Goal: Information Seeking & Learning: Learn about a topic

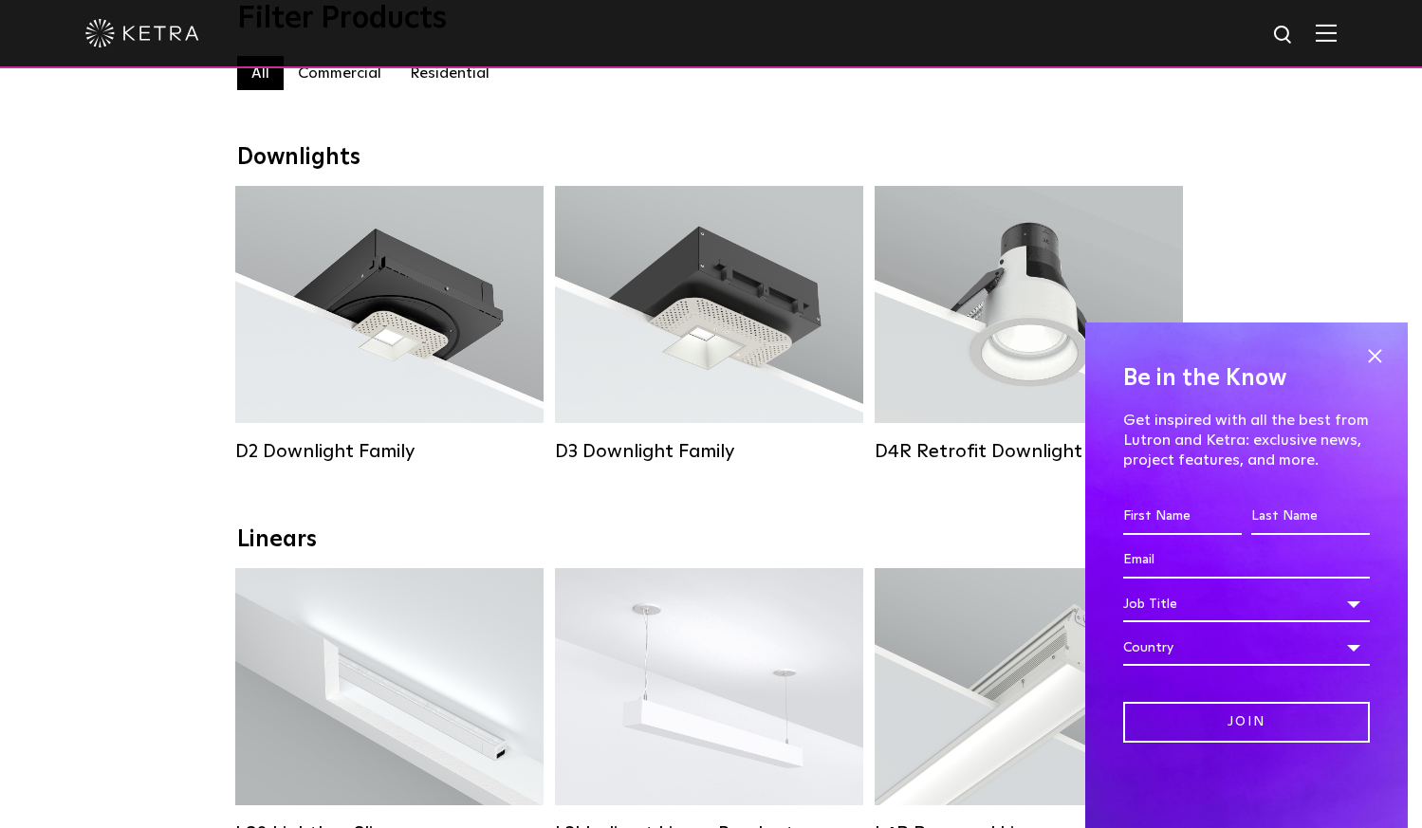
scroll to position [244, 0]
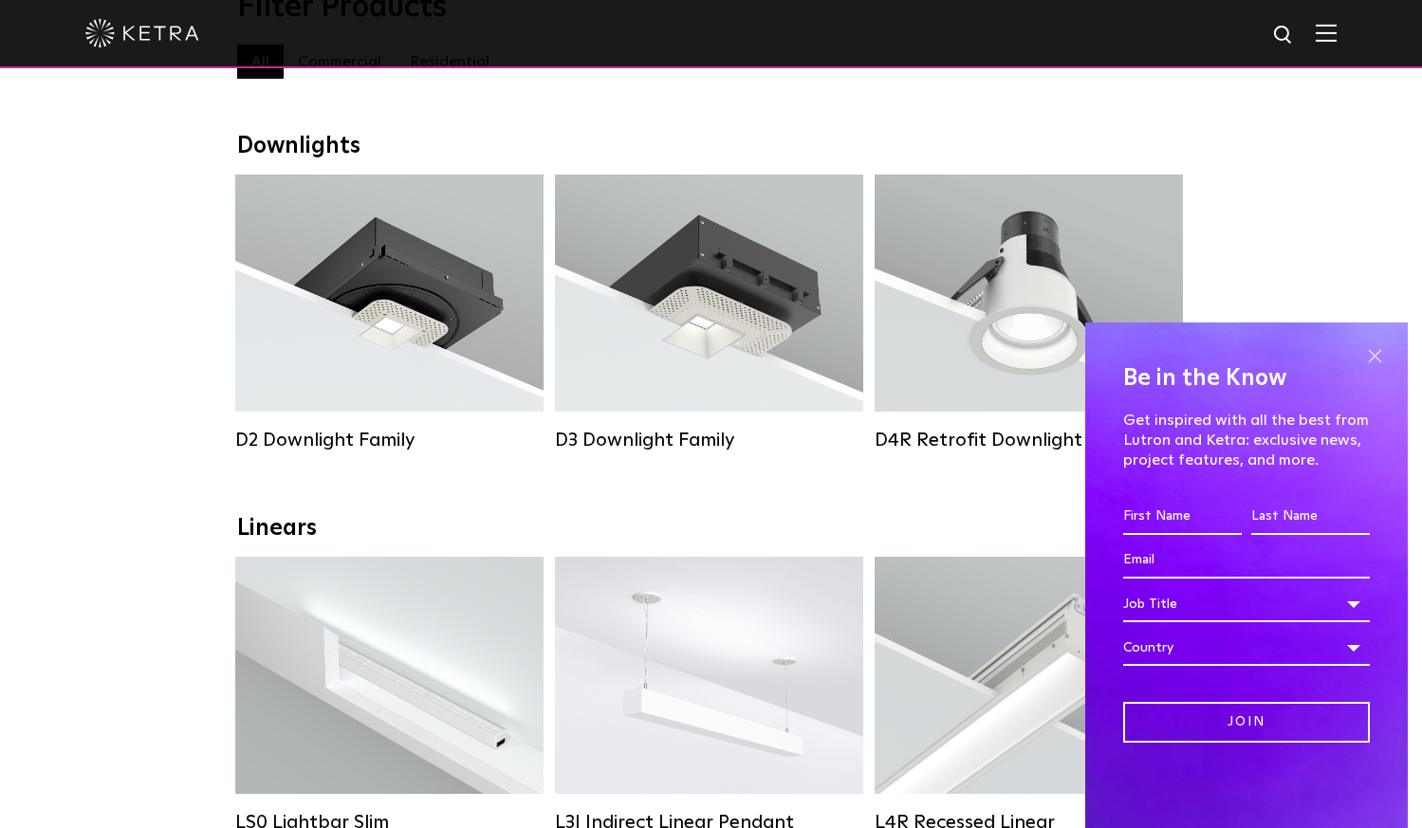
click at [1377, 352] on span at bounding box center [1375, 356] width 28 height 28
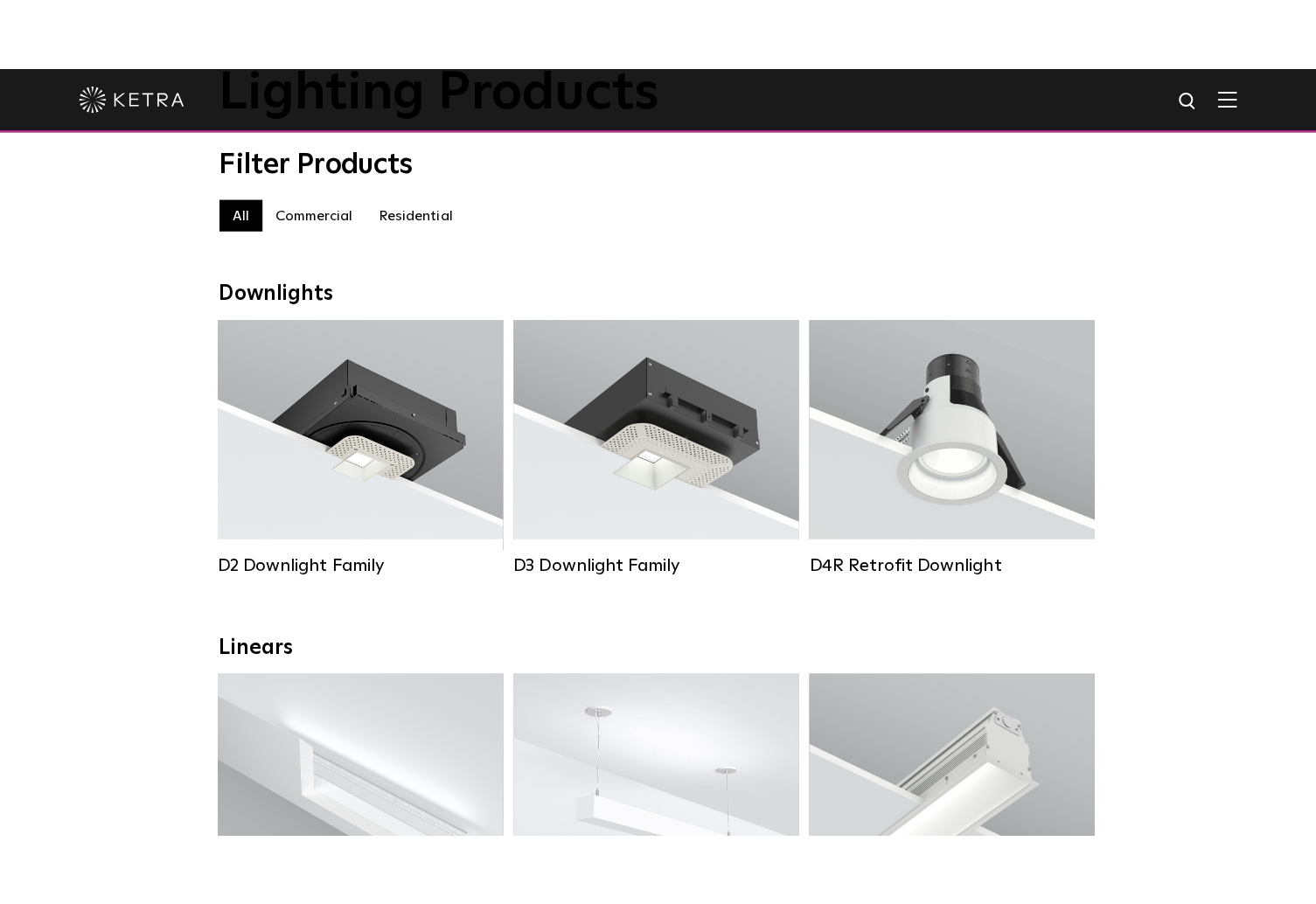
scroll to position [164, 0]
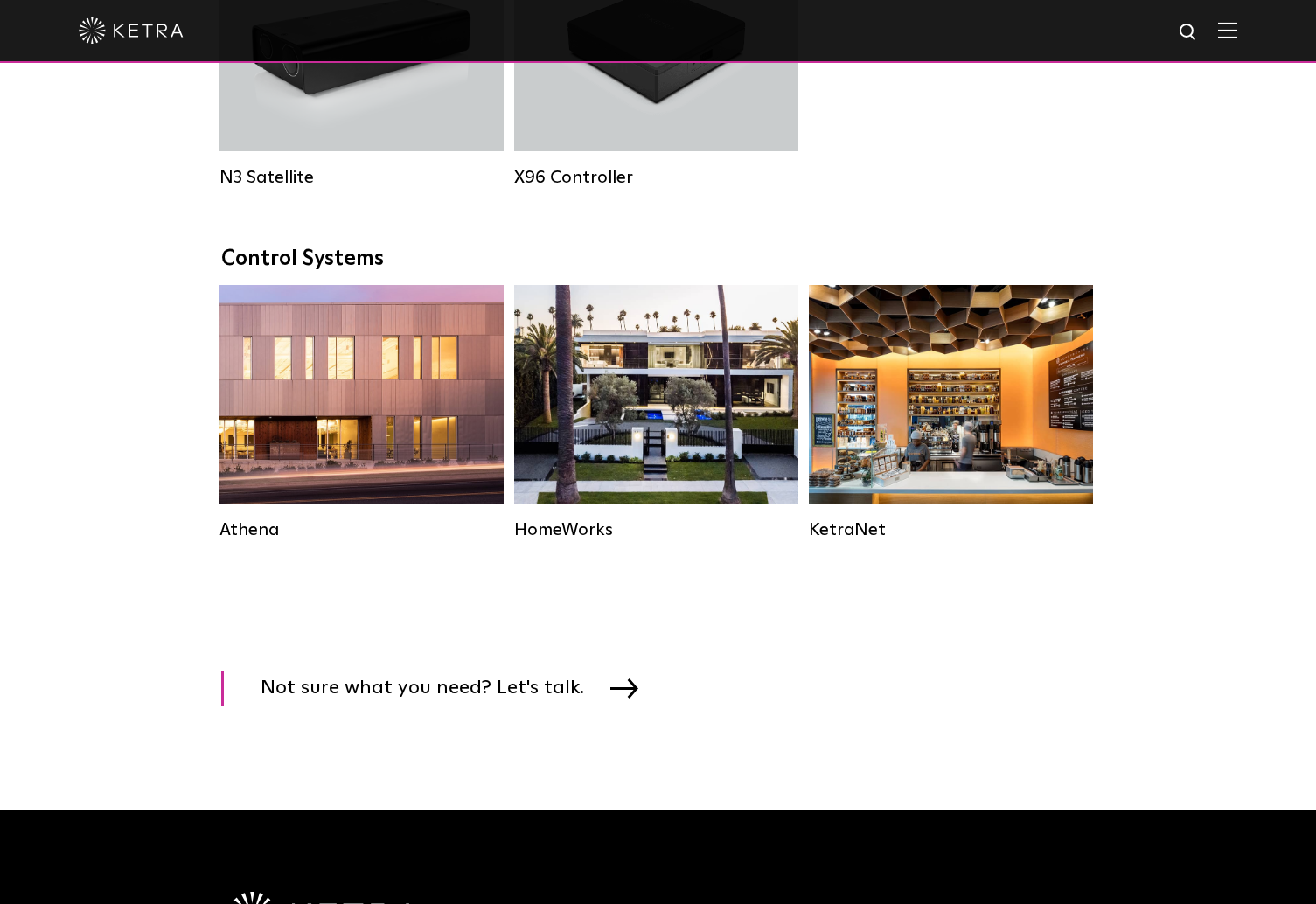
scroll to position [2439, 0]
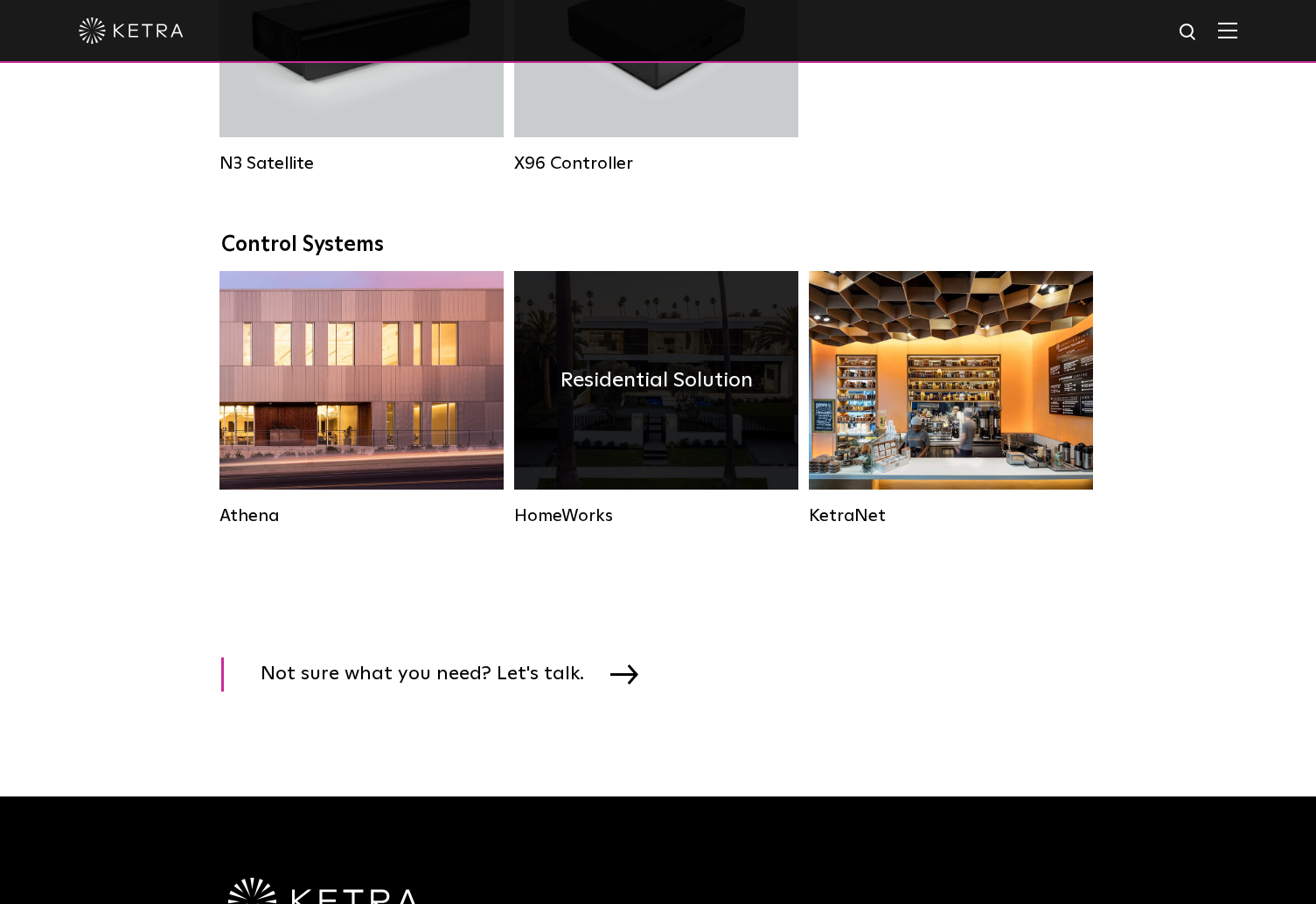
click at [570, 449] on div "Residential Solution" at bounding box center [656, 380] width 284 height 218
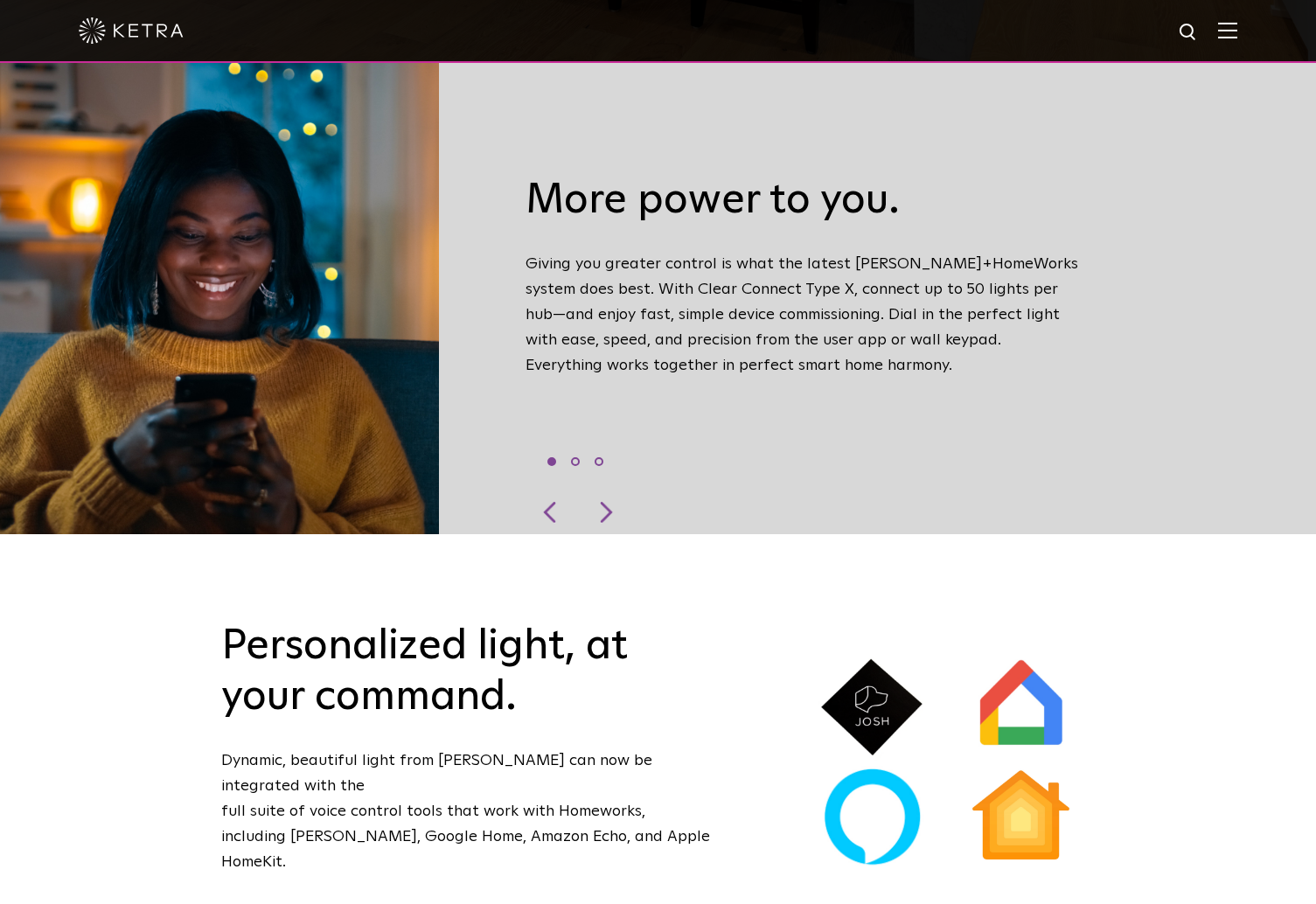
scroll to position [771, 0]
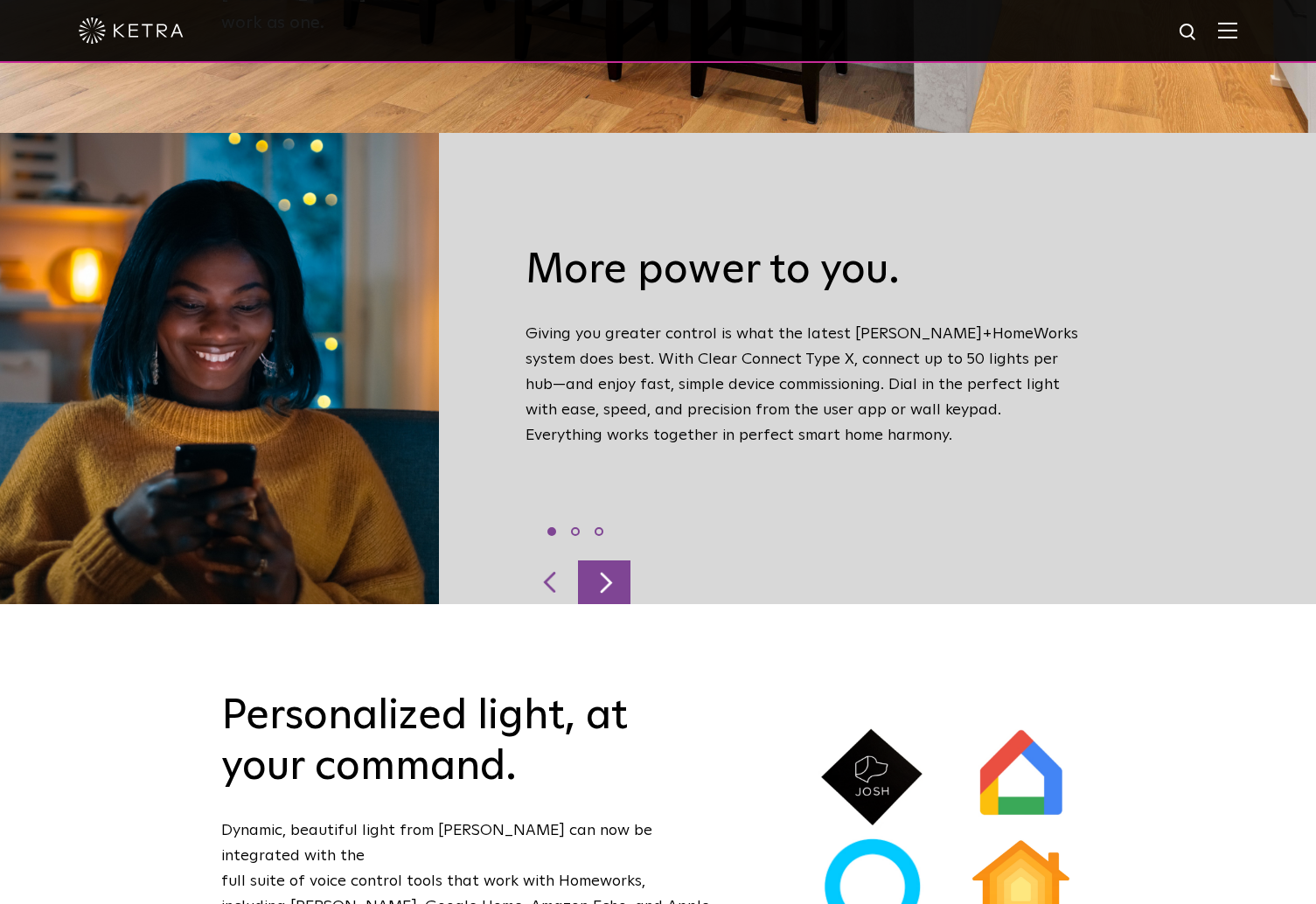
click at [602, 563] on div at bounding box center [604, 581] width 53 height 43
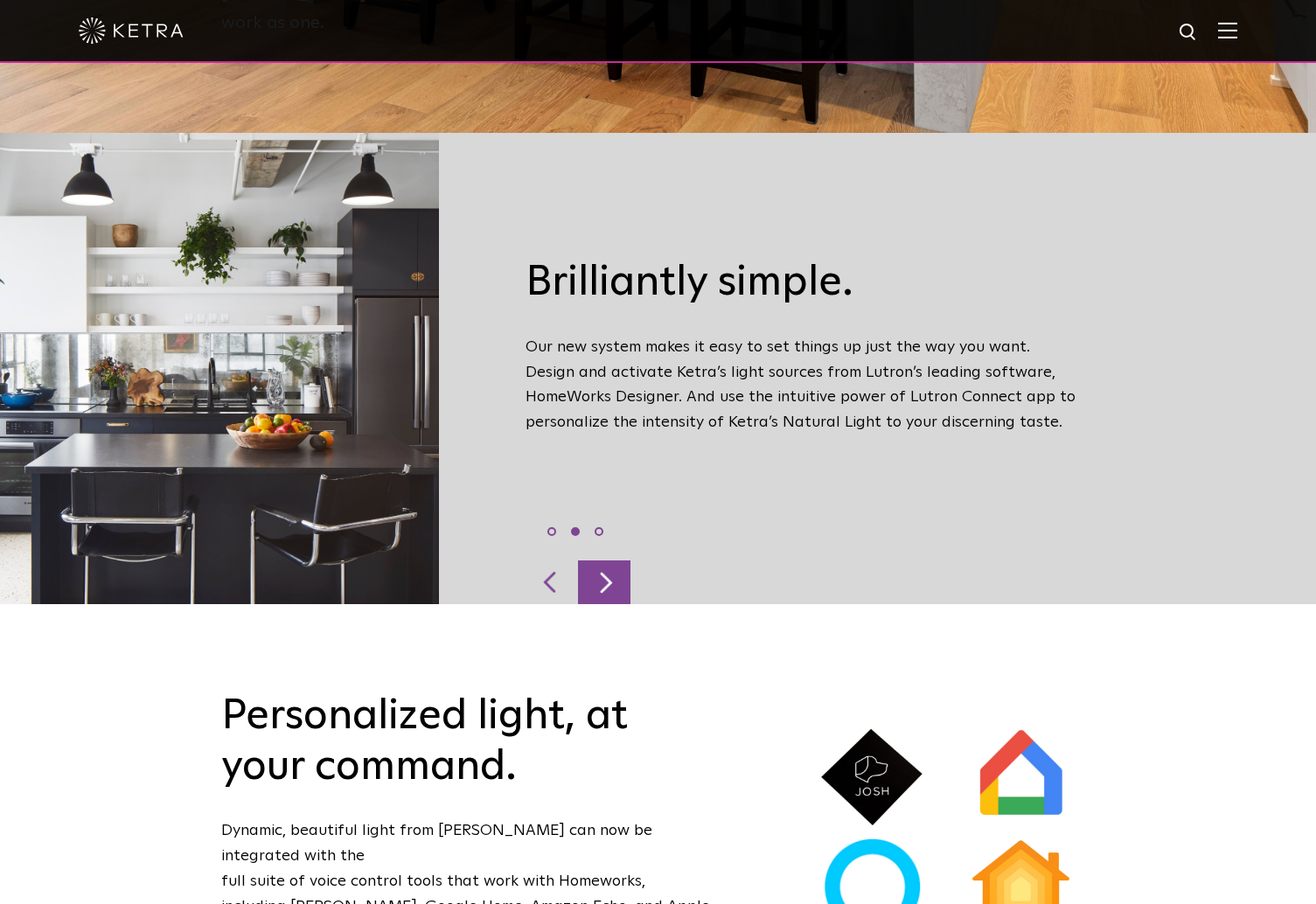
click at [598, 560] on div at bounding box center [604, 581] width 53 height 43
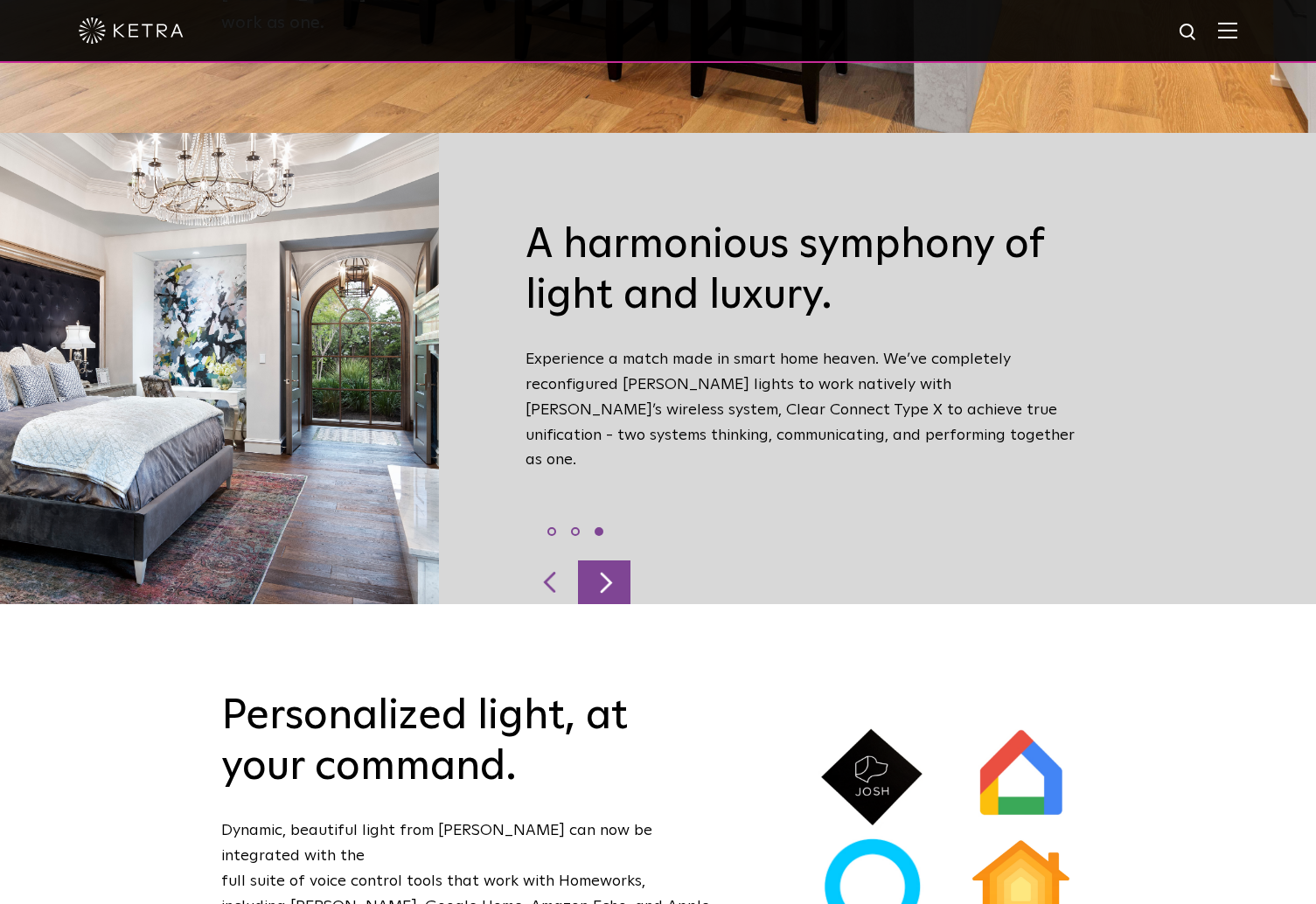
click at [598, 560] on div at bounding box center [604, 581] width 53 height 43
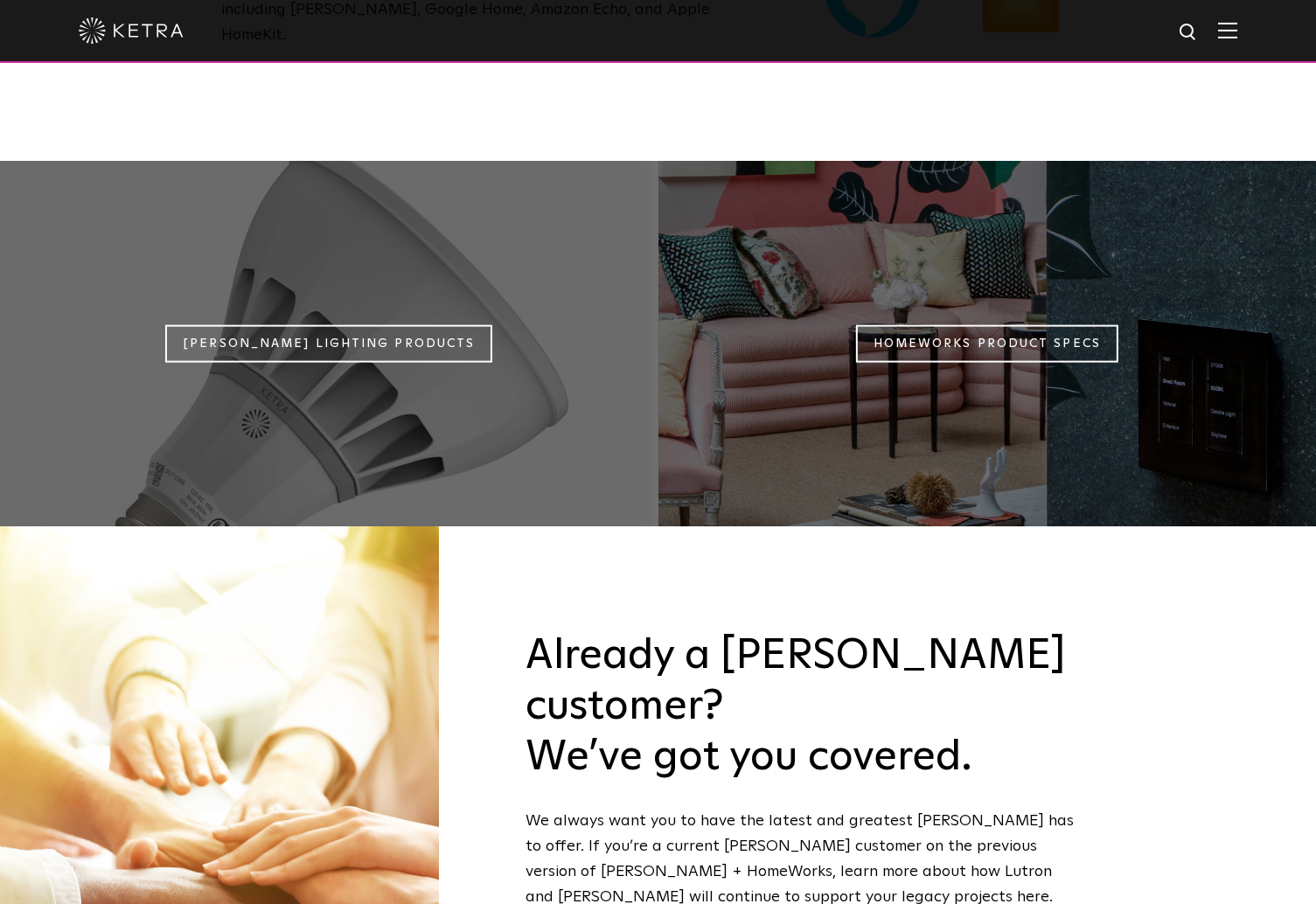
scroll to position [1673, 0]
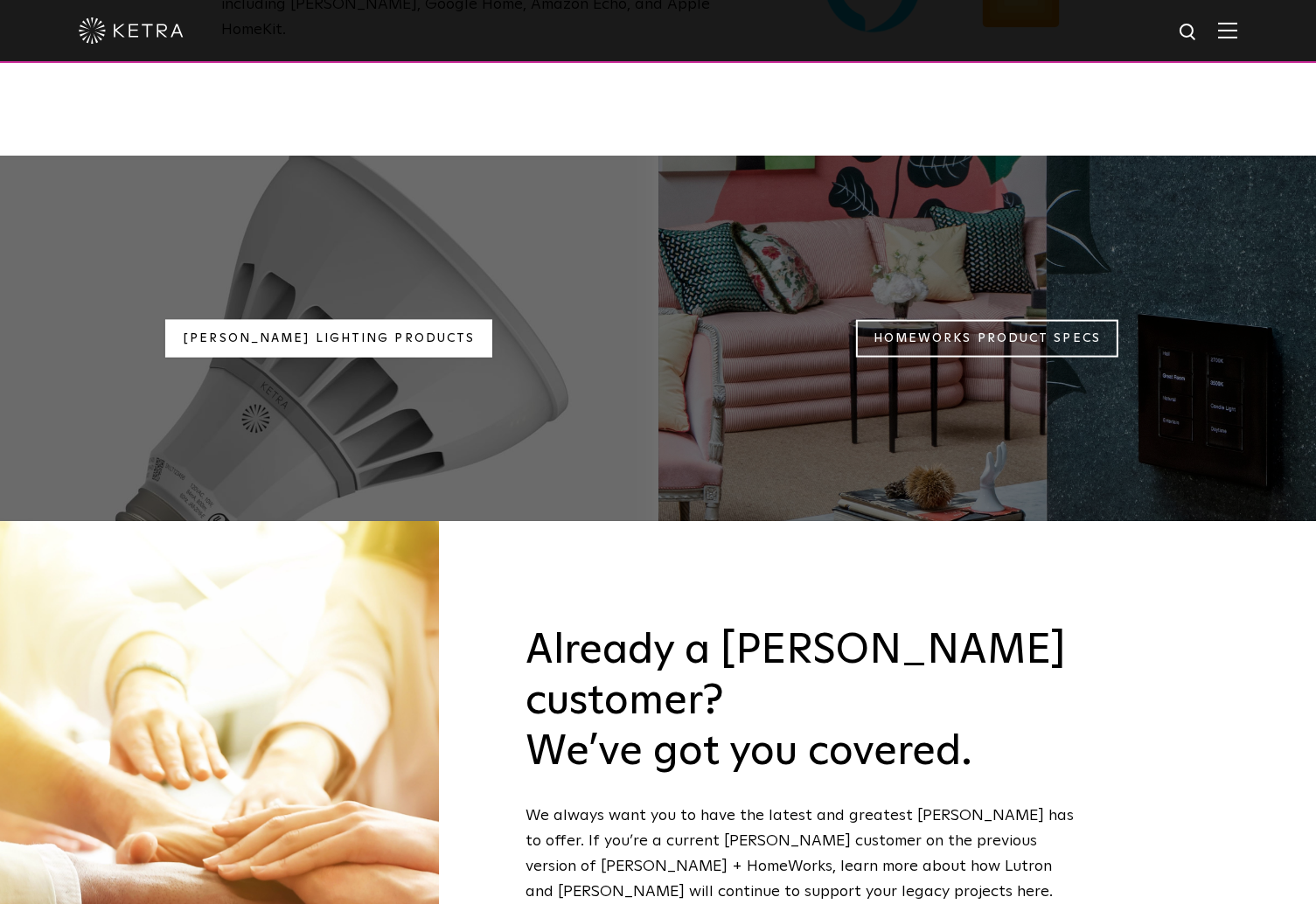
click at [425, 320] on link "Ketra Lighting Products" at bounding box center [328, 338] width 327 height 38
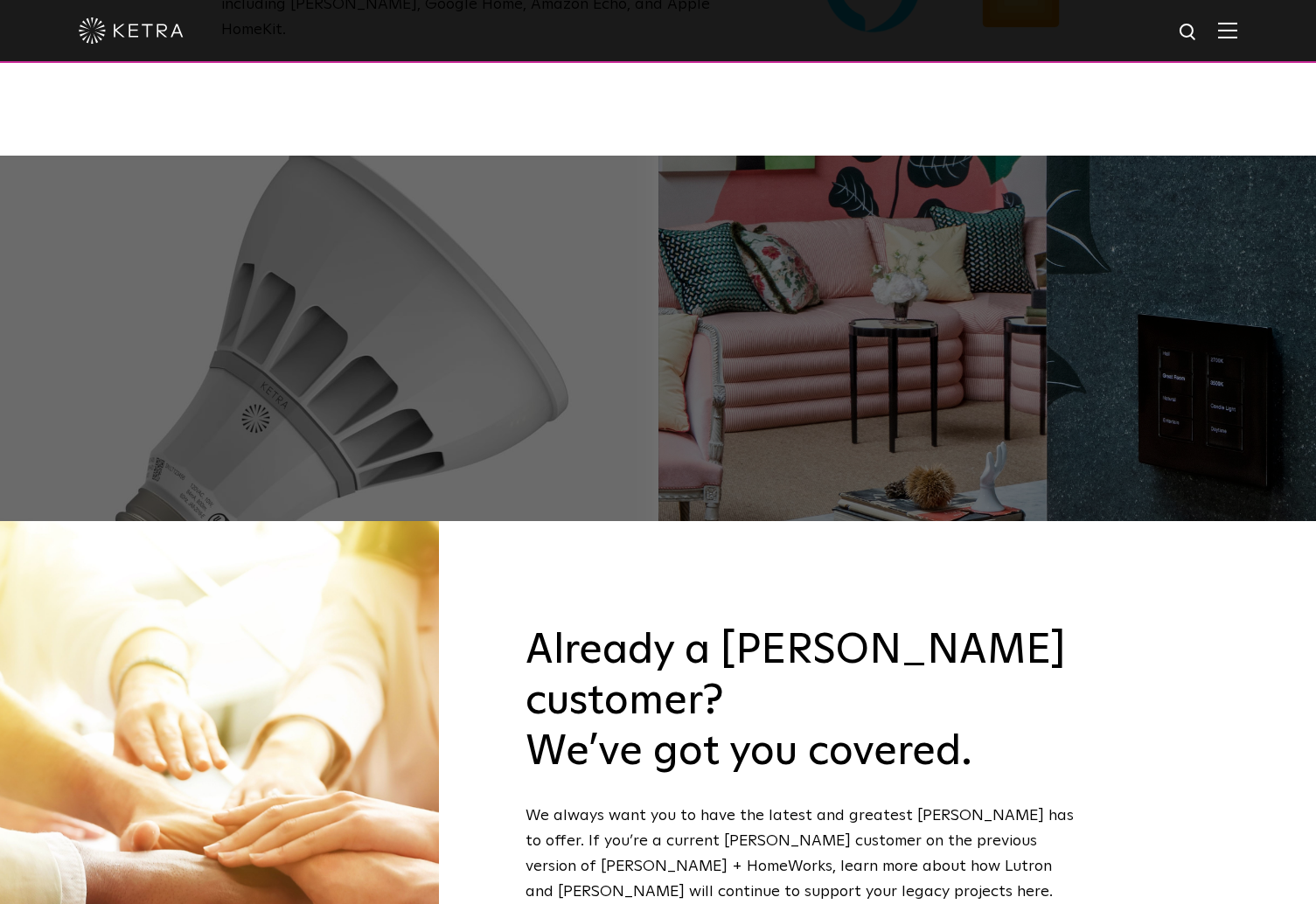
scroll to position [1673, 0]
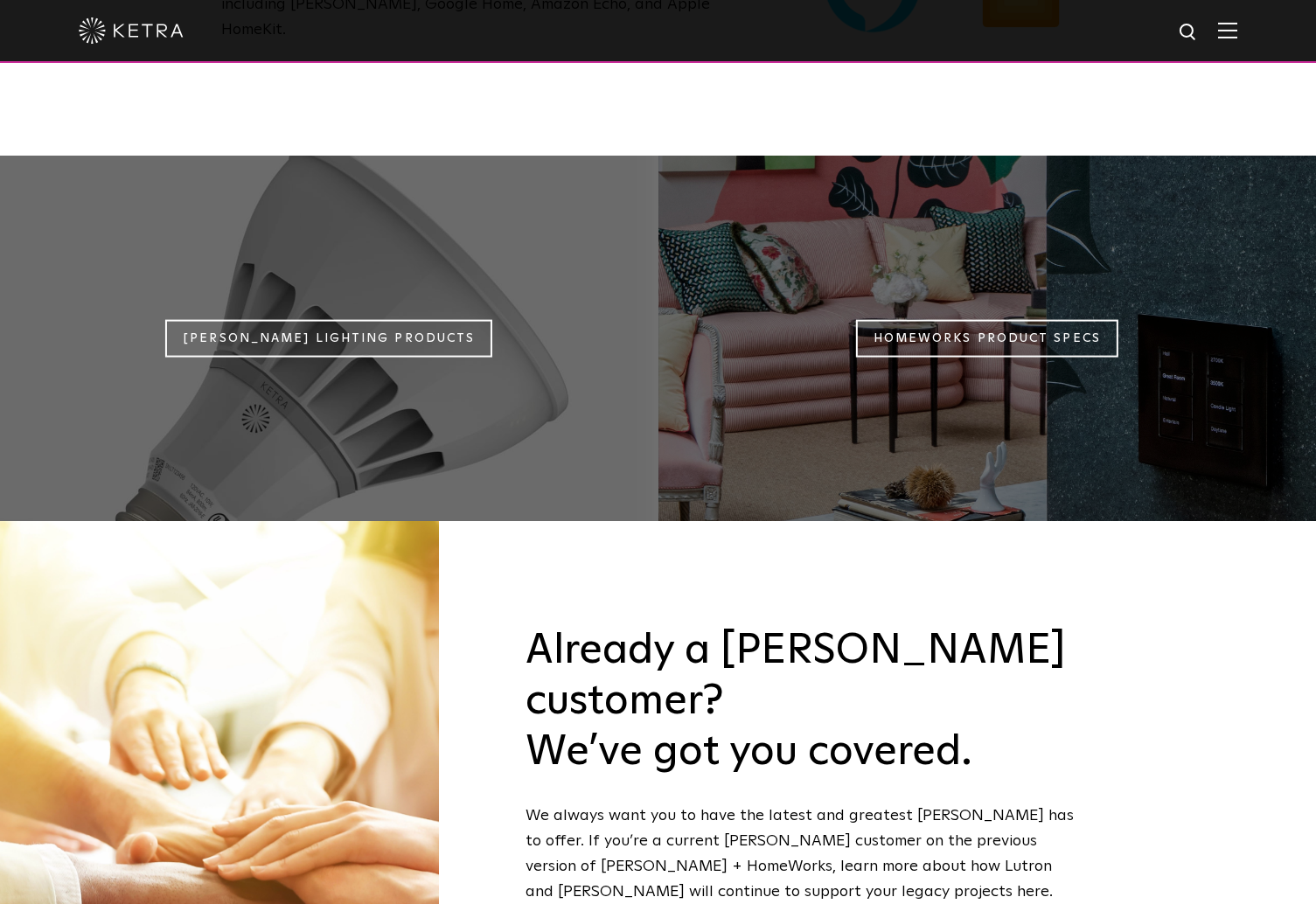
click at [783, 626] on h3 "Already a Ketra customer? We’ve got you covered." at bounding box center [804, 701] width 557 height 151
click at [832, 804] on p "We always want you to have the latest and greatest Ketra has to offer. If you’r…" at bounding box center [804, 853] width 557 height 100
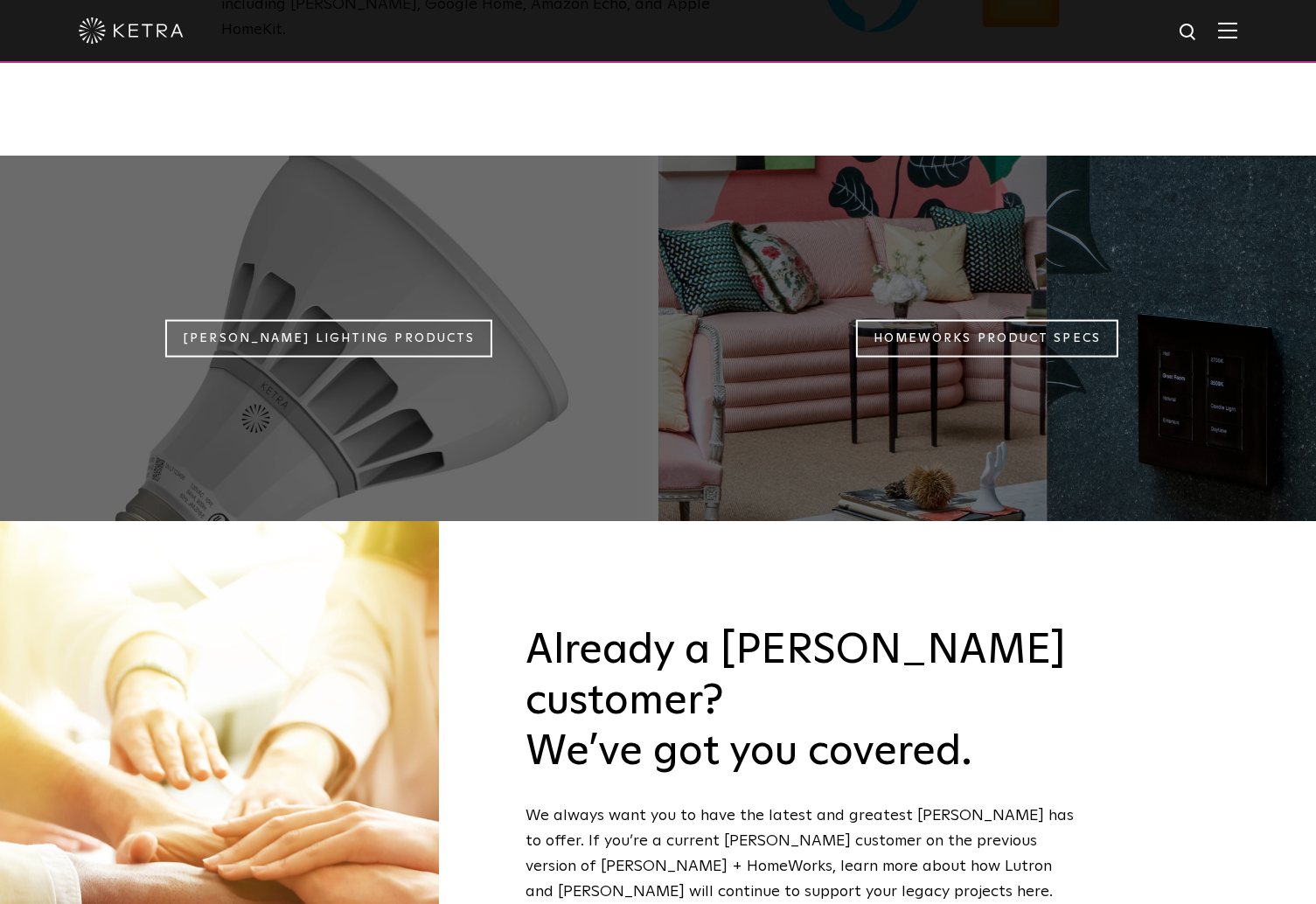
drag, startPoint x: 832, startPoint y: 692, endPoint x: 866, endPoint y: 800, distance: 113.2
click at [864, 799] on div "Already a Ketra customer? We’ve got you covered. We always want you to have the…" at bounding box center [804, 809] width 583 height 578
click at [866, 800] on div "Already a Ketra customer? We’ve got you covered. We always want you to have the…" at bounding box center [804, 809] width 583 height 578
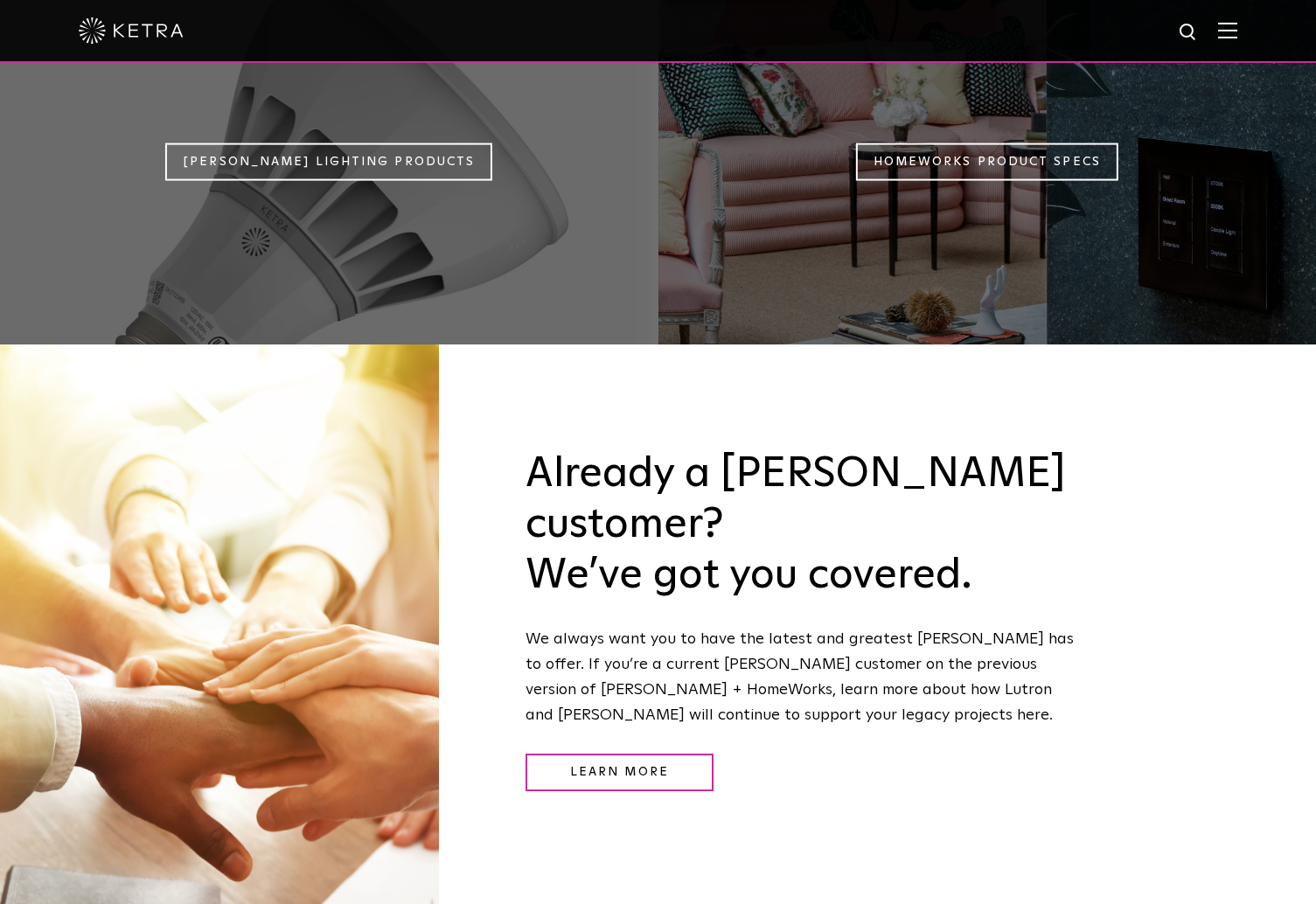
scroll to position [1851, 0]
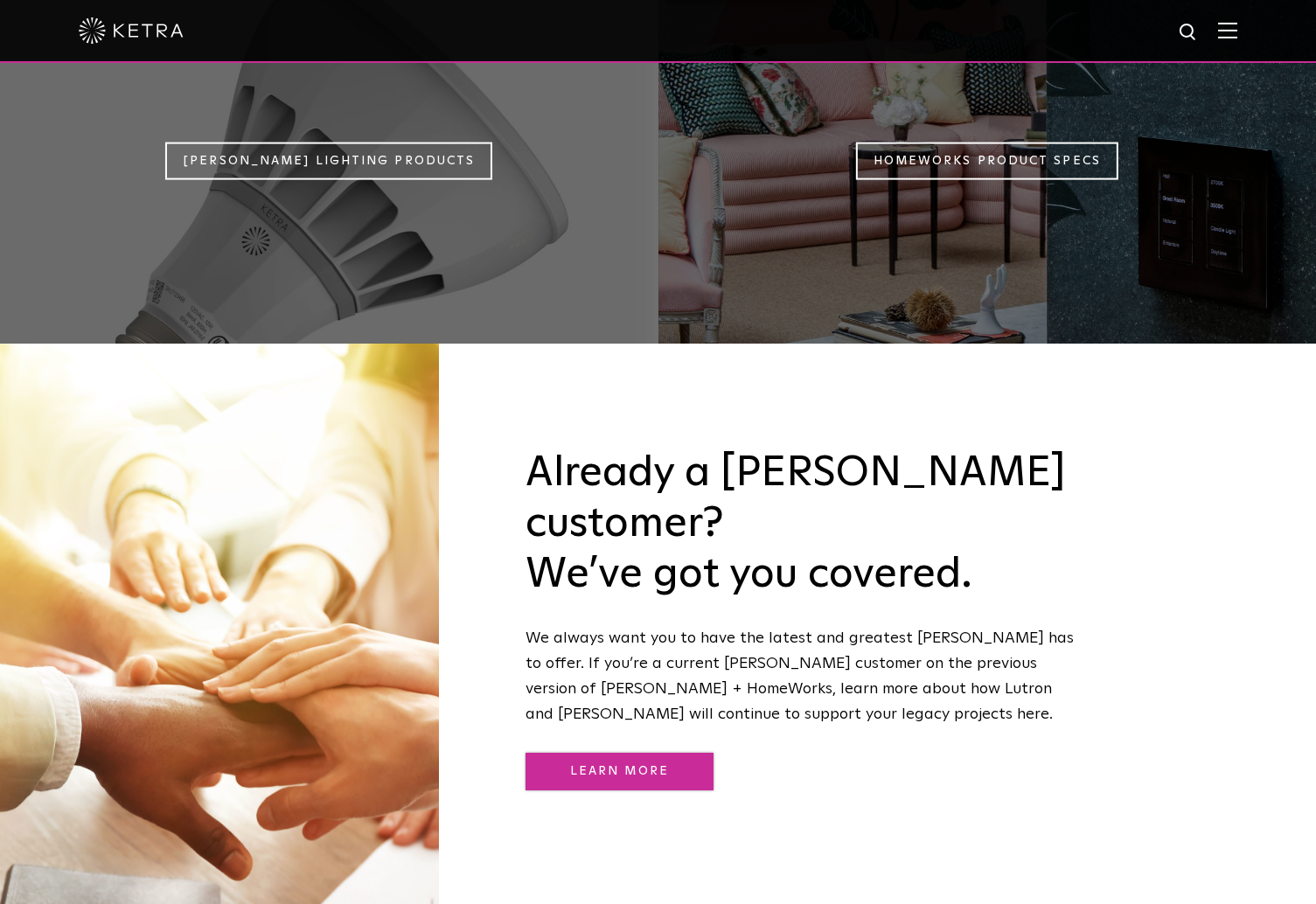
click at [659, 753] on link "Learn More" at bounding box center [619, 771] width 188 height 38
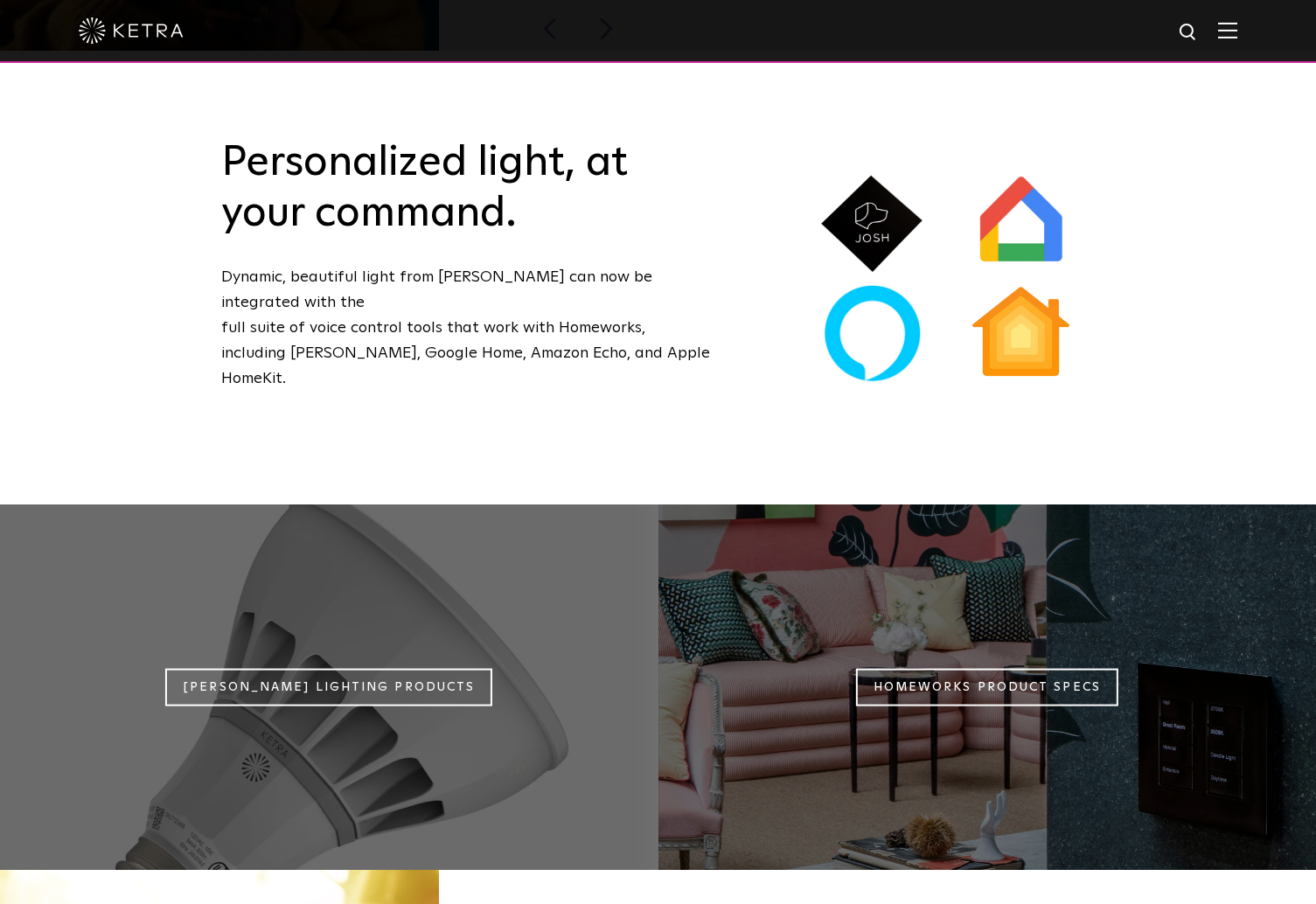
scroll to position [1326, 0]
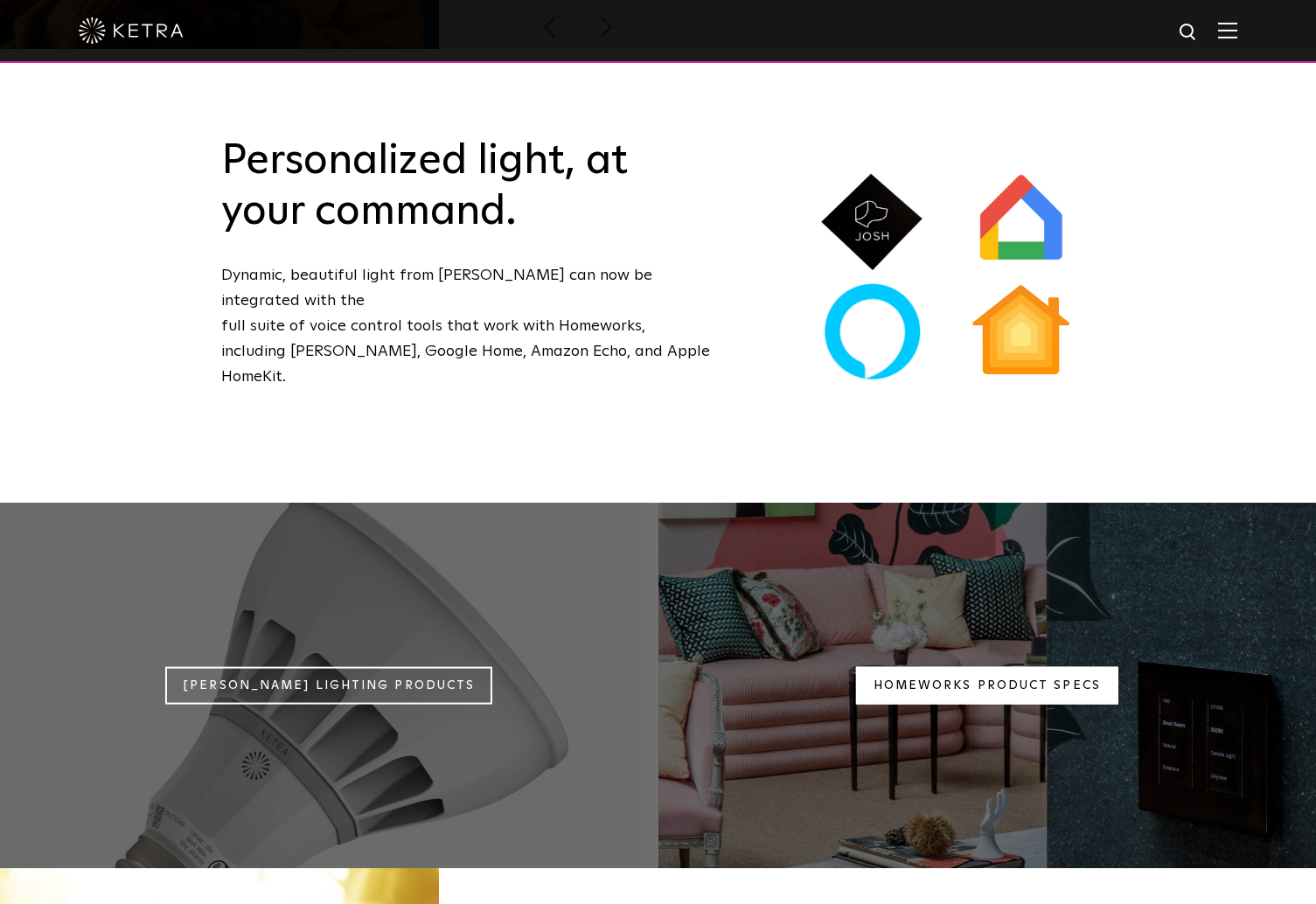
click at [940, 667] on link "Homeworks Product Specs" at bounding box center [987, 686] width 263 height 38
click at [1182, 374] on div "Personalized light, at your command. Dynamic, beautiful light from Ketra can no…" at bounding box center [658, 276] width 1316 height 453
click at [1059, 287] on img at bounding box center [1020, 333] width 110 height 110
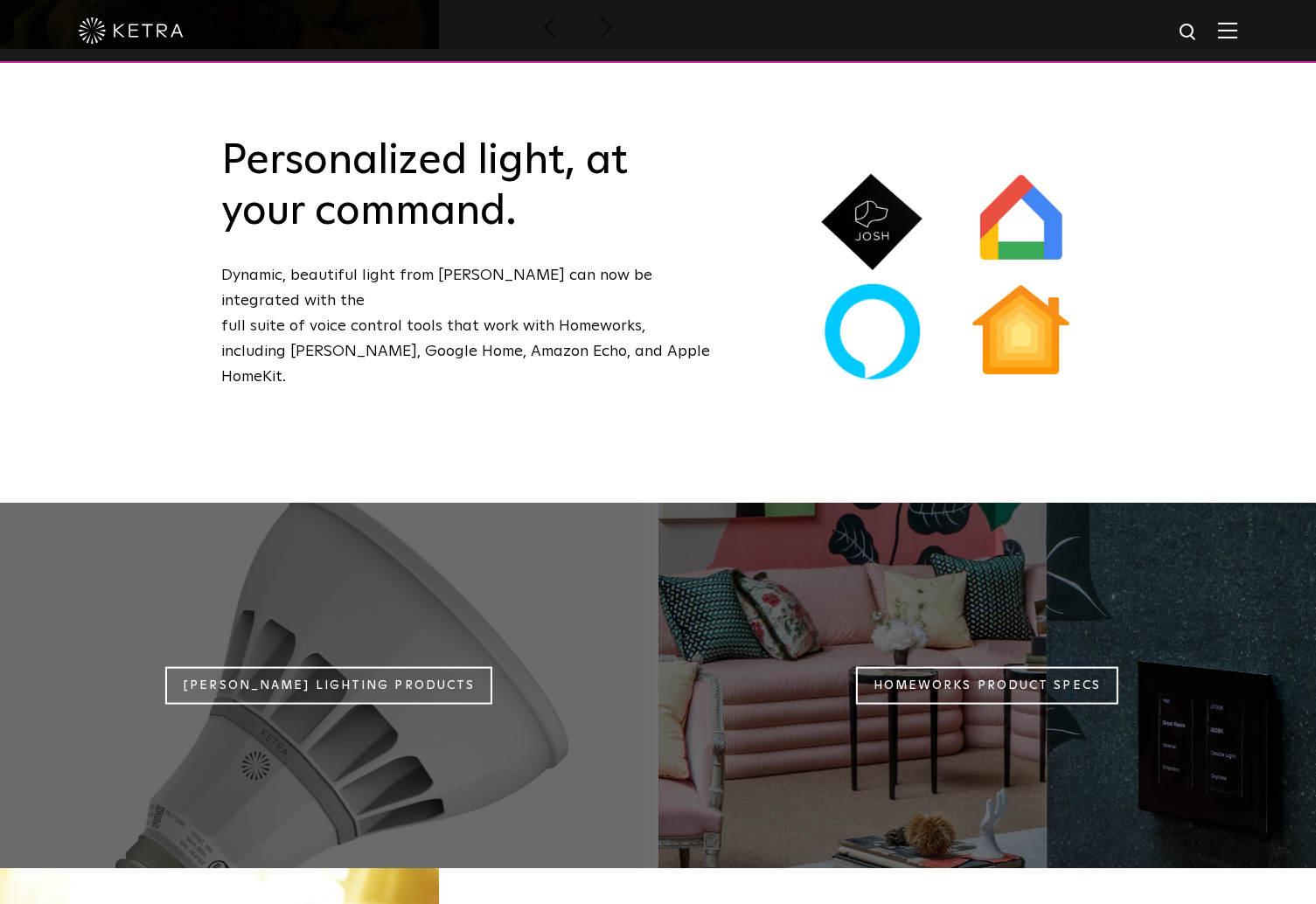
click at [1059, 287] on img at bounding box center [1020, 333] width 110 height 110
click at [708, 284] on p "Dynamic, beautiful light from Ketra can now be integrated with the full suite o…" at bounding box center [465, 326] width 489 height 126
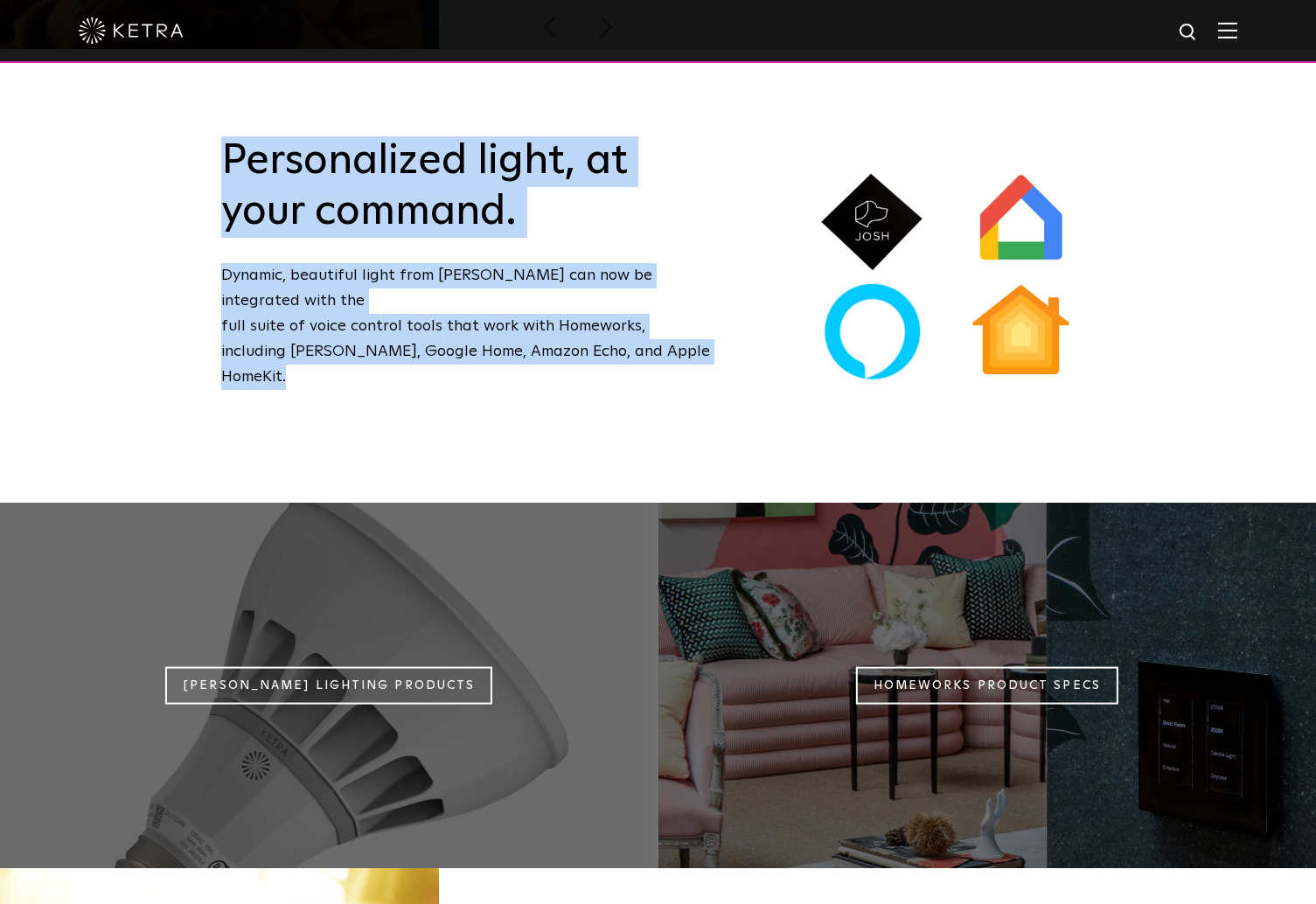
drag, startPoint x: 708, startPoint y: 284, endPoint x: 317, endPoint y: 89, distance: 436.9
click at [317, 89] on div "Personalized light, at your command. Dynamic, beautiful light from Ketra can no…" at bounding box center [658, 276] width 1316 height 453
click at [201, 111] on div "Personalized light, at your command. Dynamic, beautiful light from Ketra can no…" at bounding box center [658, 276] width 1316 height 453
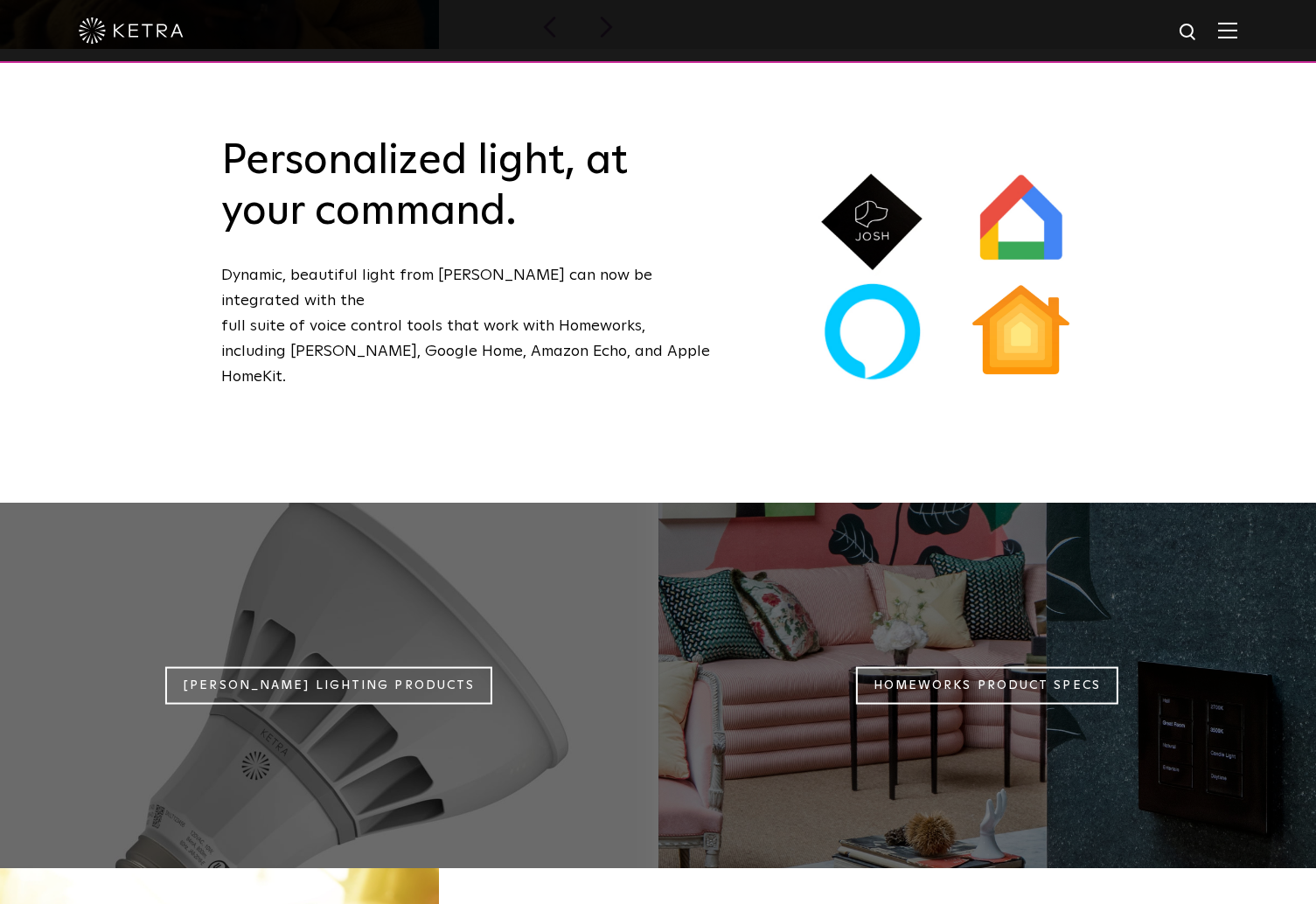
click at [201, 111] on div "Personalized light, at your command. Dynamic, beautiful light from Ketra can no…" at bounding box center [658, 276] width 1316 height 453
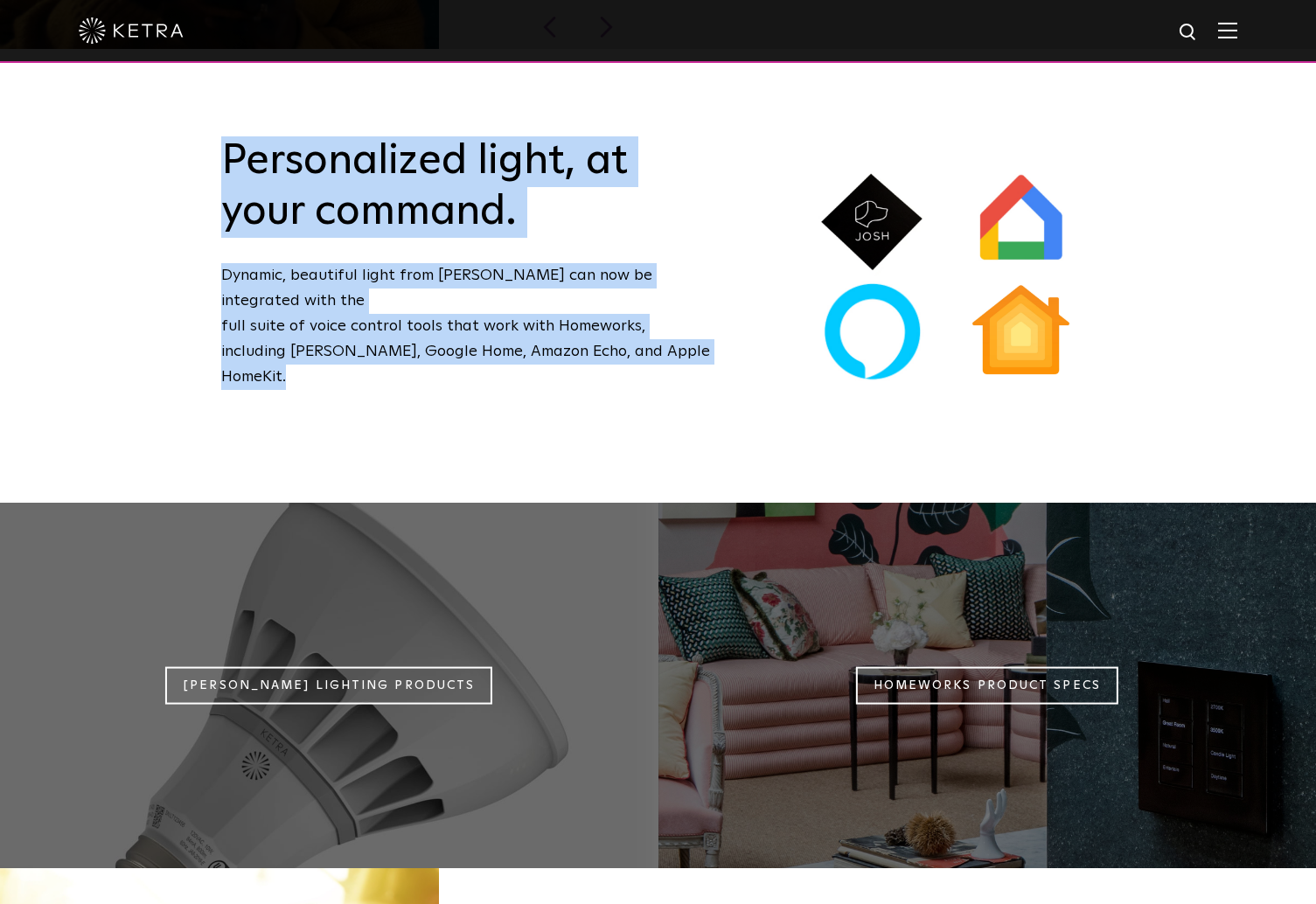
drag, startPoint x: 201, startPoint y: 111, endPoint x: 343, endPoint y: 315, distance: 248.6
click at [343, 315] on div "Personalized light, at your command. Dynamic, beautiful light from Ketra can no…" at bounding box center [658, 276] width 1316 height 453
click at [343, 315] on div "Personalized light, at your command. Dynamic, beautiful light from Ketra can no…" at bounding box center [466, 276] width 577 height 279
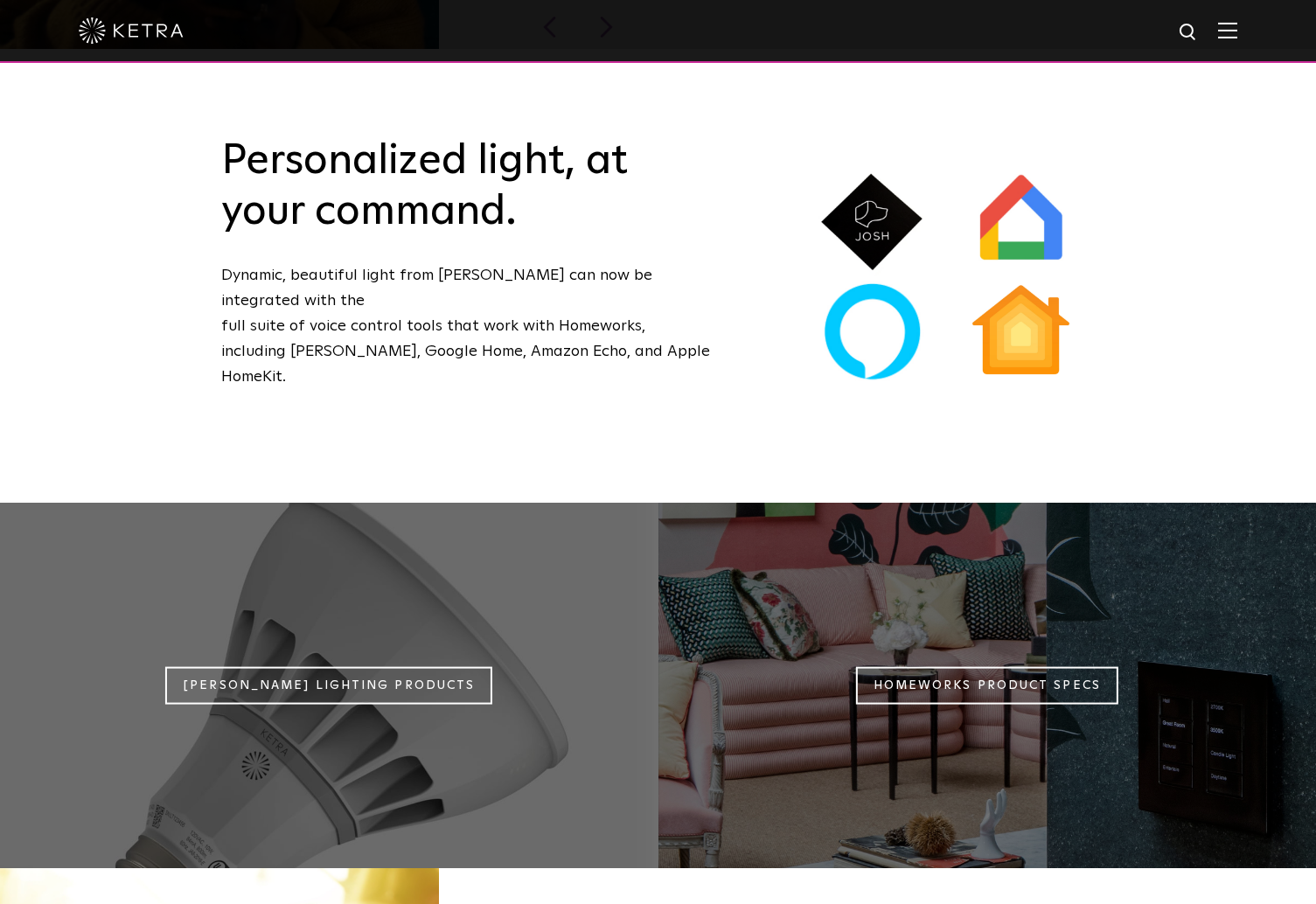
click at [343, 315] on div "Personalized light, at your command. Dynamic, beautiful light from Ketra can no…" at bounding box center [466, 276] width 577 height 279
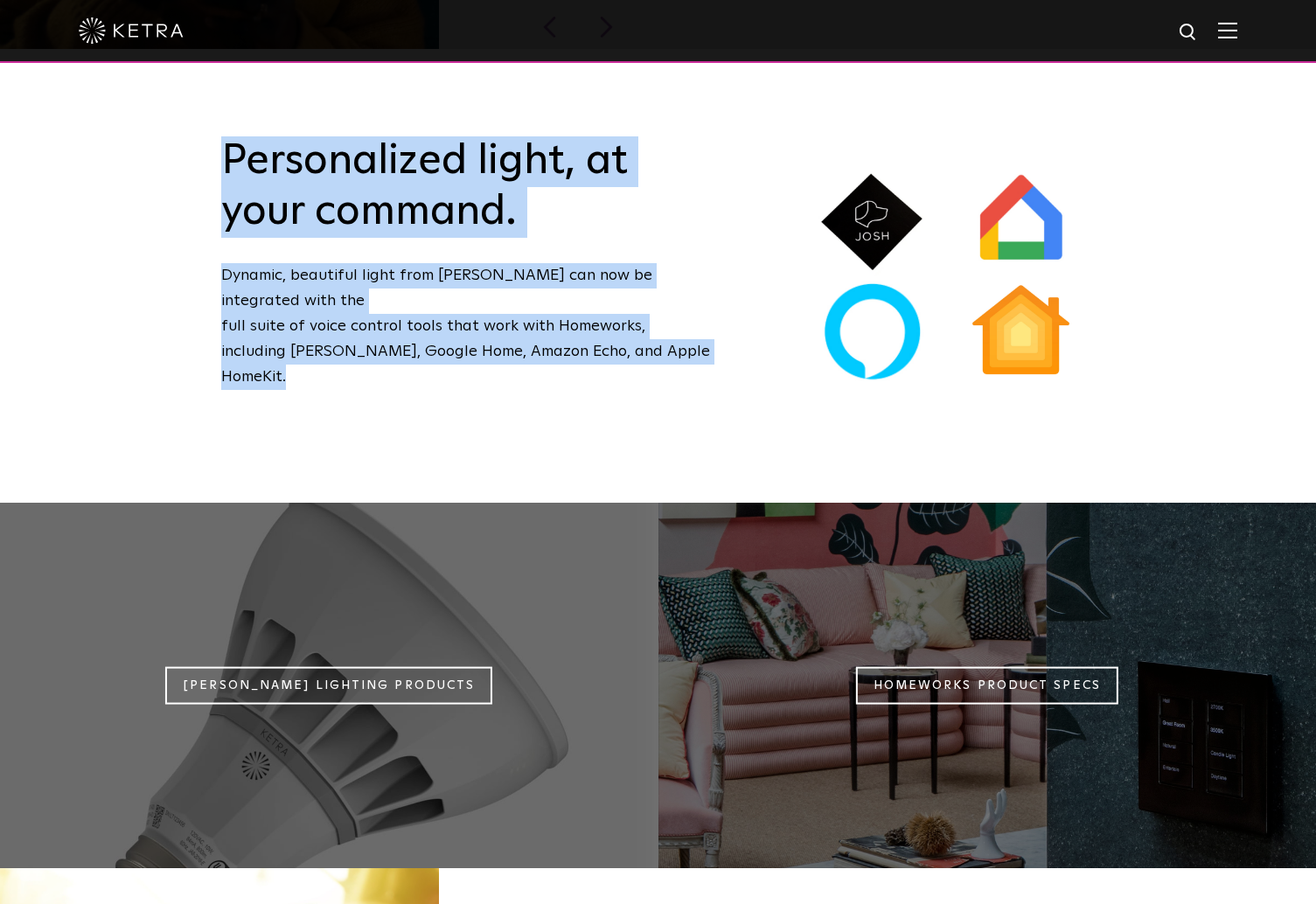
drag, startPoint x: 343, startPoint y: 315, endPoint x: 278, endPoint y: 98, distance: 226.5
click at [278, 98] on div "Personalized light, at your command. Dynamic, beautiful light from Ketra can no…" at bounding box center [658, 276] width 1316 height 453
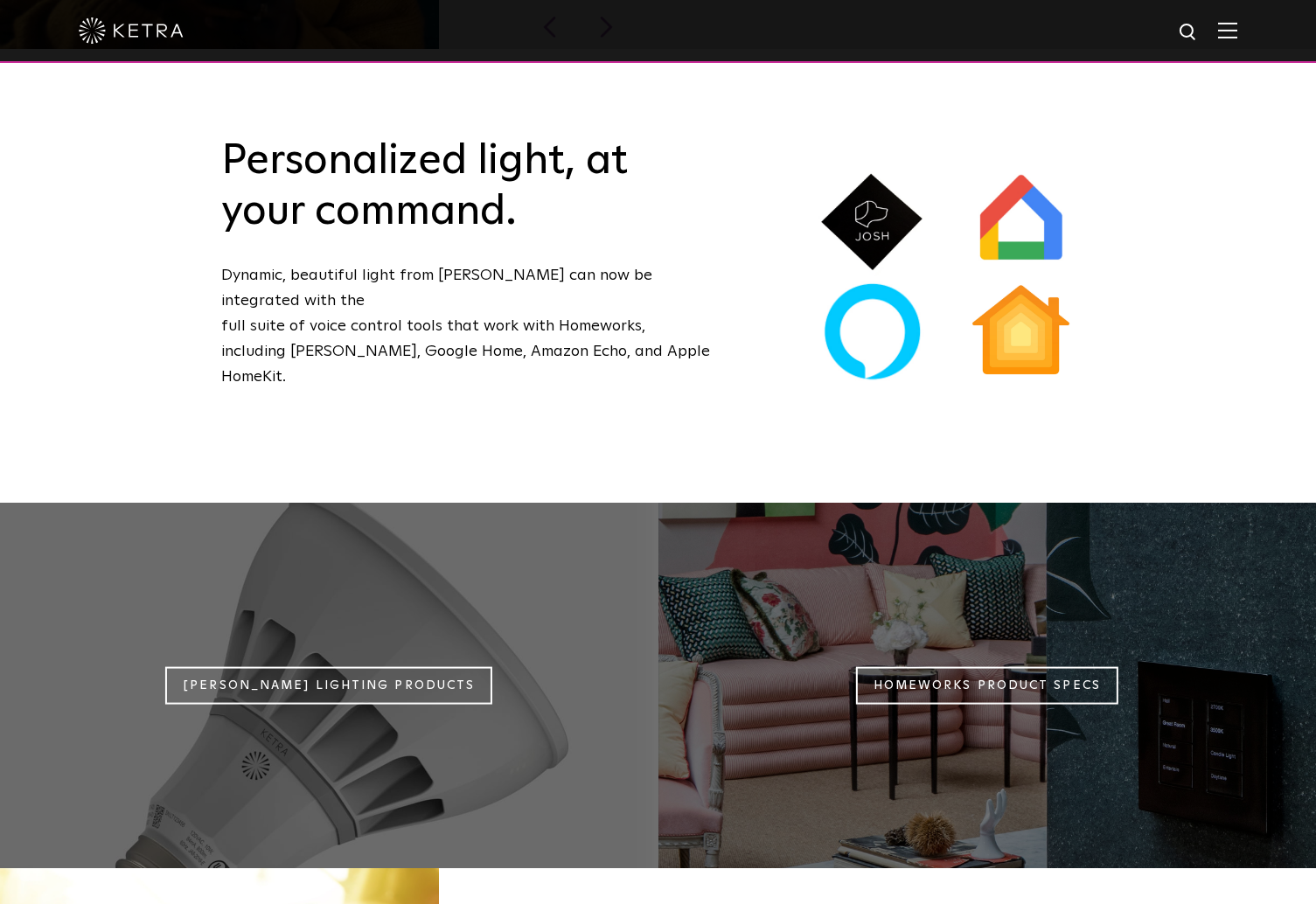
click at [278, 98] on div "Personalized light, at your command. Dynamic, beautiful light from Ketra can no…" at bounding box center [658, 276] width 1316 height 453
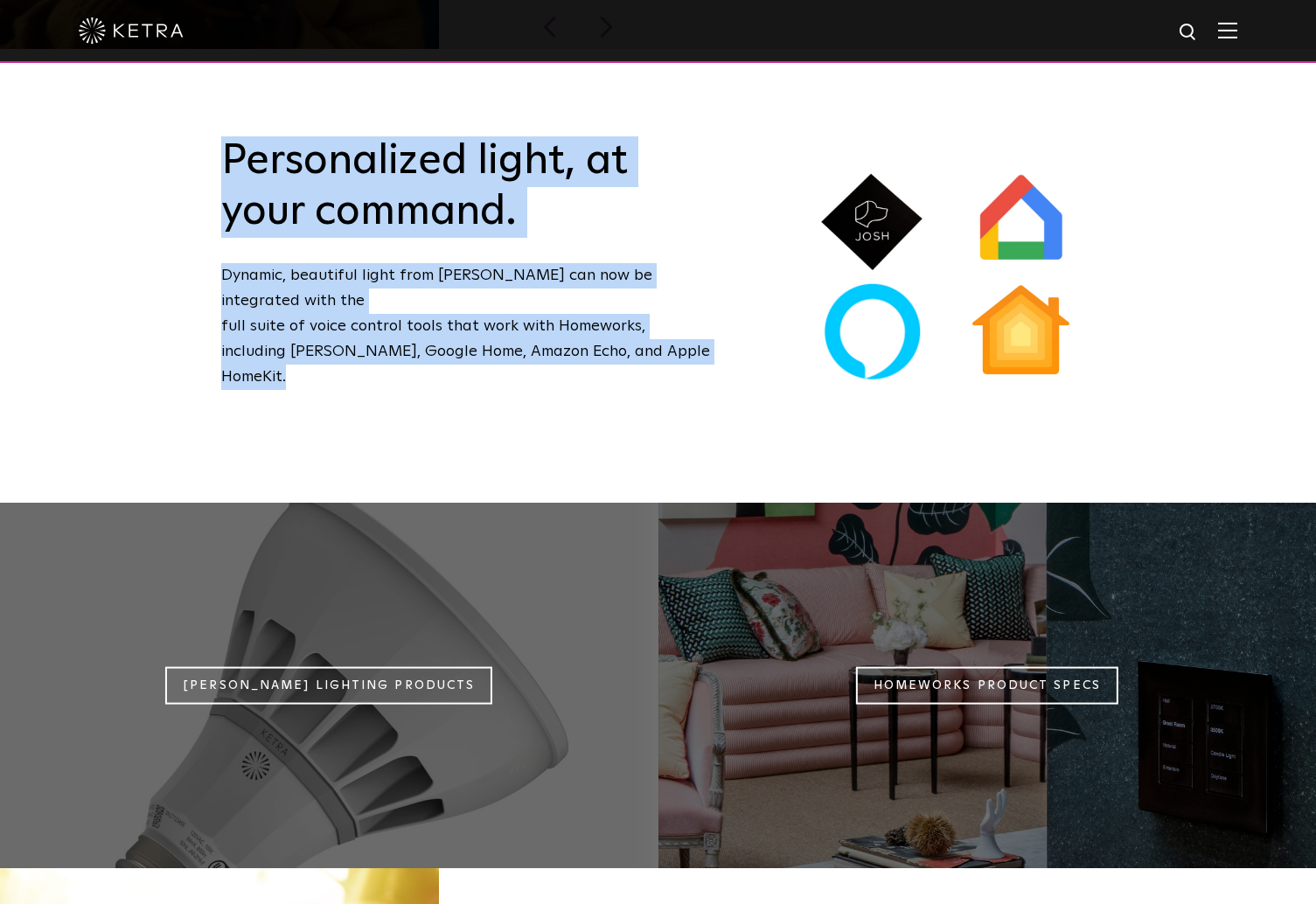
drag, startPoint x: 278, startPoint y: 98, endPoint x: 369, endPoint y: 332, distance: 251.1
click at [369, 332] on div "Personalized light, at your command. Dynamic, beautiful light from Ketra can no…" at bounding box center [658, 276] width 1316 height 453
click at [369, 332] on div "Personalized light, at your command. Dynamic, beautiful light from Ketra can no…" at bounding box center [466, 276] width 577 height 279
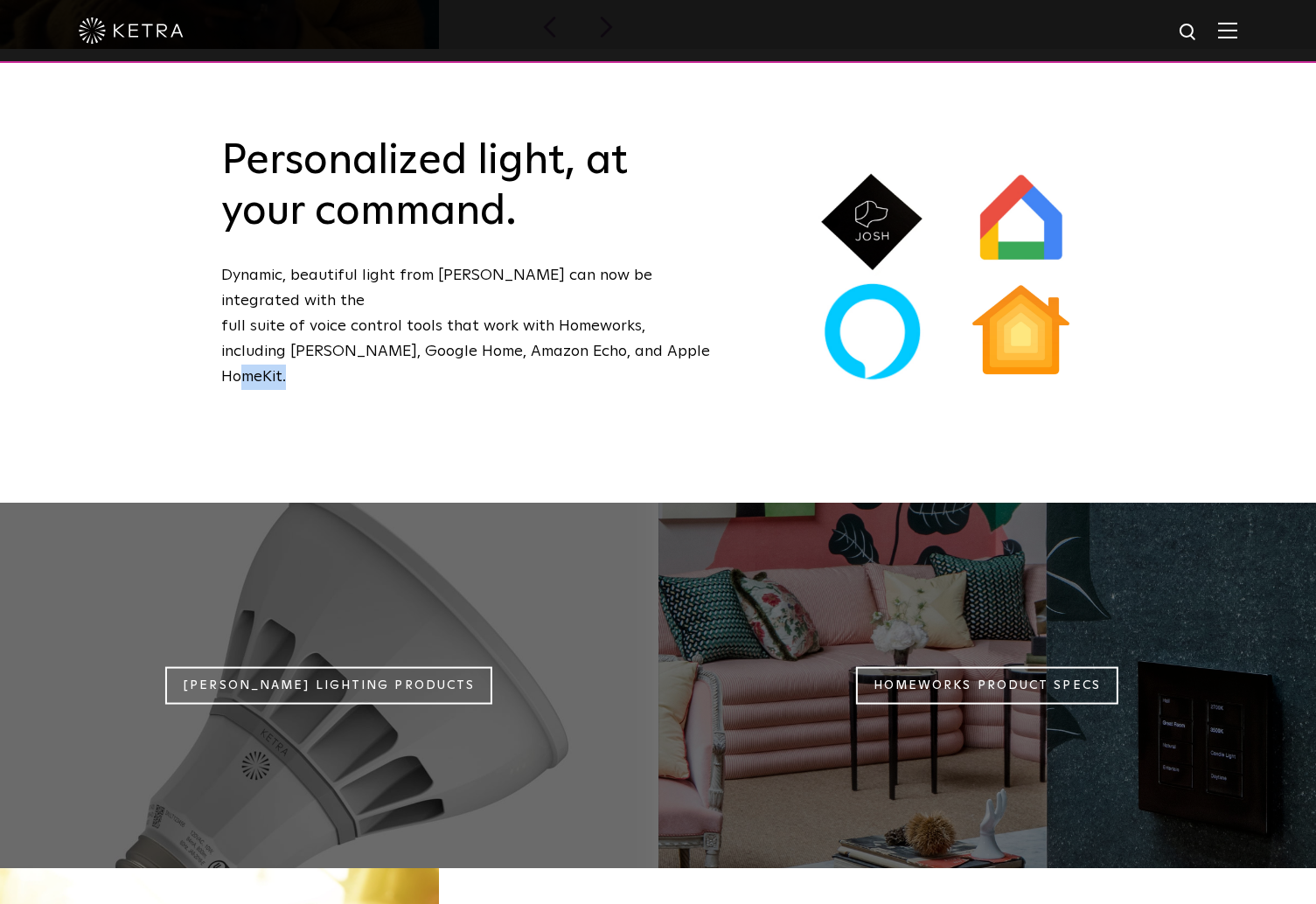
click at [369, 332] on div "Personalized light, at your command. Dynamic, beautiful light from Ketra can no…" at bounding box center [466, 276] width 577 height 279
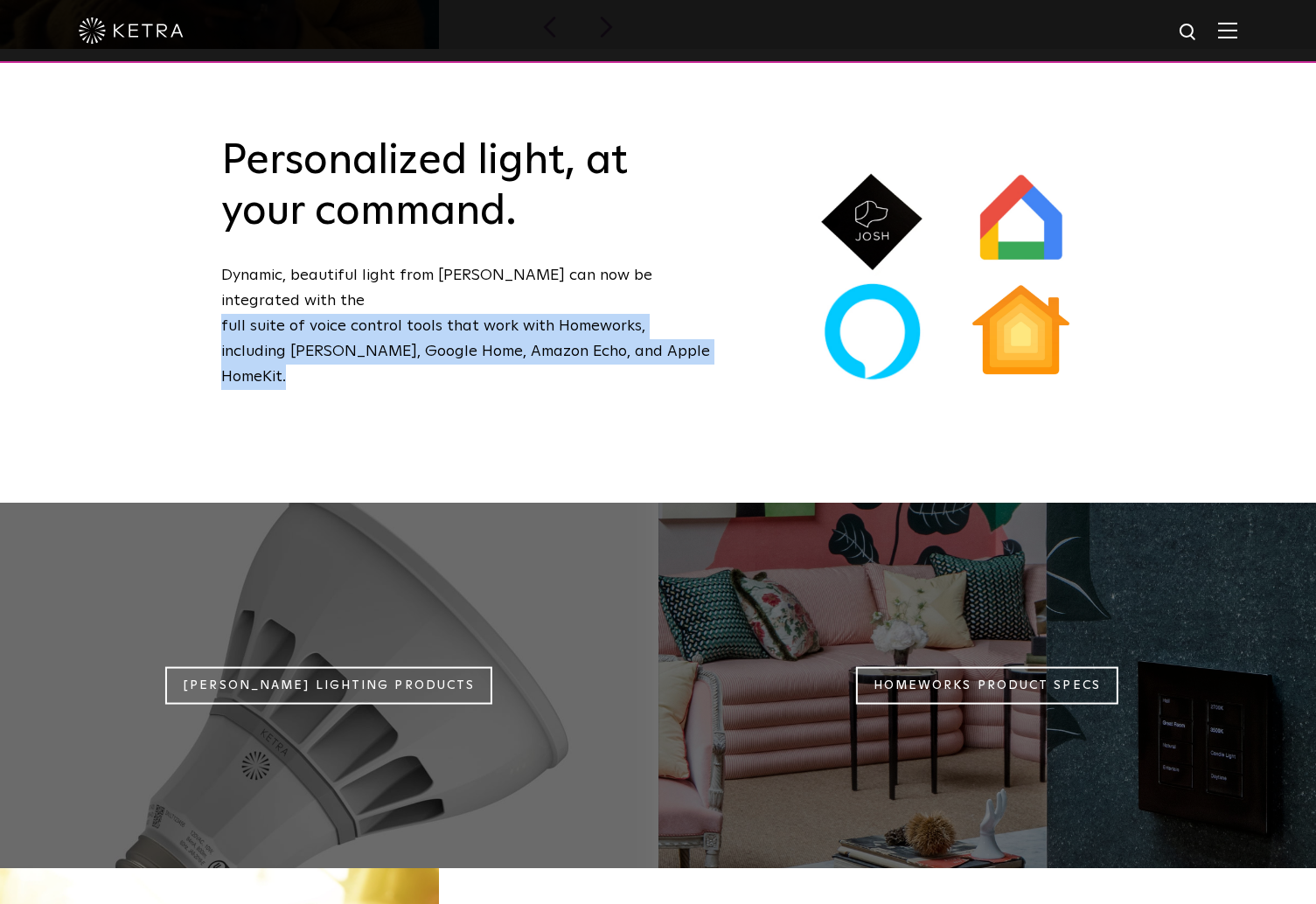
click at [369, 332] on div "Personalized light, at your command. Dynamic, beautiful light from Ketra can no…" at bounding box center [466, 276] width 577 height 279
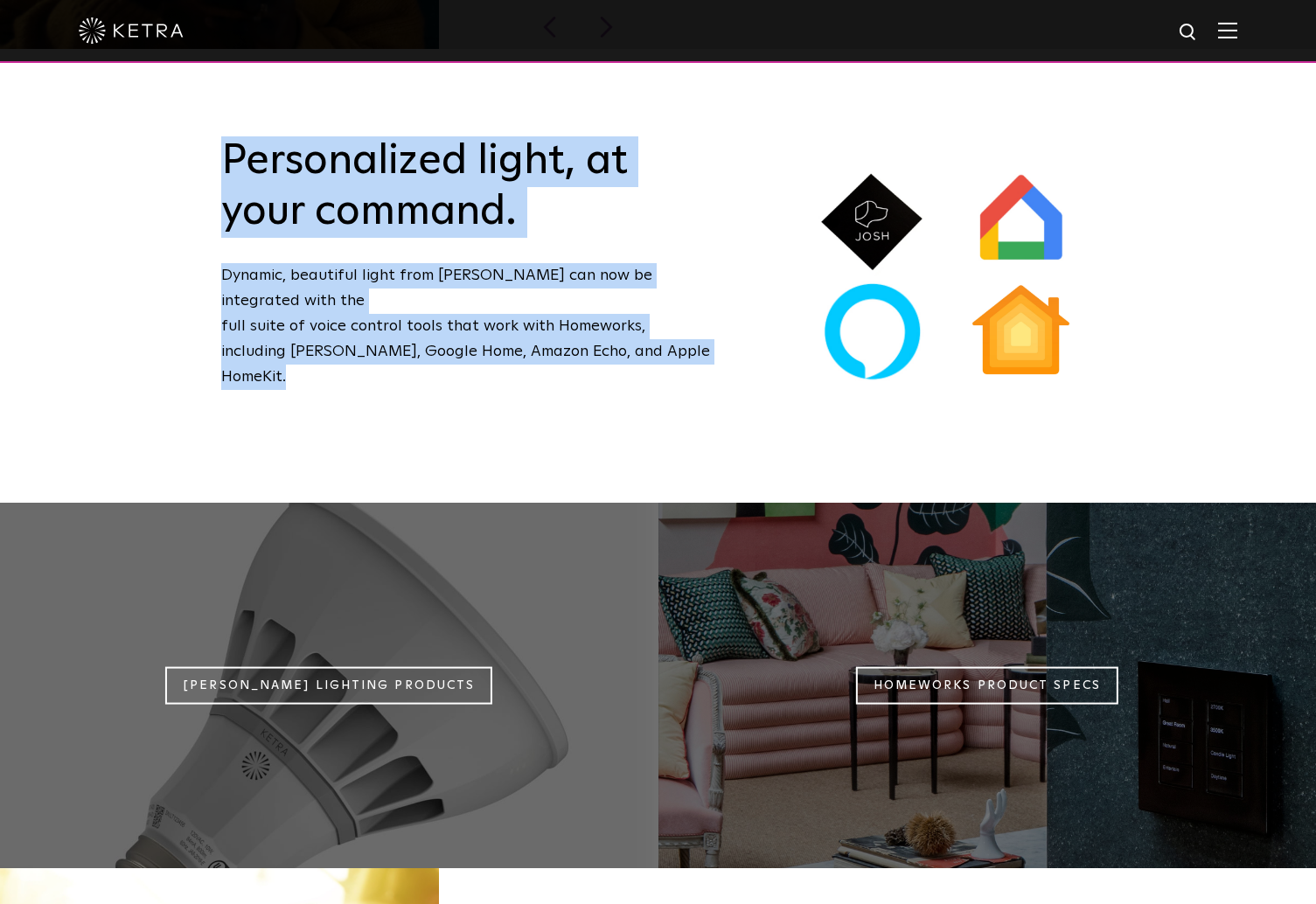
drag, startPoint x: 369, startPoint y: 332, endPoint x: 230, endPoint y: 140, distance: 237.0
click at [230, 140] on div "Personalized light, at your command. Dynamic, beautiful light from Ketra can no…" at bounding box center [466, 276] width 577 height 279
click at [230, 140] on h2 "Personalized light, at your command." at bounding box center [465, 186] width 489 height 100
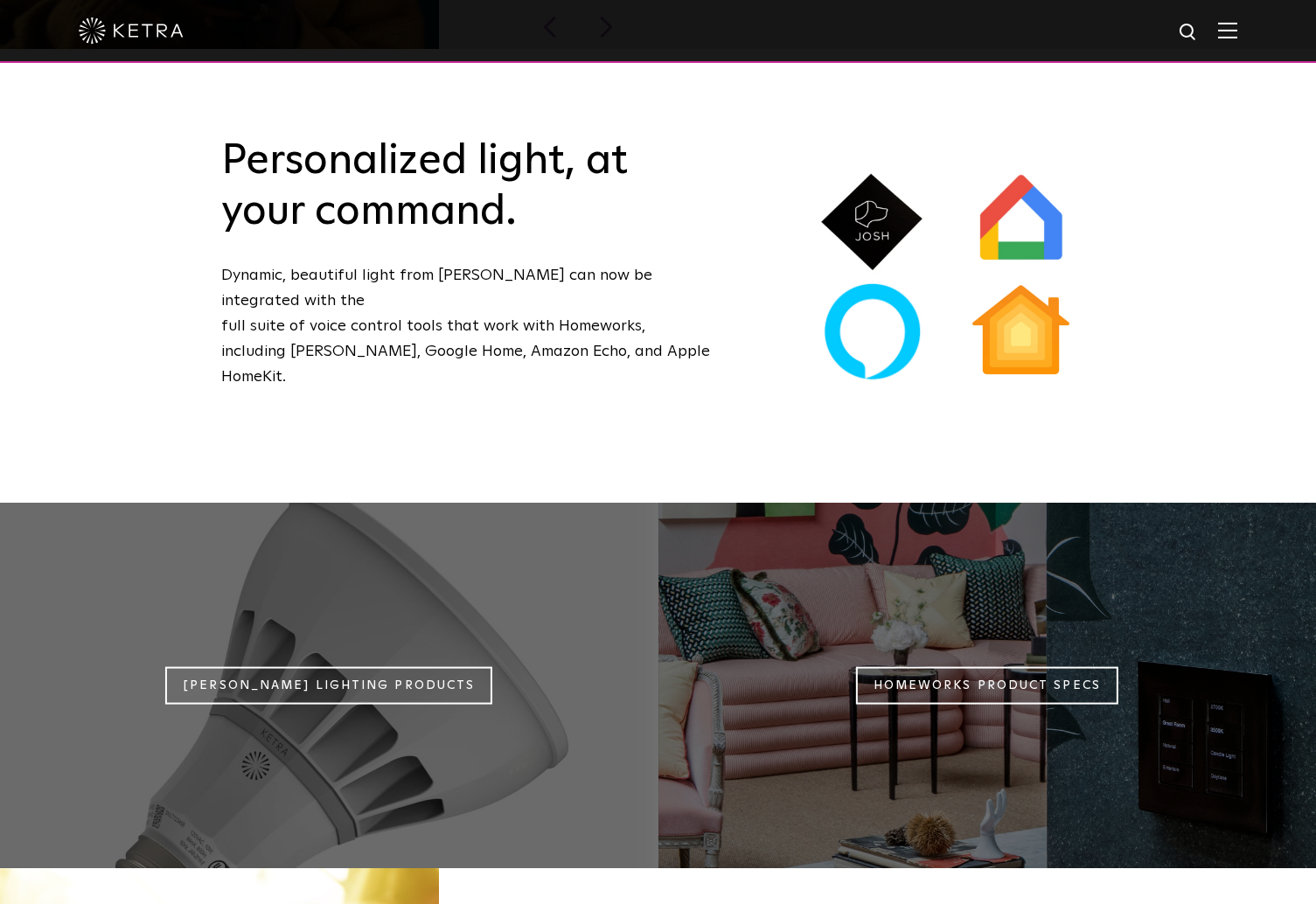
click at [230, 140] on h2 "Personalized light, at your command." at bounding box center [465, 186] width 489 height 100
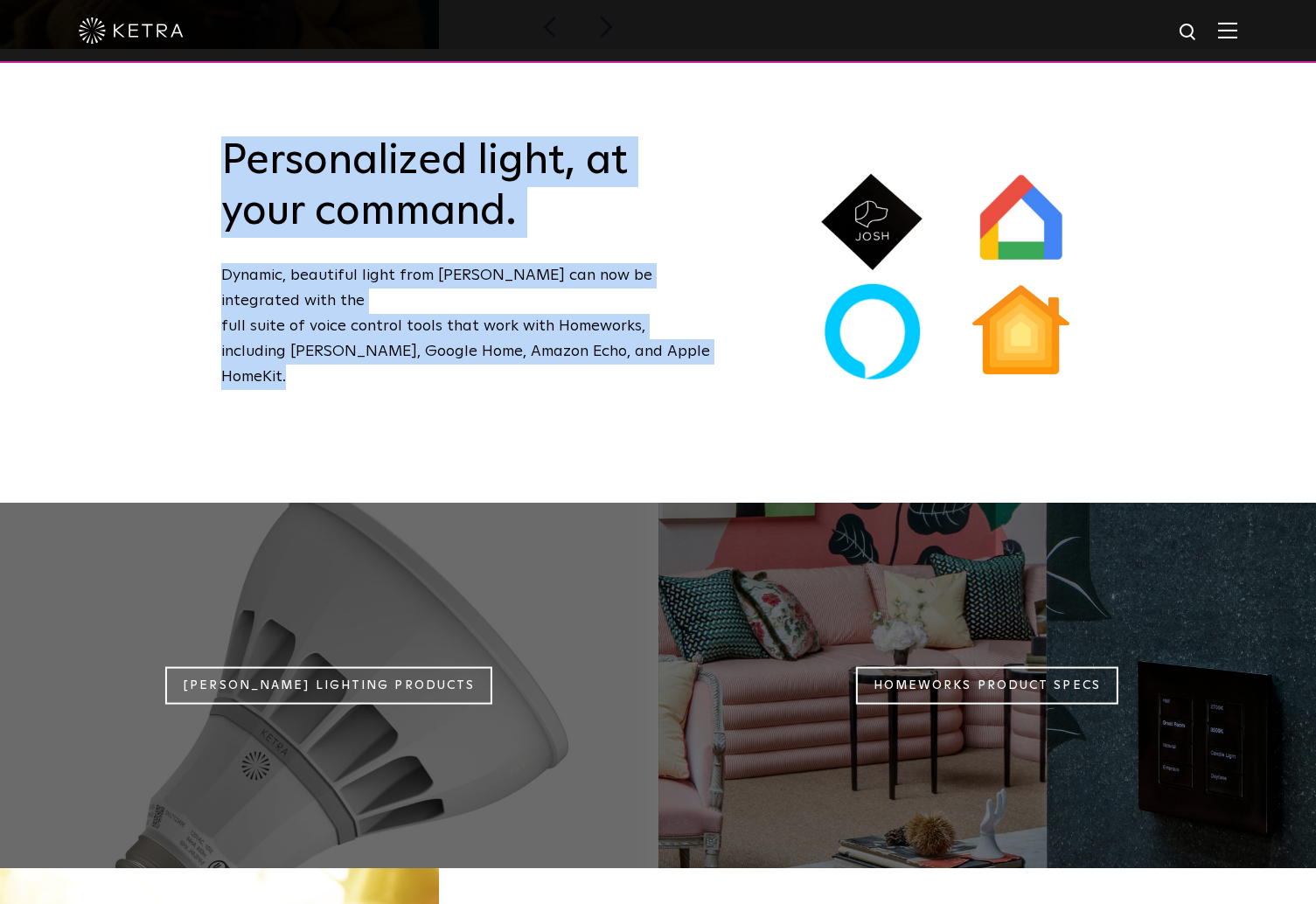
drag, startPoint x: 230, startPoint y: 140, endPoint x: 576, endPoint y: 285, distance: 375.2
click at [576, 285] on div "Personalized light, at your command. Dynamic, beautiful light from Ketra can no…" at bounding box center [466, 276] width 577 height 279
click at [576, 285] on p "Dynamic, beautiful light from Ketra can now be integrated with the full suite o…" at bounding box center [465, 326] width 489 height 126
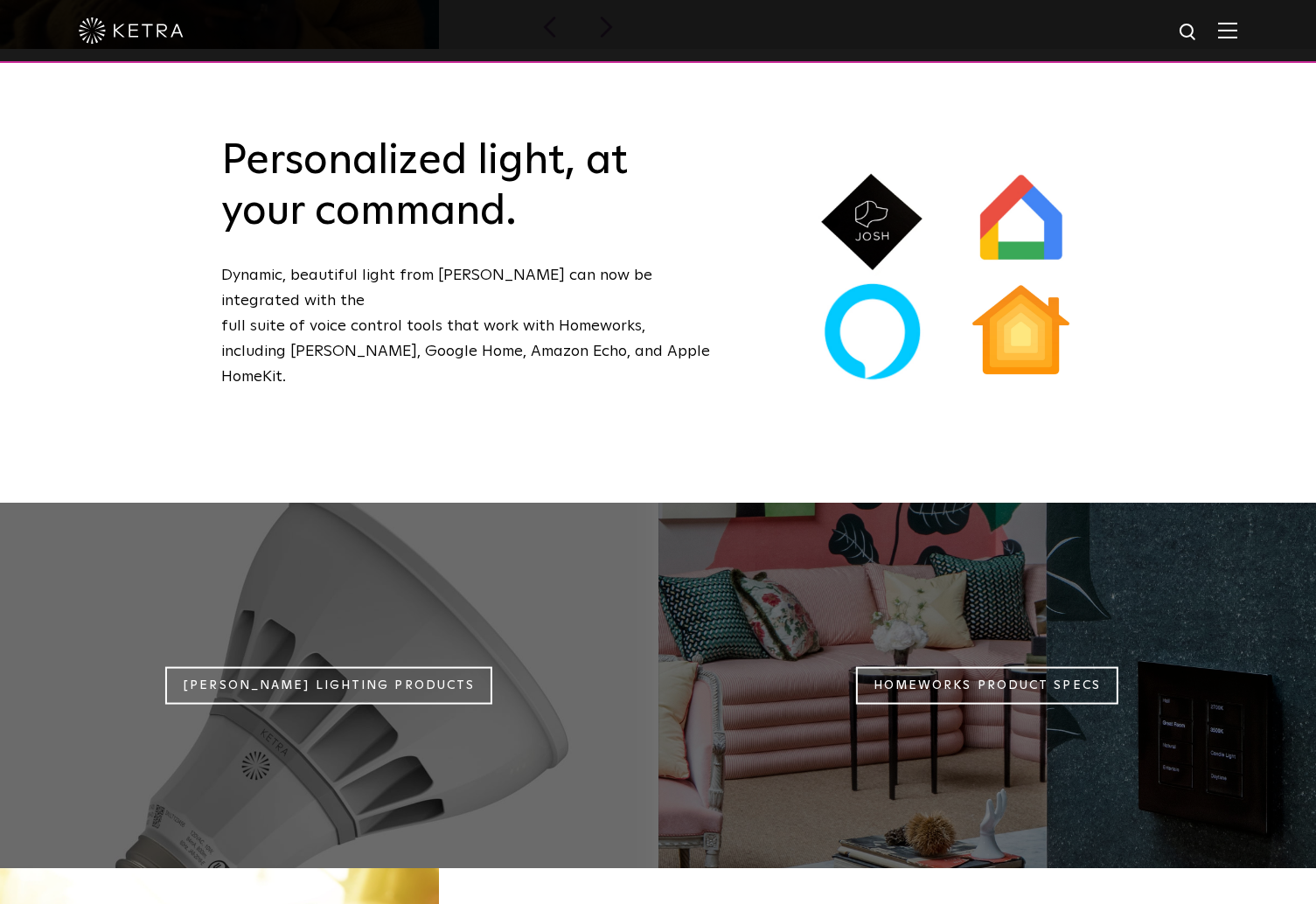
click at [576, 285] on p "Dynamic, beautiful light from Ketra can now be integrated with the full suite o…" at bounding box center [465, 326] width 489 height 126
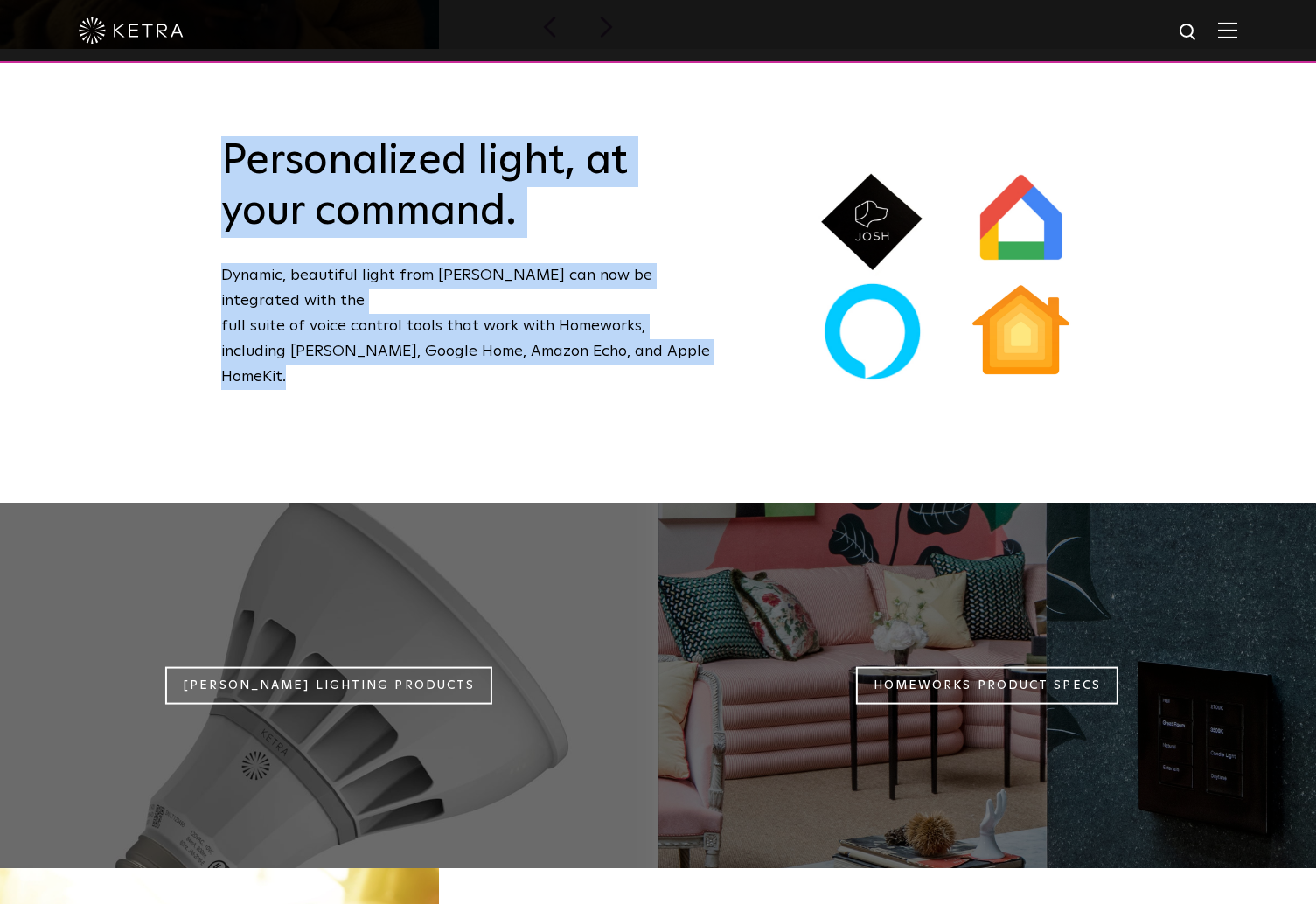
drag, startPoint x: 576, startPoint y: 285, endPoint x: 521, endPoint y: 94, distance: 198.8
click at [521, 94] on div "Personalized light, at your command. Dynamic, beautiful light from Ketra can no…" at bounding box center [658, 276] width 1316 height 453
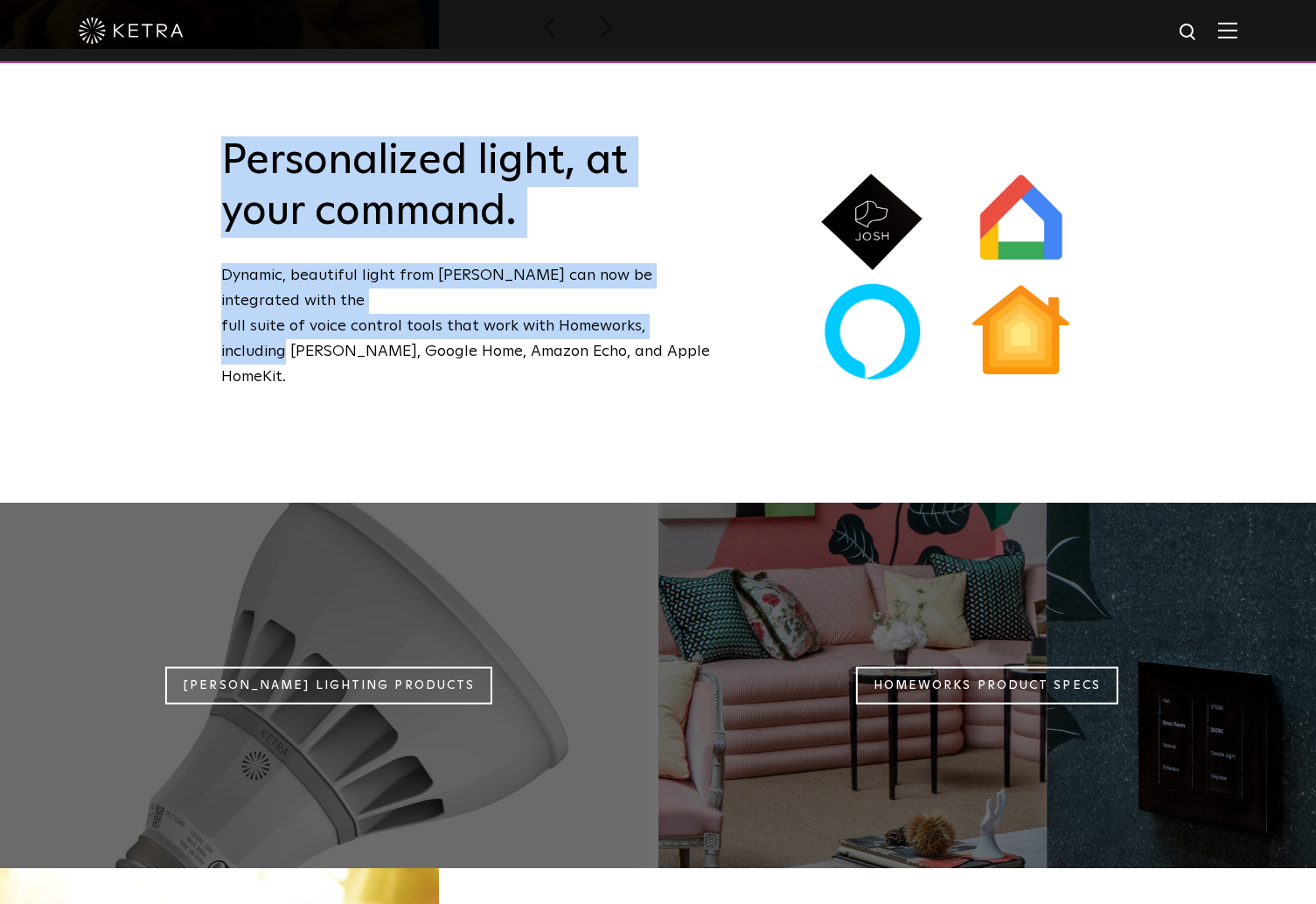
drag, startPoint x: 521, startPoint y: 94, endPoint x: 670, endPoint y: 284, distance: 241.5
click at [670, 284] on div "Personalized light, at your command. Dynamic, beautiful light from Ketra can no…" at bounding box center [658, 276] width 1316 height 453
click at [670, 284] on p "Dynamic, beautiful light from Ketra can now be integrated with the full suite o…" at bounding box center [465, 326] width 489 height 126
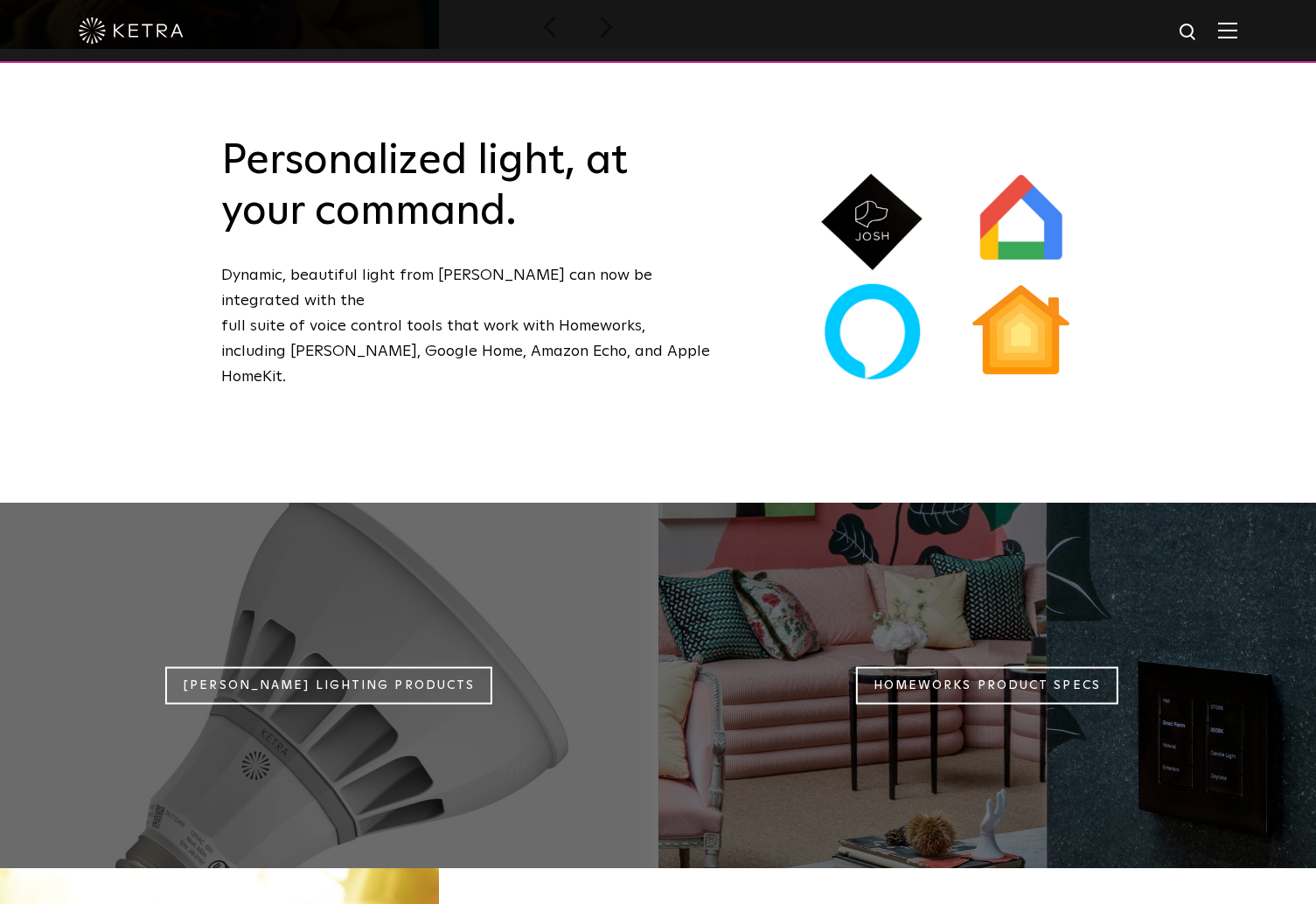
click at [670, 284] on p "Dynamic, beautiful light from Ketra can now be integrated with the full suite o…" at bounding box center [465, 326] width 489 height 126
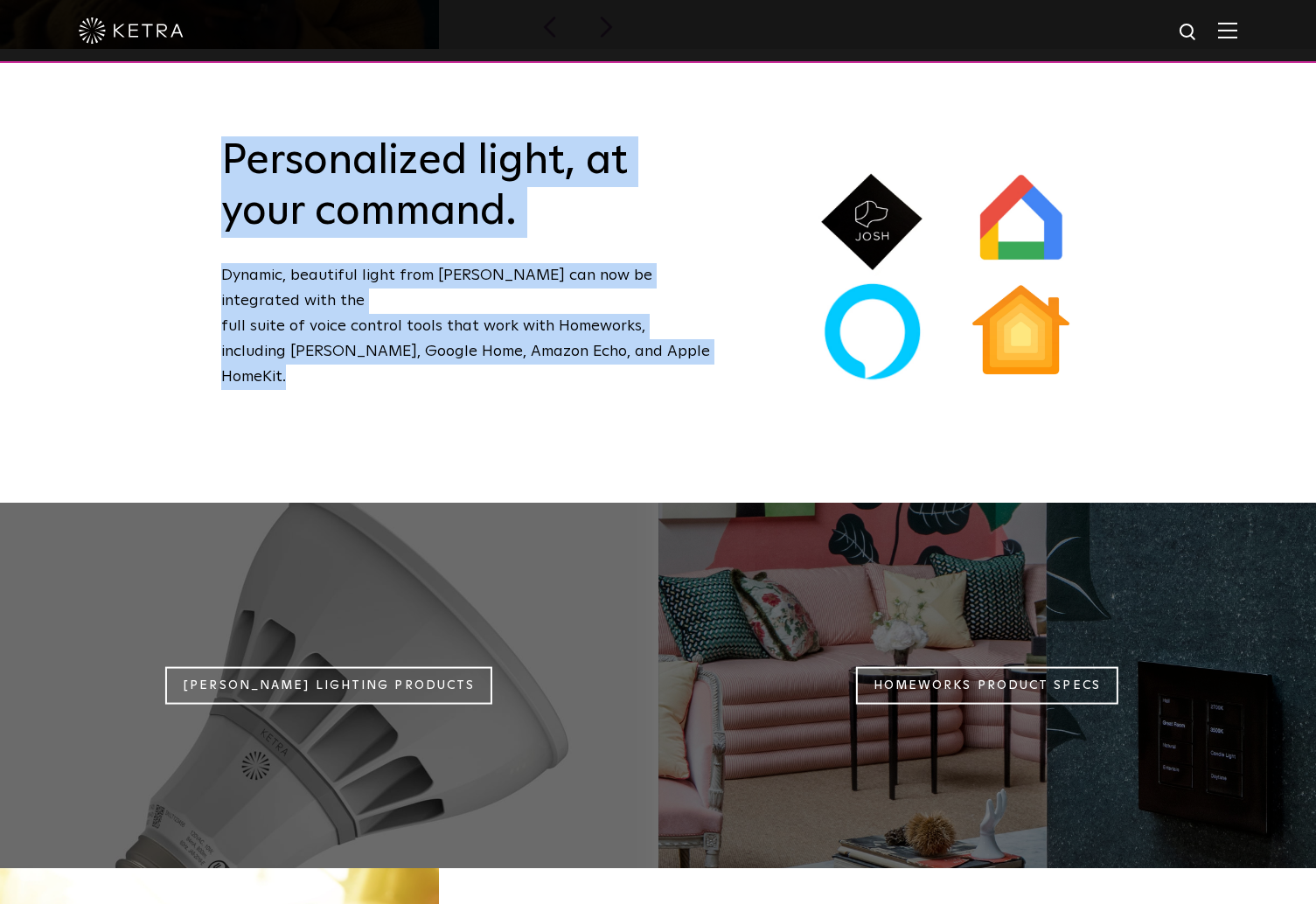
drag, startPoint x: 670, startPoint y: 284, endPoint x: 616, endPoint y: 123, distance: 169.8
click at [616, 136] on div "Personalized light, at your command. Dynamic, beautiful light from Ketra can no…" at bounding box center [466, 276] width 577 height 279
click at [616, 136] on h2 "Personalized light, at your command." at bounding box center [465, 186] width 489 height 100
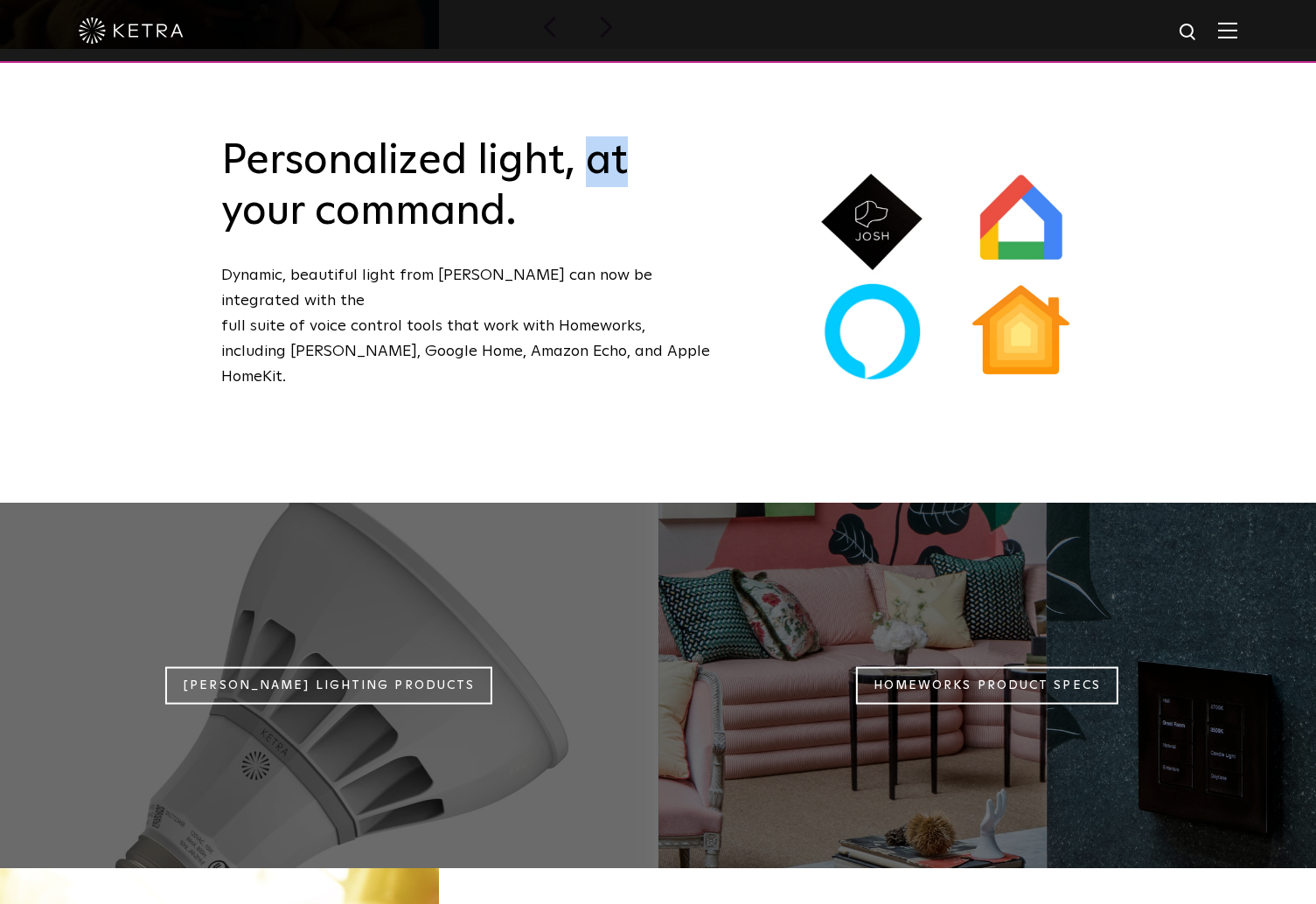
click at [616, 136] on h2 "Personalized light, at your command." at bounding box center [465, 186] width 489 height 100
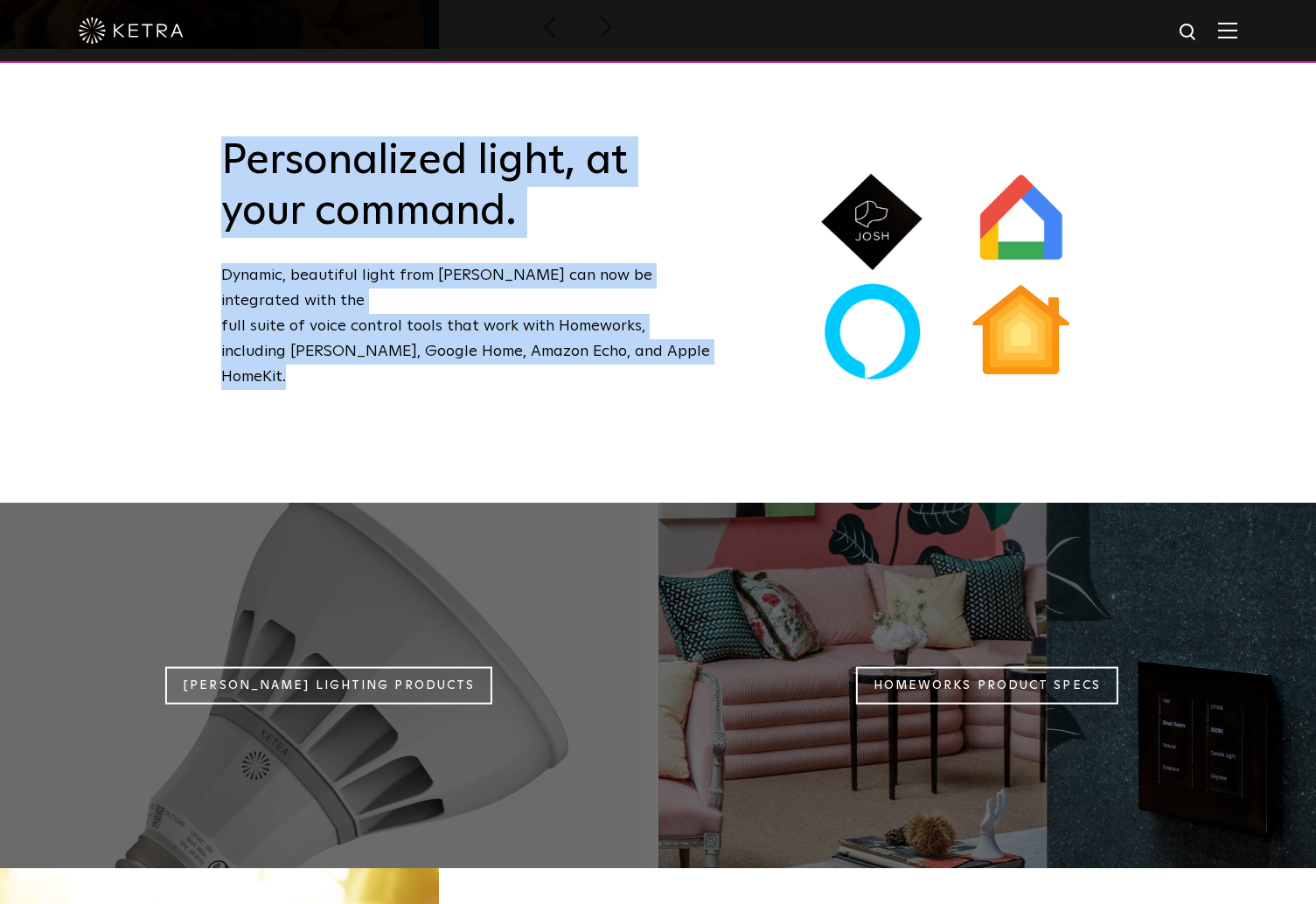
drag, startPoint x: 616, startPoint y: 123, endPoint x: 663, endPoint y: 315, distance: 197.7
click at [663, 315] on div "Personalized light, at your command. Dynamic, beautiful light from Ketra can no…" at bounding box center [466, 276] width 577 height 279
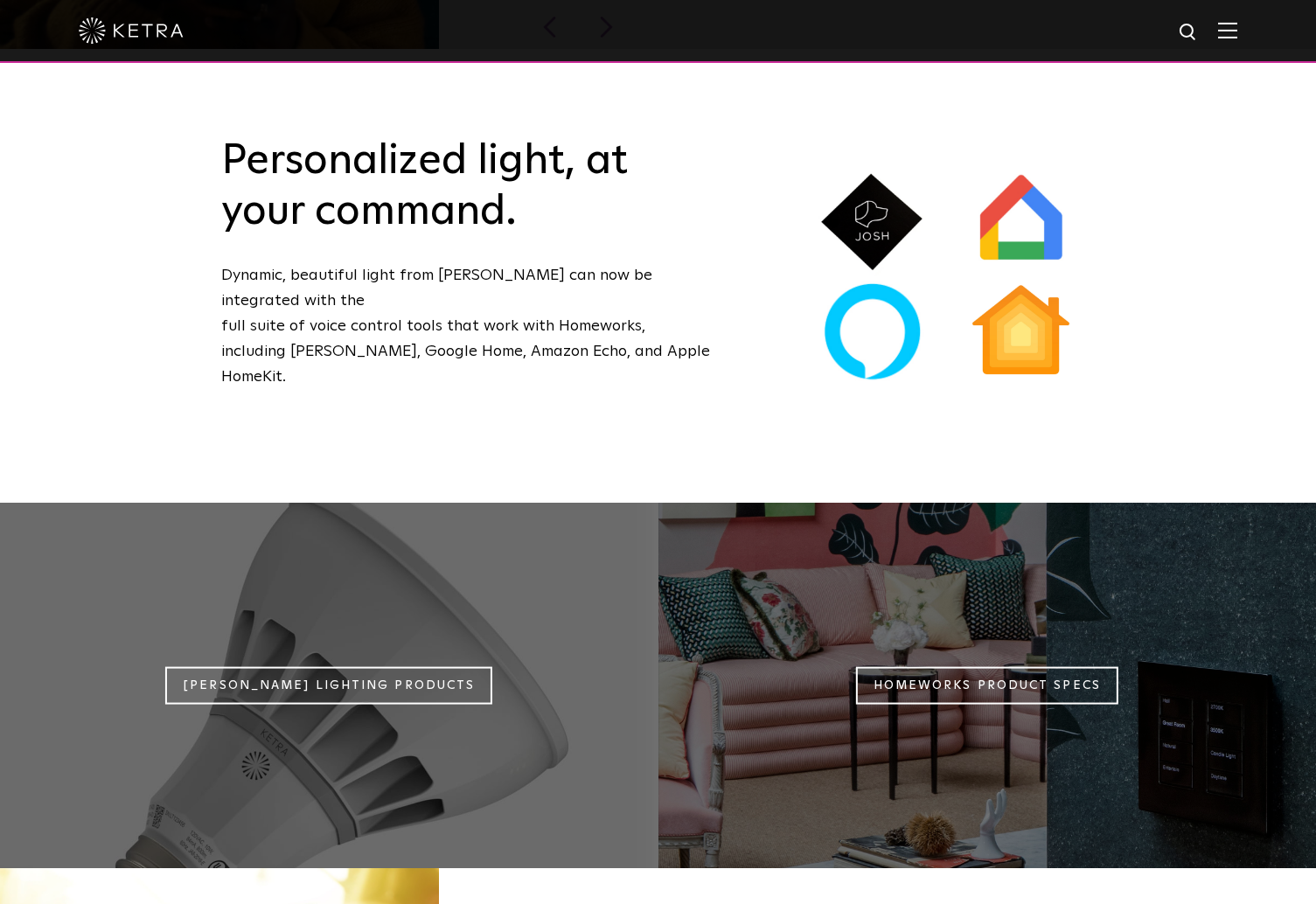
click at [663, 315] on div "Personalized light, at your command. Dynamic, beautiful light from Ketra can no…" at bounding box center [466, 276] width 577 height 279
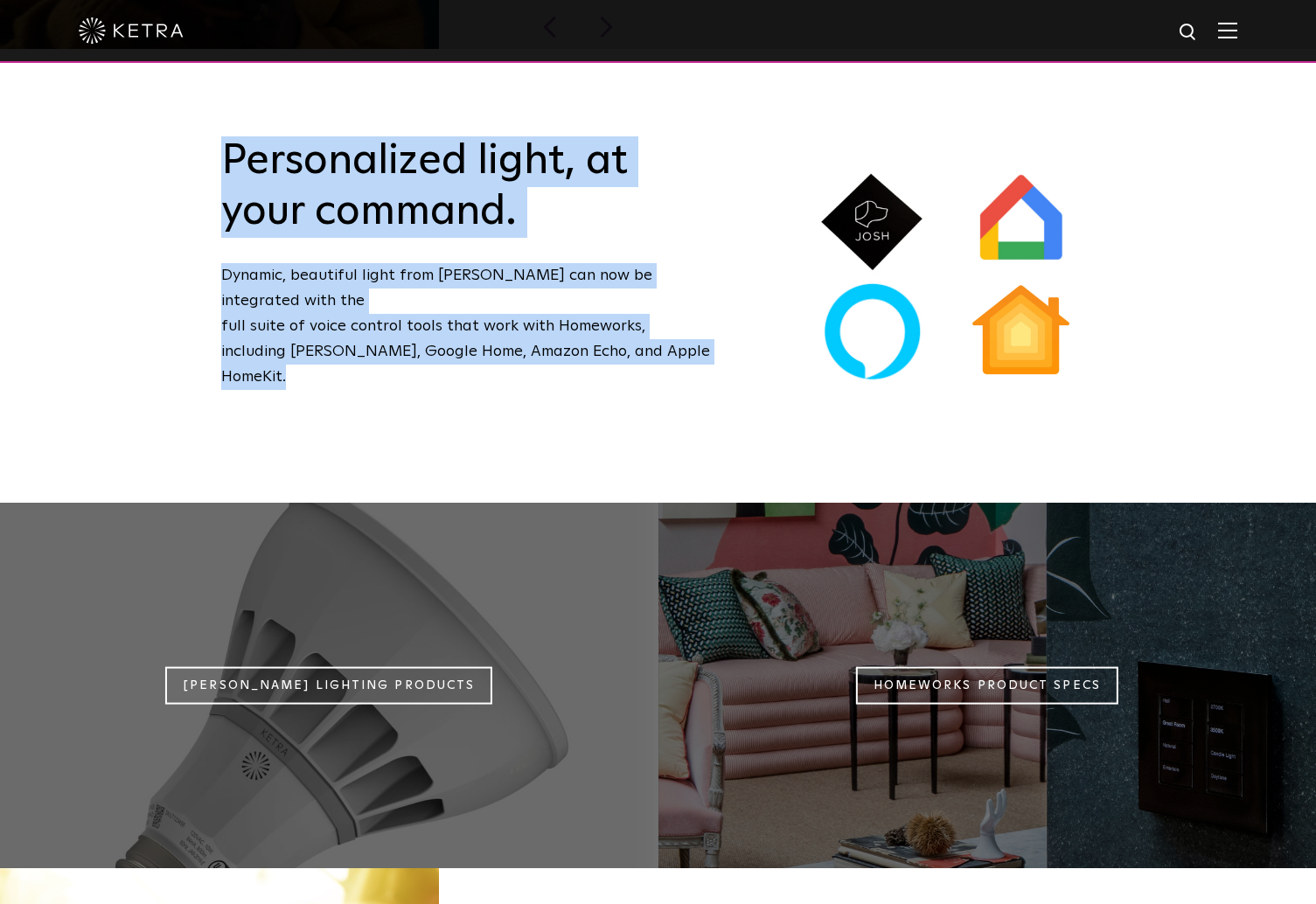
drag, startPoint x: 663, startPoint y: 315, endPoint x: 525, endPoint y: 112, distance: 245.5
click at [525, 136] on div "Personalized light, at your command. Dynamic, beautiful light from Ketra can no…" at bounding box center [466, 276] width 577 height 279
click at [525, 136] on h2 "Personalized light, at your command." at bounding box center [465, 186] width 489 height 100
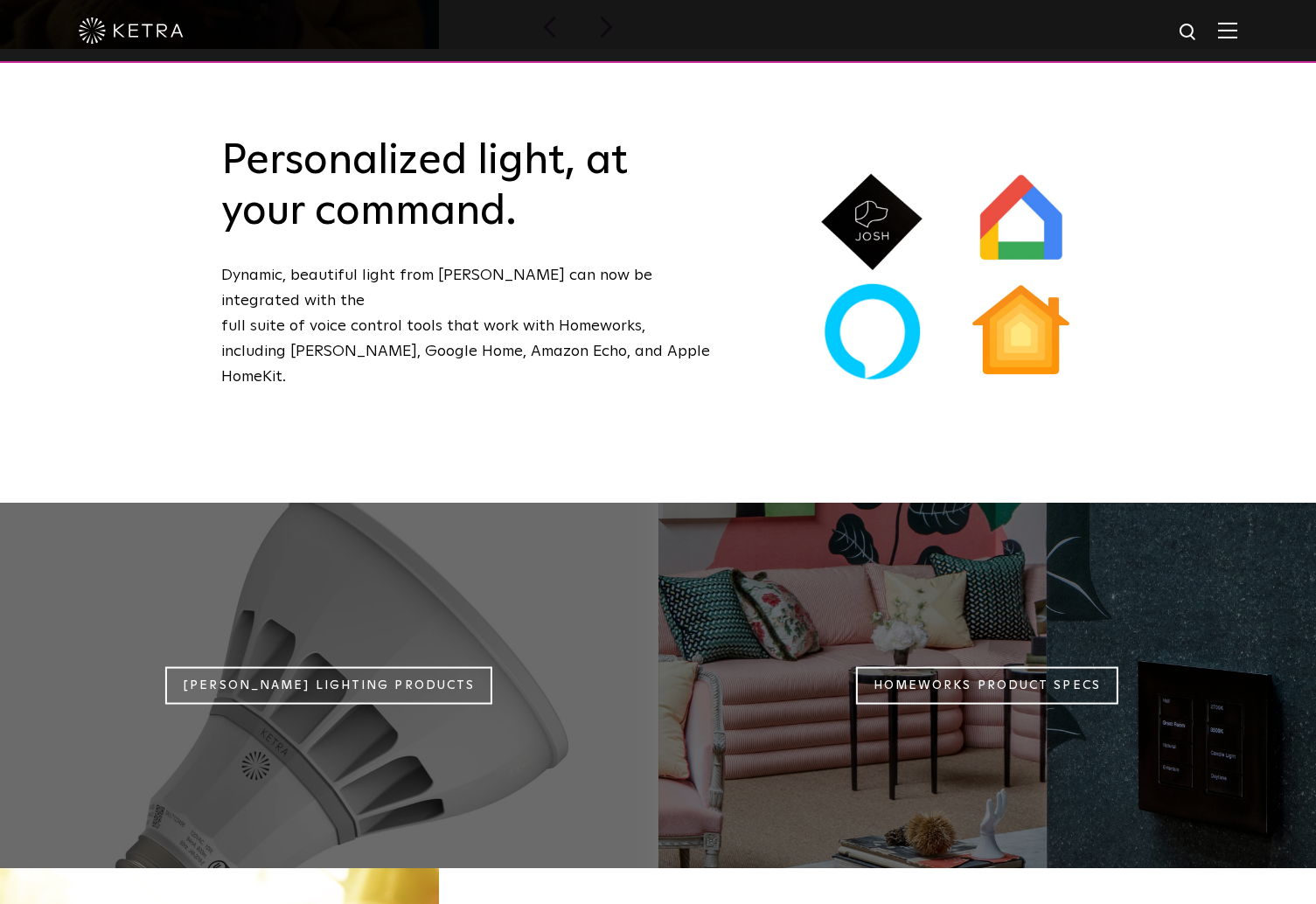
click at [525, 136] on h2 "Personalized light, at your command." at bounding box center [465, 186] width 489 height 100
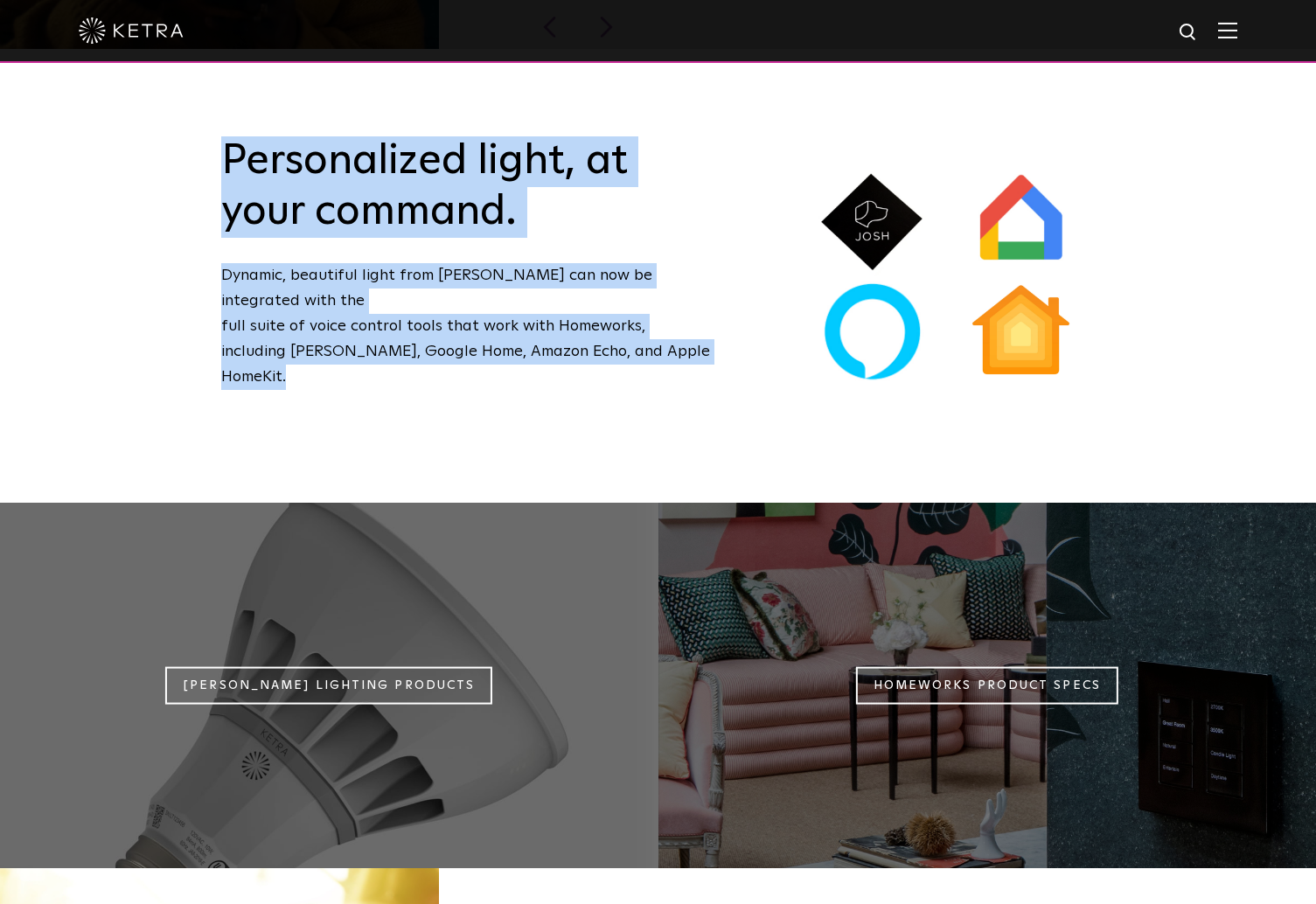
drag, startPoint x: 525, startPoint y: 112, endPoint x: 645, endPoint y: 299, distance: 222.2
click at [645, 299] on div "Personalized light, at your command. Dynamic, beautiful light from Ketra can no…" at bounding box center [466, 276] width 577 height 279
click at [645, 299] on p "Dynamic, beautiful light from Ketra can now be integrated with the full suite o…" at bounding box center [465, 326] width 489 height 126
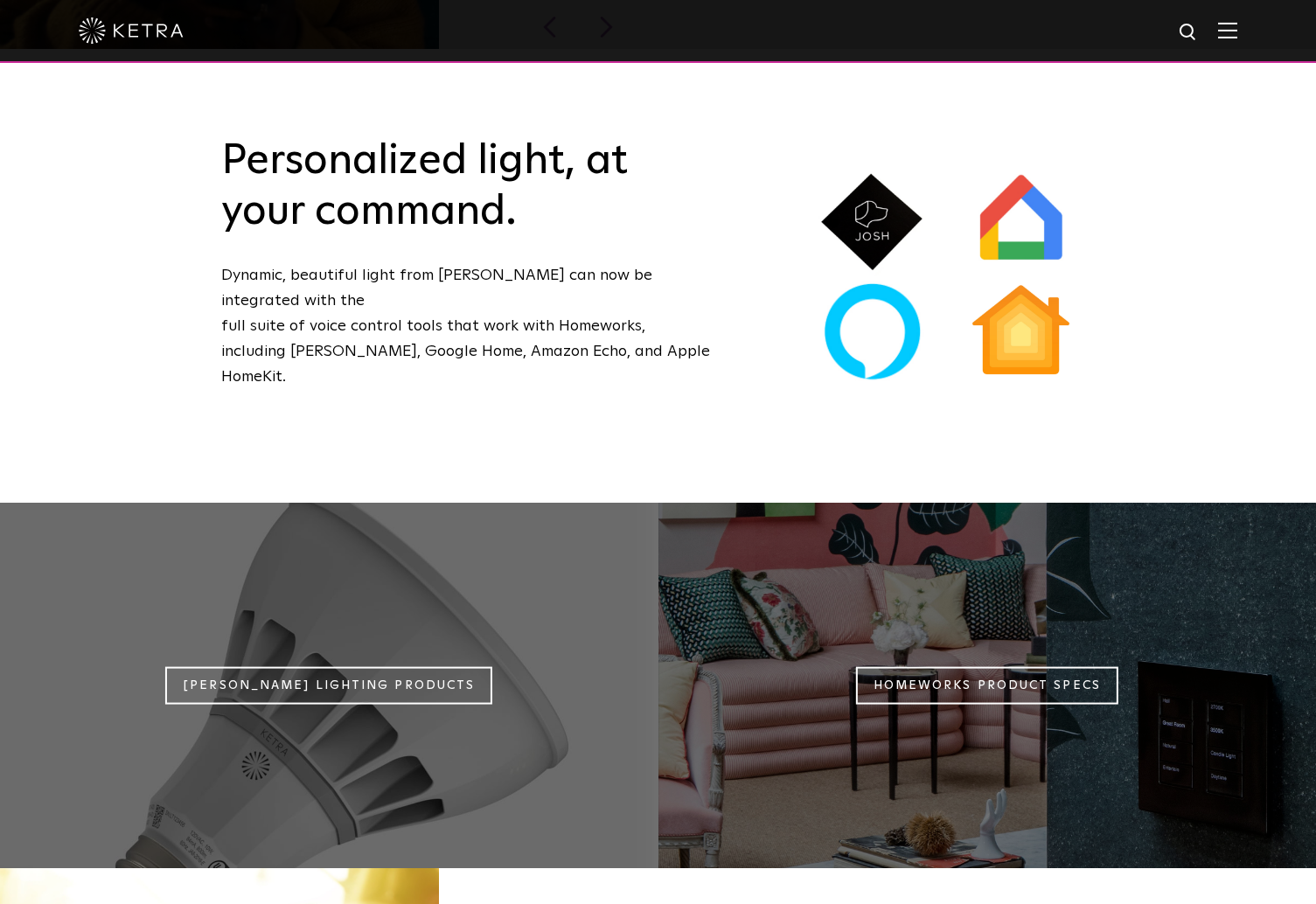
click at [645, 299] on p "Dynamic, beautiful light from Ketra can now be integrated with the full suite o…" at bounding box center [465, 326] width 489 height 126
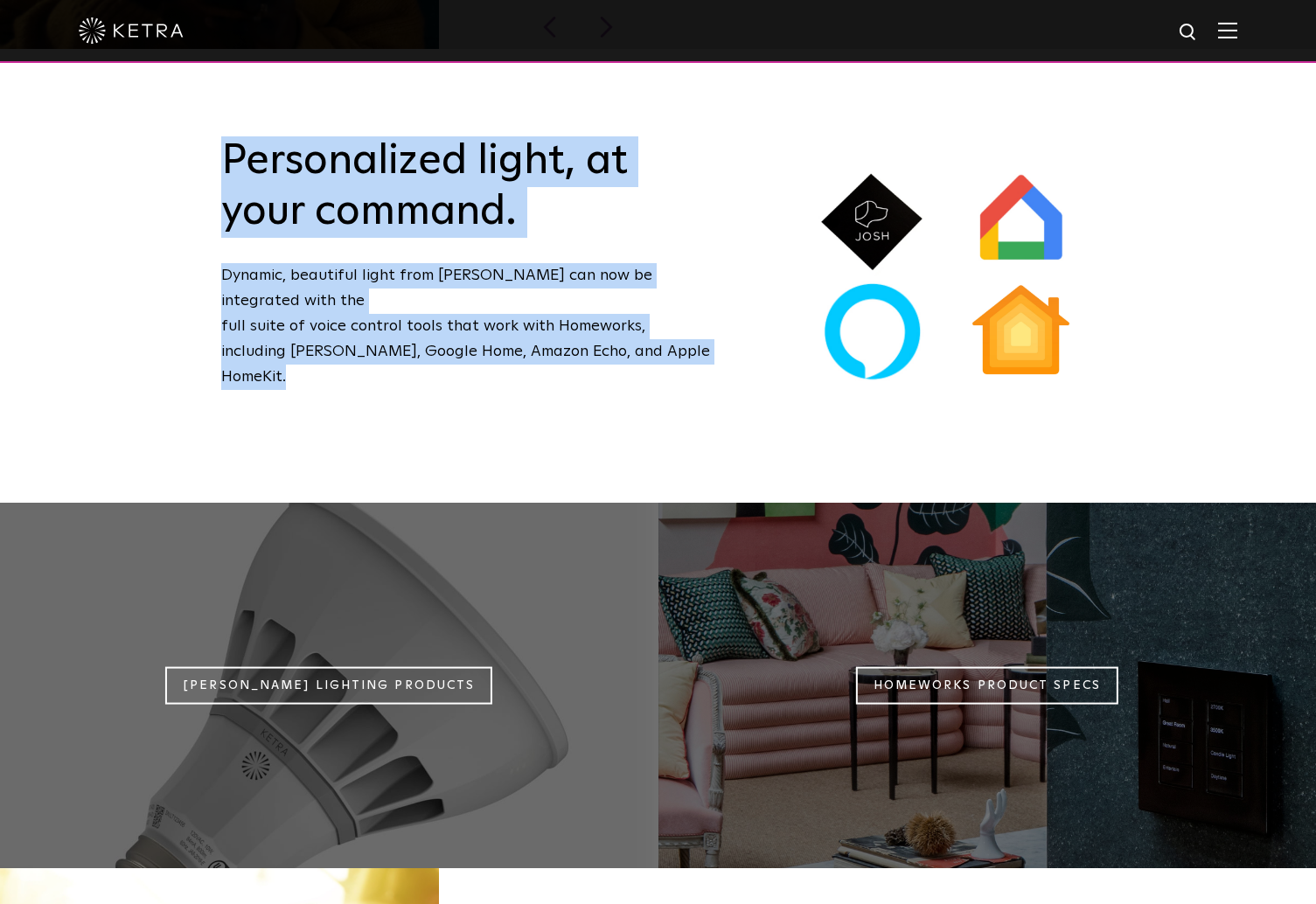
drag, startPoint x: 645, startPoint y: 299, endPoint x: 583, endPoint y: 135, distance: 175.3
click at [583, 136] on div "Personalized light, at your command. Dynamic, beautiful light from Ketra can no…" at bounding box center [466, 276] width 577 height 279
click at [583, 136] on h2 "Personalized light, at your command." at bounding box center [465, 186] width 489 height 100
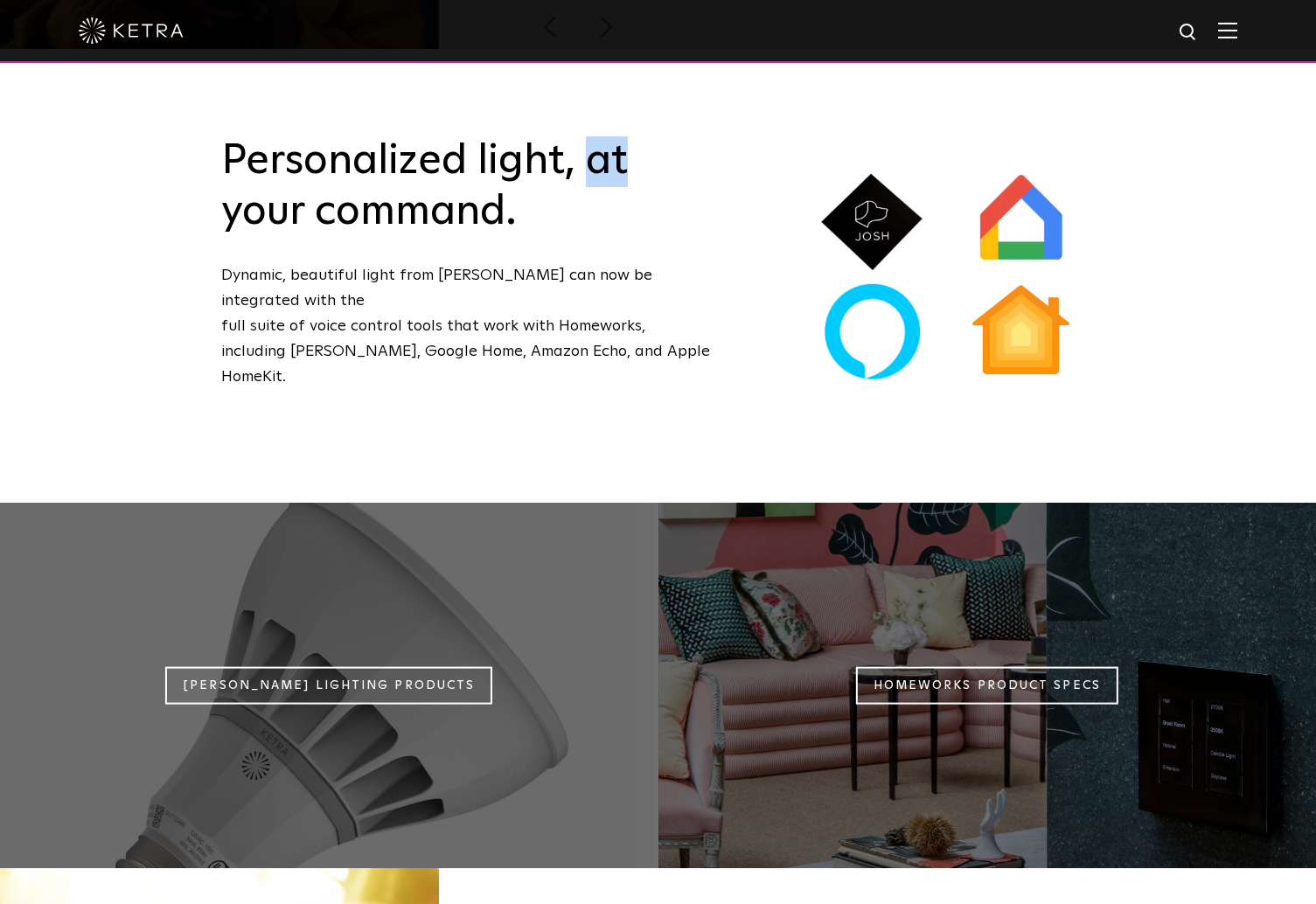
click at [583, 136] on h2 "Personalized light, at your command." at bounding box center [465, 186] width 489 height 100
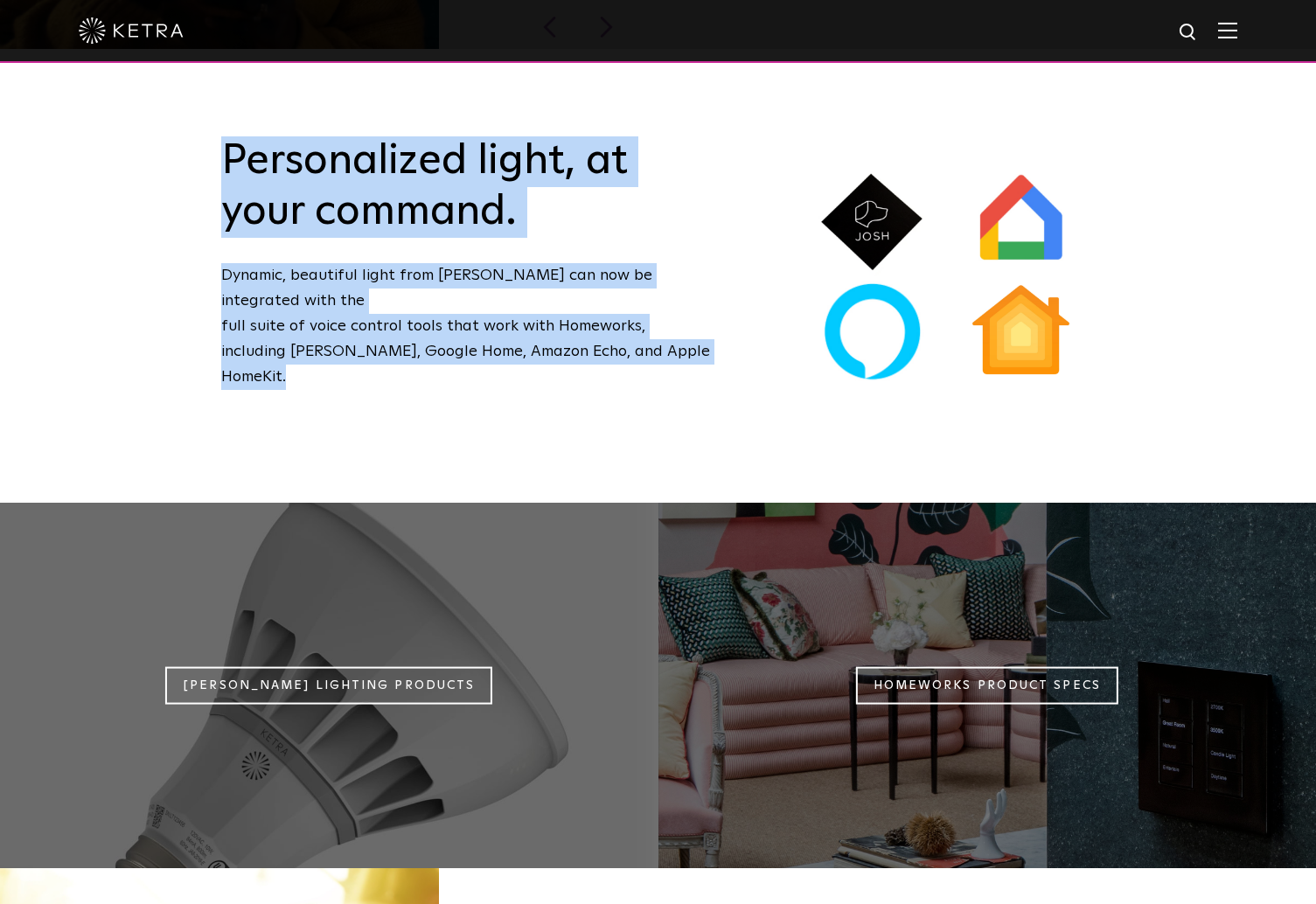
drag, startPoint x: 583, startPoint y: 135, endPoint x: 648, endPoint y: 292, distance: 169.9
click at [648, 292] on div "Personalized light, at your command. Dynamic, beautiful light from Ketra can no…" at bounding box center [466, 276] width 577 height 279
click at [648, 292] on p "Dynamic, beautiful light from Ketra can now be integrated with the full suite o…" at bounding box center [465, 326] width 489 height 126
drag, startPoint x: 648, startPoint y: 292, endPoint x: 527, endPoint y: 60, distance: 261.7
click at [527, 60] on body "Solutions Commercial Residential Products Commercial Products Residential Produ…" at bounding box center [658, 349] width 1316 height 3351
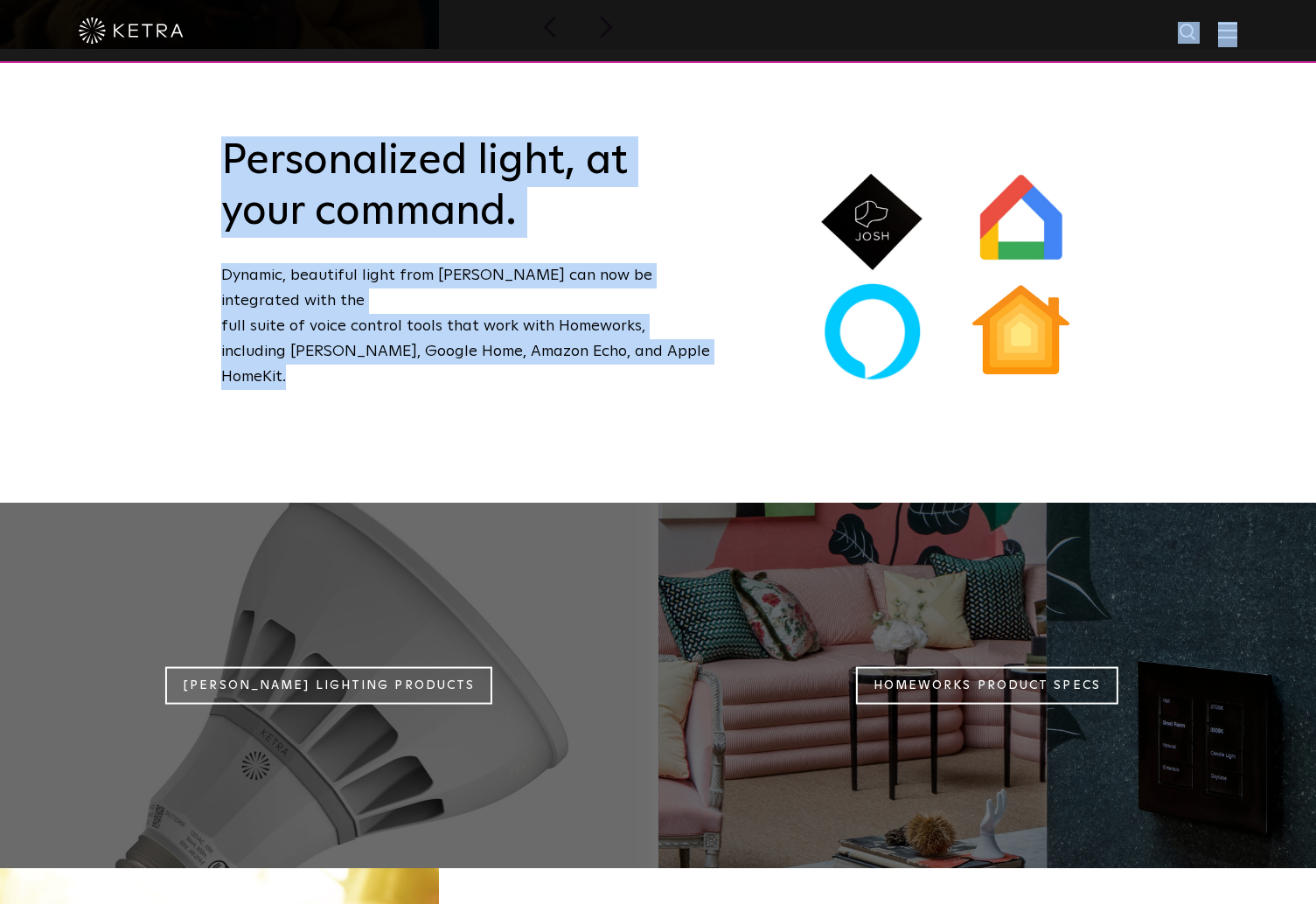
click at [527, 60] on div at bounding box center [657, 30] width 1158 height 61
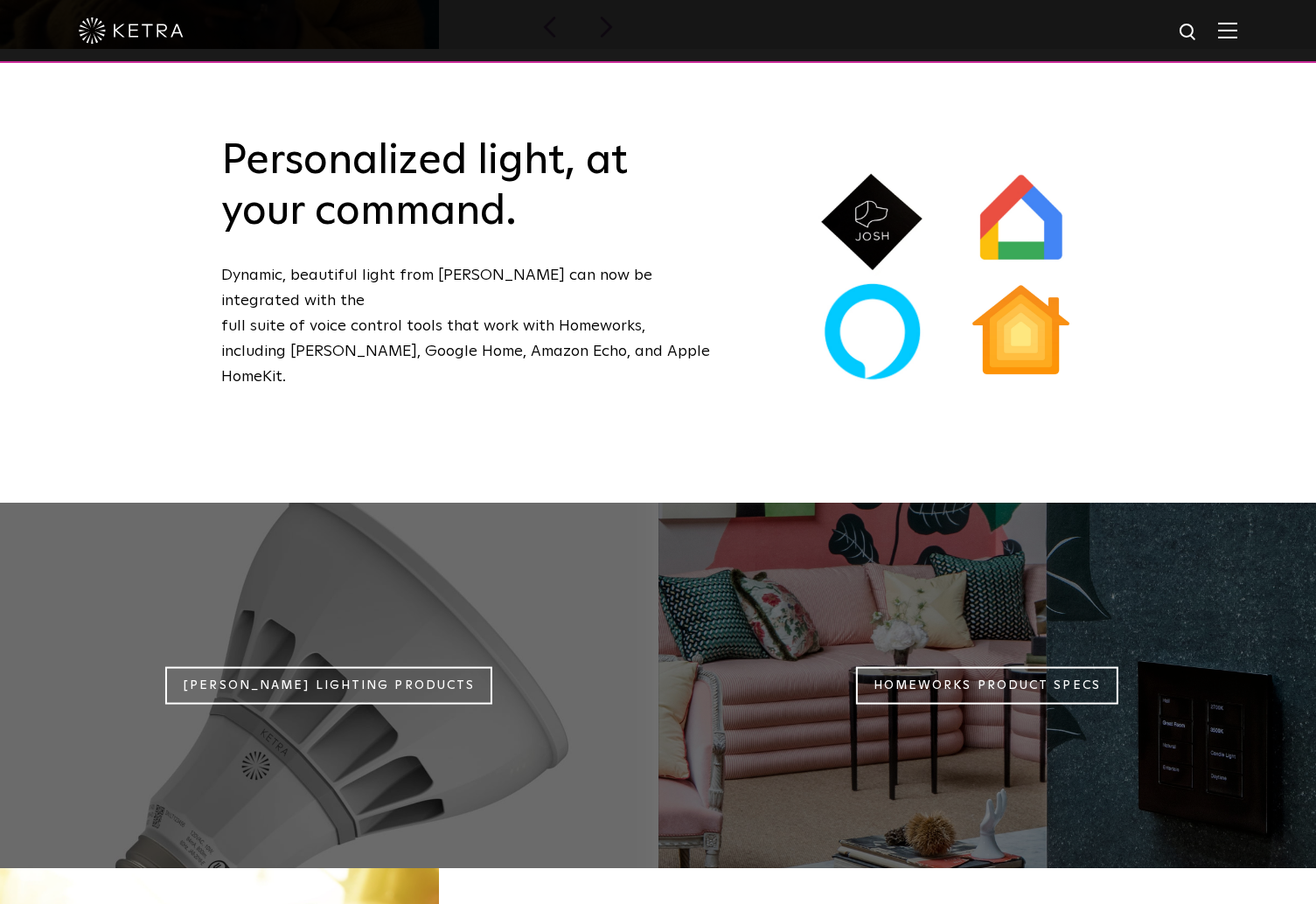
click at [525, 147] on h2 "Personalized light, at your command." at bounding box center [465, 186] width 489 height 100
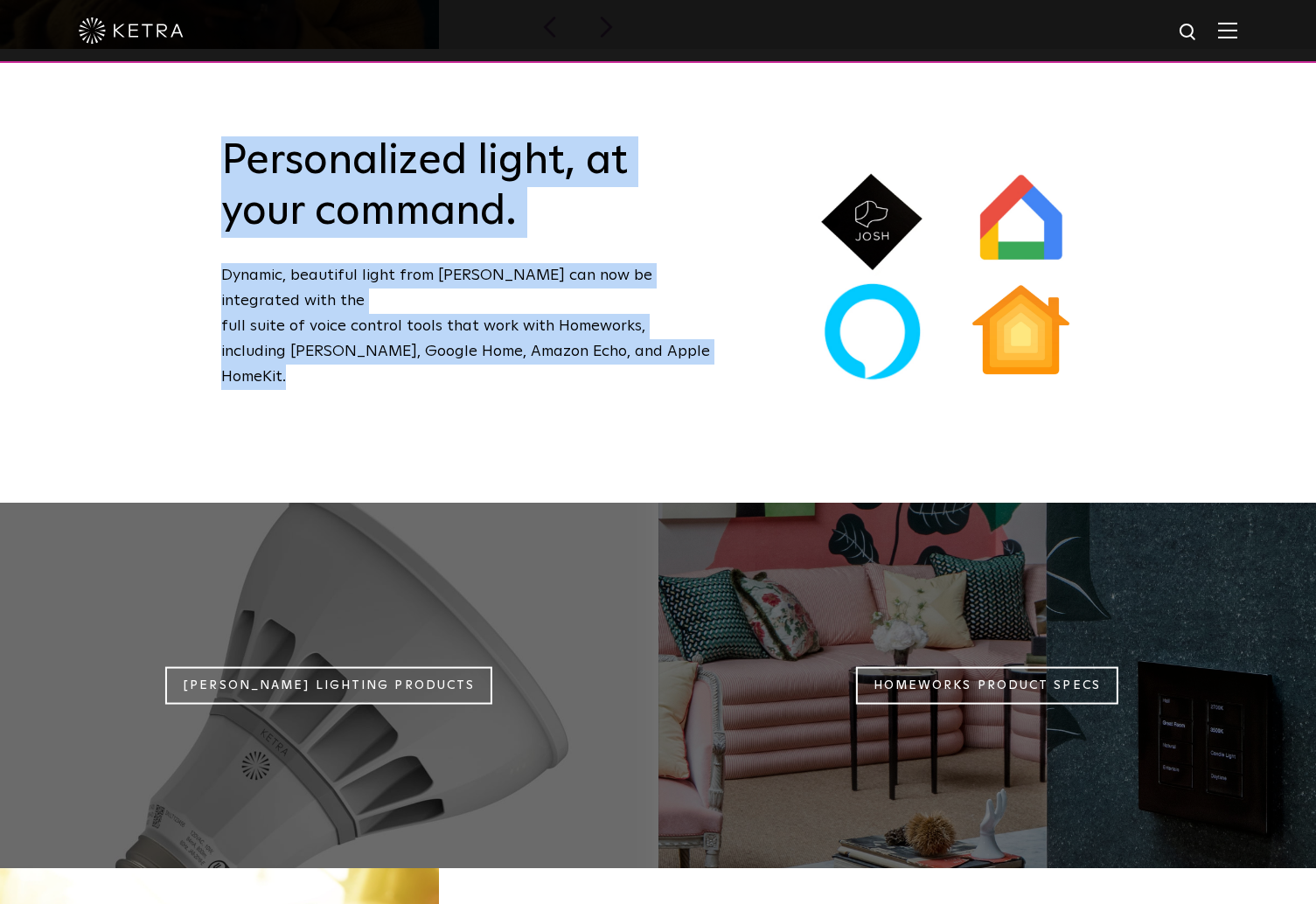
drag, startPoint x: 525, startPoint y: 147, endPoint x: 627, endPoint y: 373, distance: 248.0
click at [627, 373] on div "Personalized light, at your command. Dynamic, beautiful light from Ketra can no…" at bounding box center [658, 276] width 1316 height 453
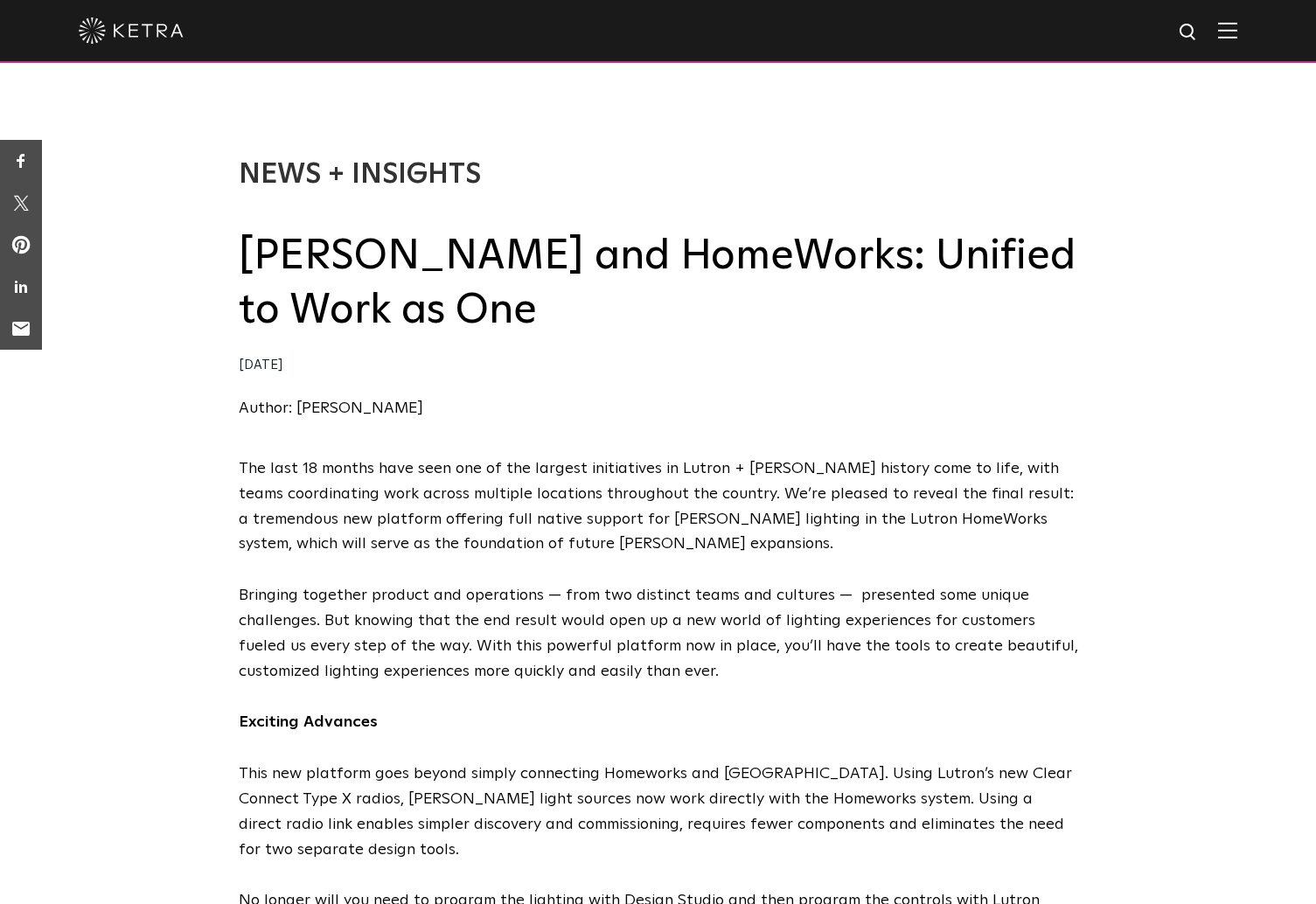
click at [518, 242] on h2 "[PERSON_NAME] and HomeWorks: Unified to Work as One" at bounding box center [658, 284] width 840 height 110
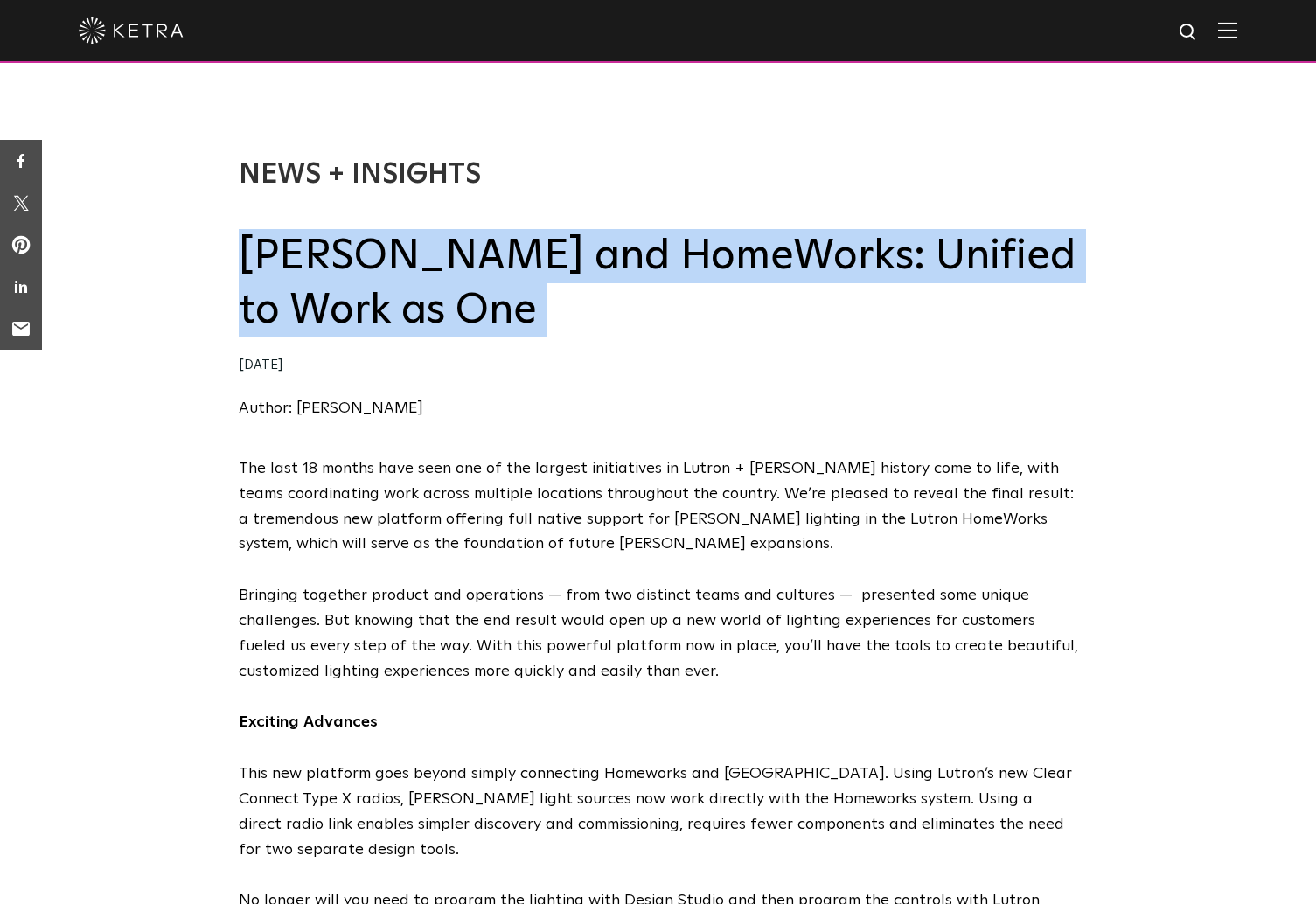
drag, startPoint x: 518, startPoint y: 242, endPoint x: 514, endPoint y: 286, distance: 44.2
click at [514, 286] on h2 "[PERSON_NAME] and HomeWorks: Unified to Work as One" at bounding box center [658, 284] width 840 height 110
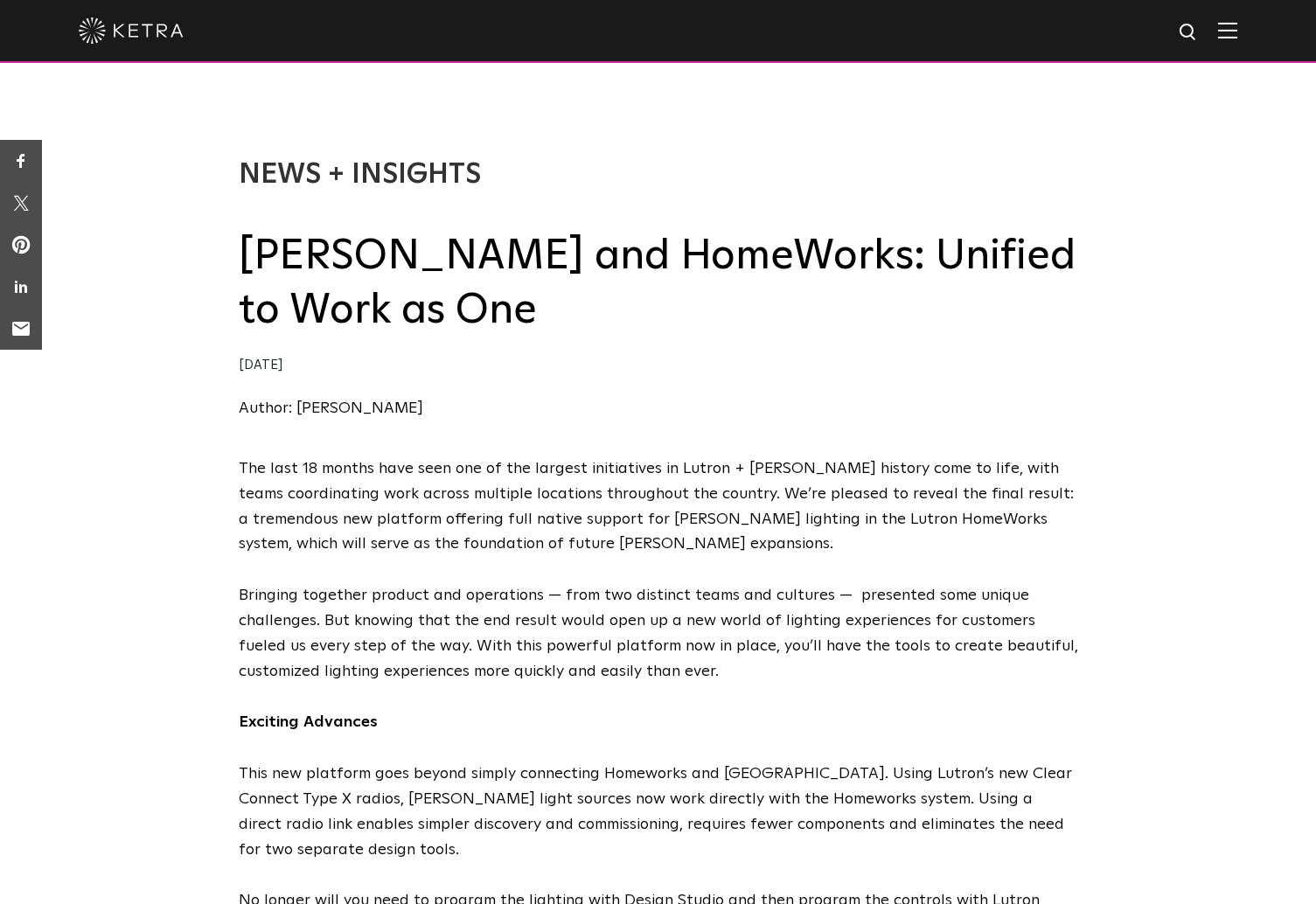
click at [514, 286] on h2 "[PERSON_NAME] and HomeWorks: Unified to Work as One" at bounding box center [658, 284] width 840 height 110
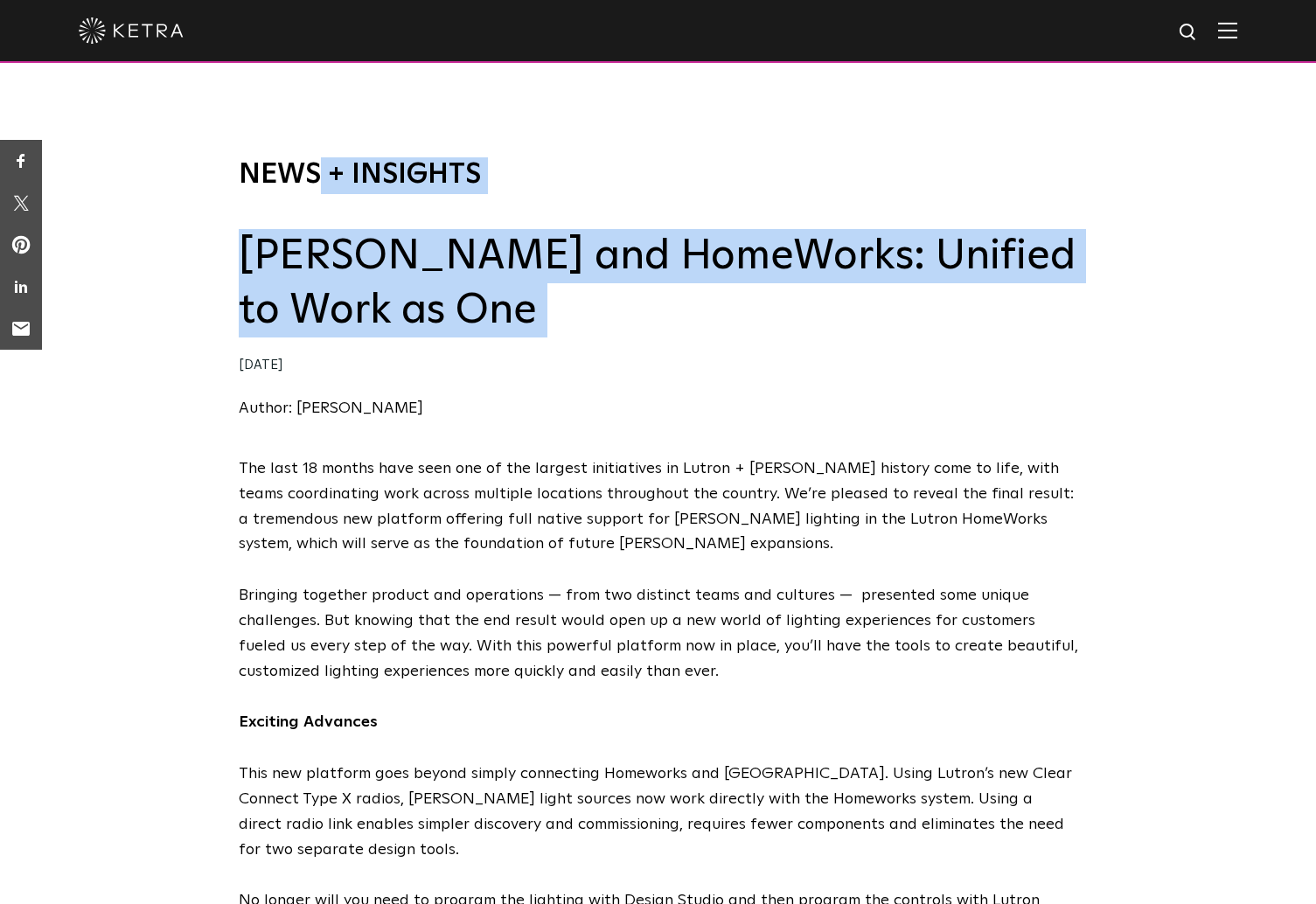
drag, startPoint x: 514, startPoint y: 286, endPoint x: 425, endPoint y: 162, distance: 152.6
click at [423, 162] on div "News + Insights [PERSON_NAME] and HomeWorks: Unified to Work as One [DATE] Auth…" at bounding box center [658, 289] width 840 height 264
click at [425, 162] on link "News + Insights" at bounding box center [359, 175] width 242 height 28
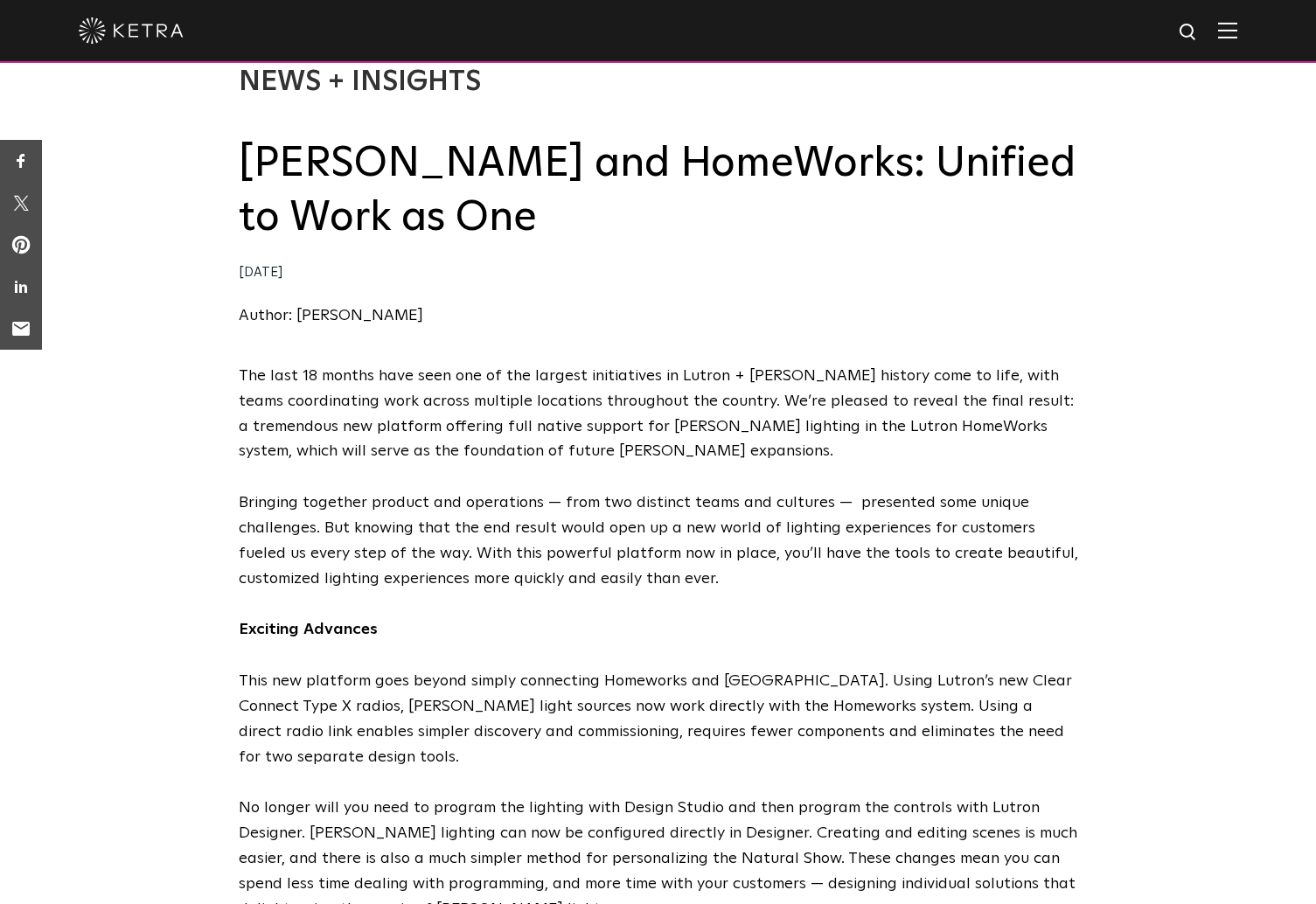
scroll to position [157, 0]
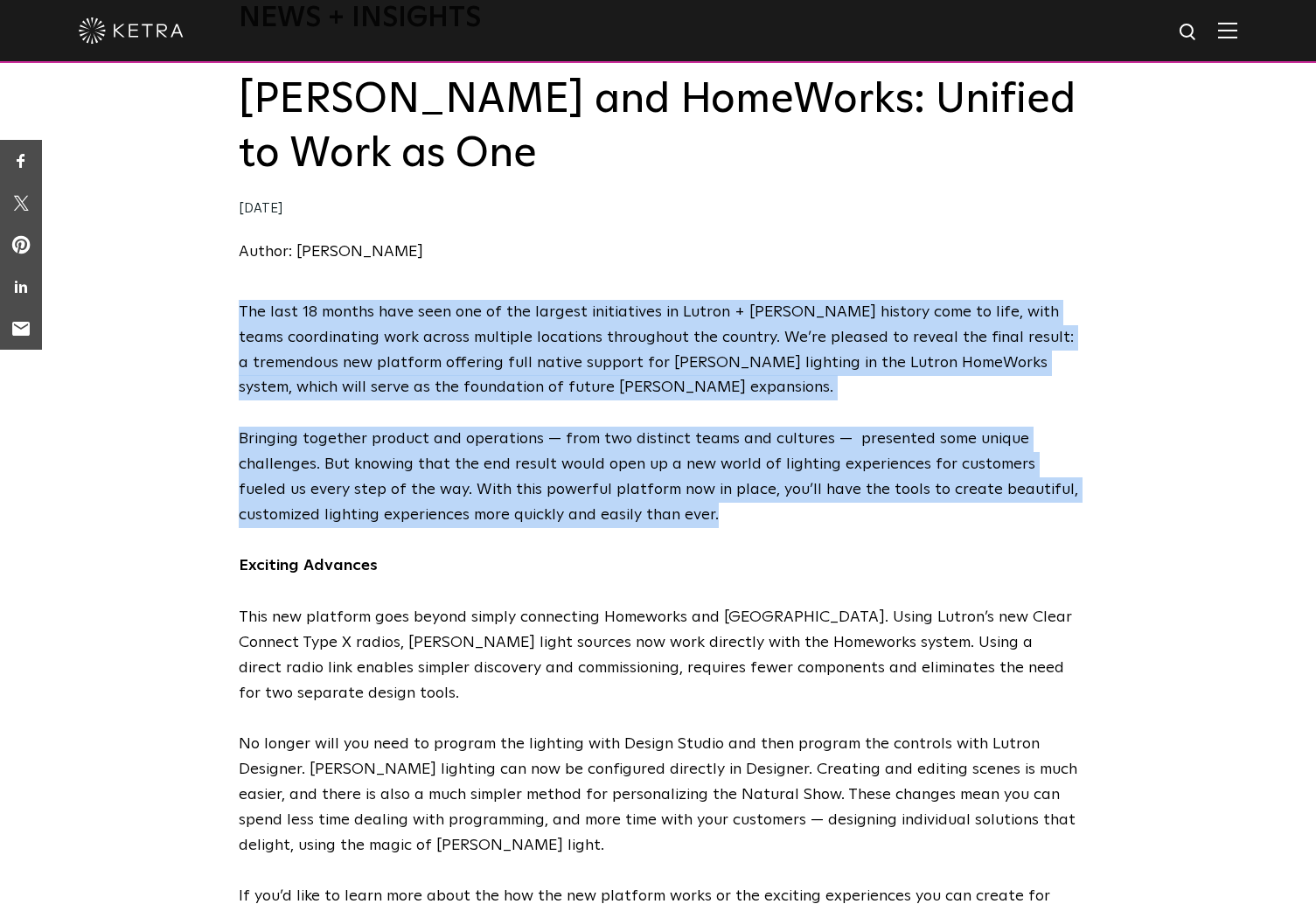
drag, startPoint x: 218, startPoint y: 335, endPoint x: 247, endPoint y: 520, distance: 187.3
click at [247, 520] on p "Bringing together product and operations — from two distinct teams and cultures…" at bounding box center [658, 476] width 840 height 100
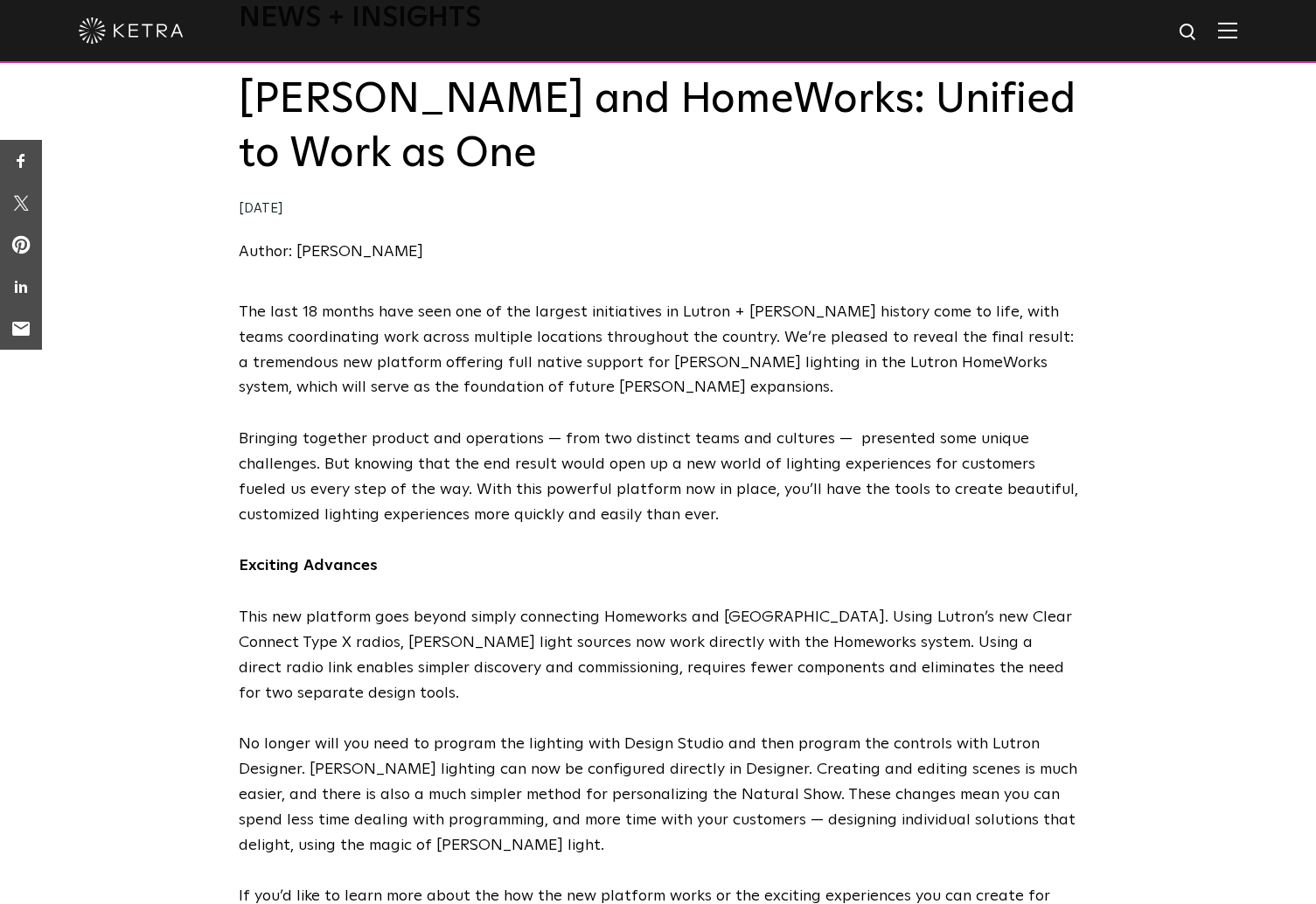
click at [247, 520] on p "Bringing together product and operations — from two distinct teams and cultures…" at bounding box center [658, 476] width 840 height 100
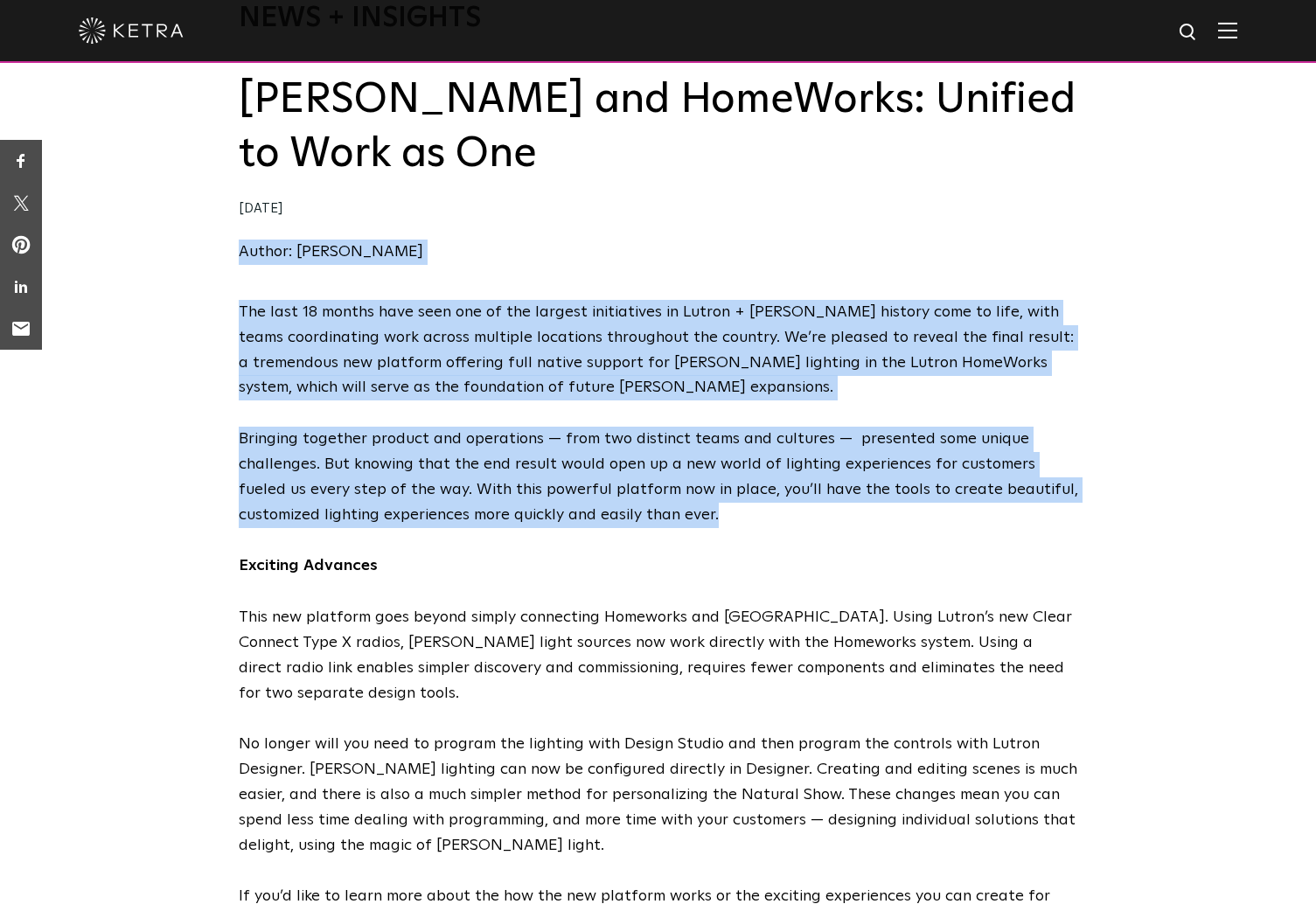
drag, startPoint x: 247, startPoint y: 520, endPoint x: 241, endPoint y: 265, distance: 255.1
click at [241, 265] on div "News + Insights Ketra and HomeWorks: Unified to Work as One 01/17/2020 Author: …" at bounding box center [658, 115] width 840 height 369
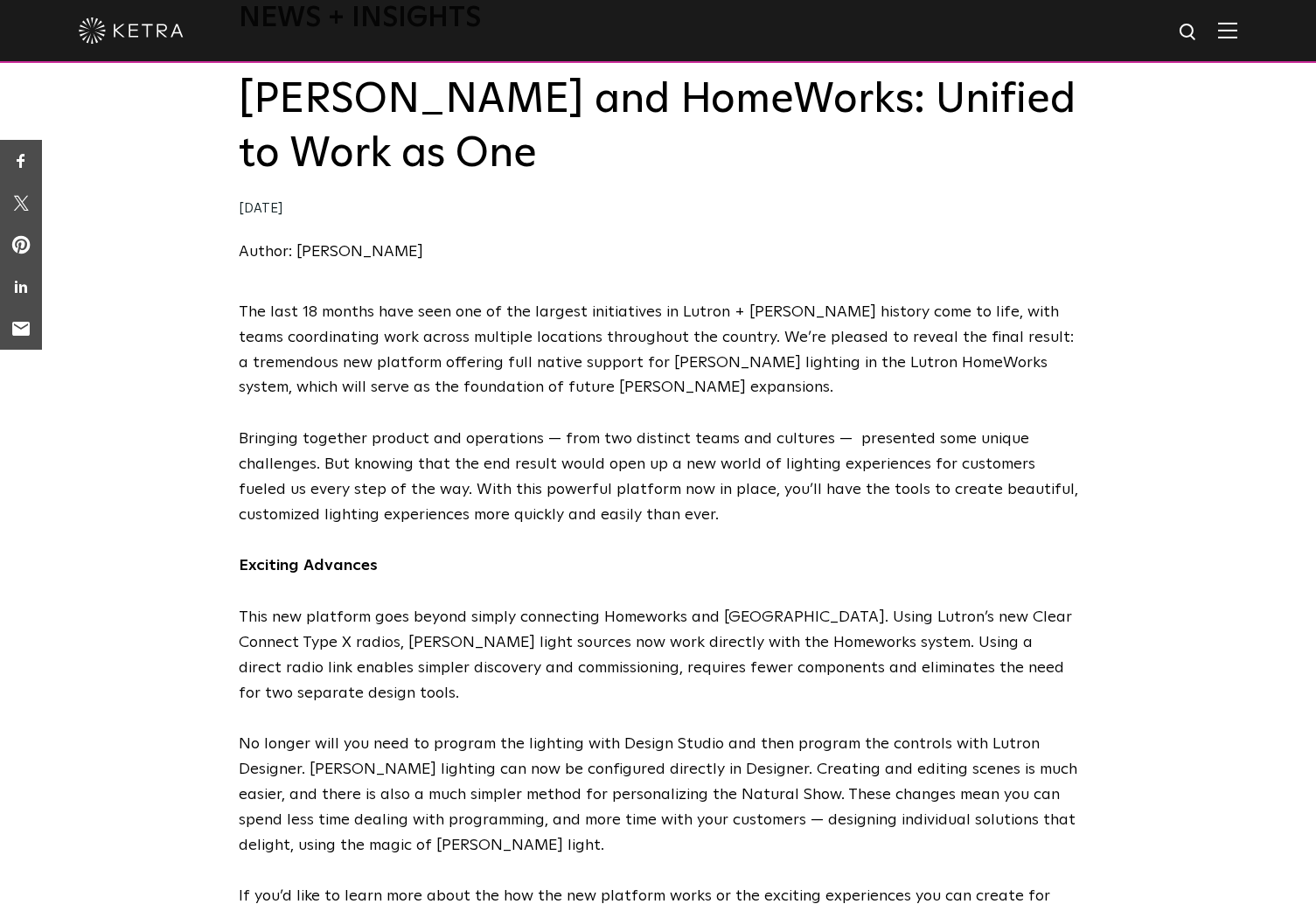
click at [241, 265] on div "News + Insights Ketra and HomeWorks: Unified to Work as One 01/17/2020 Author: …" at bounding box center [658, 115] width 840 height 369
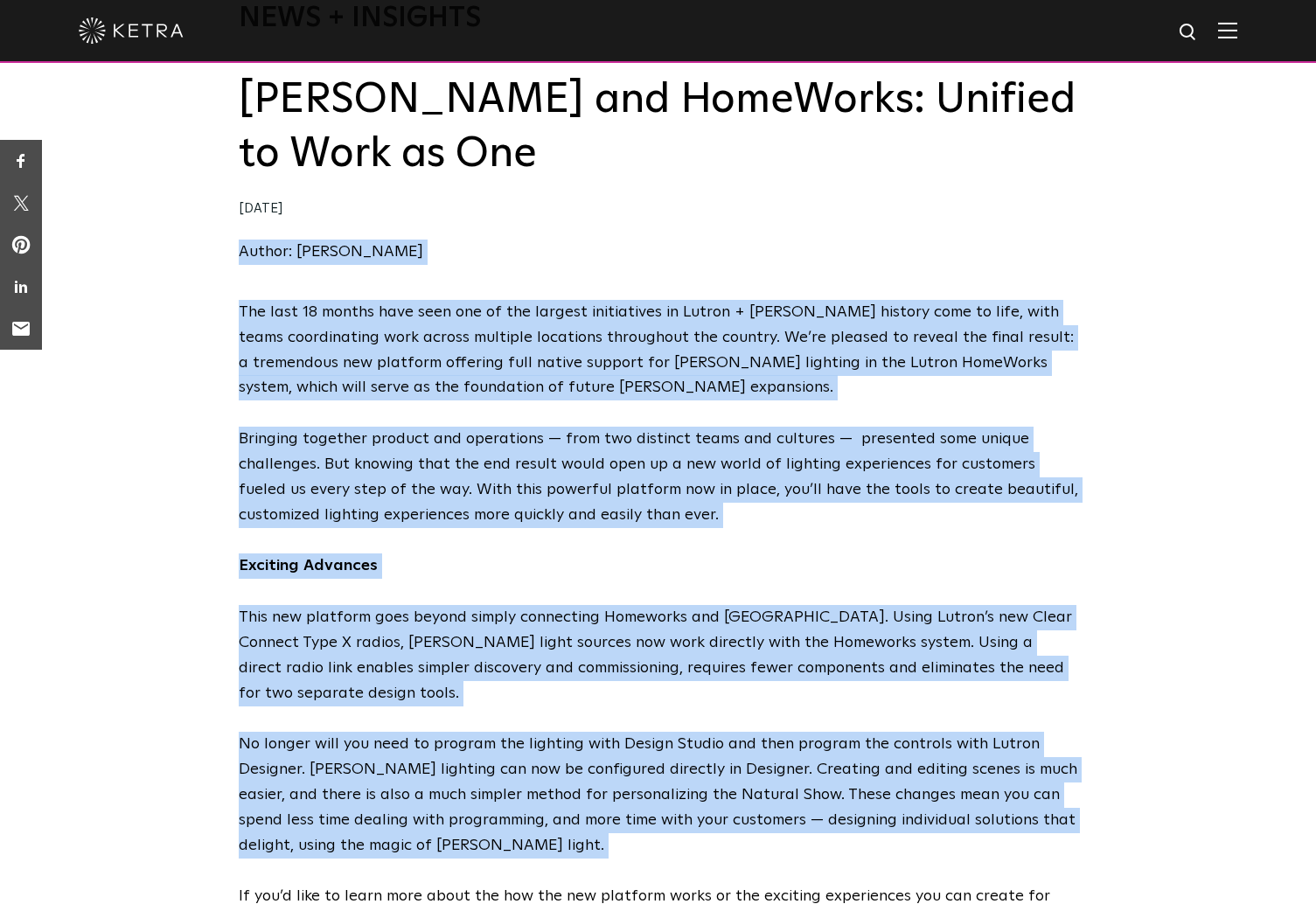
drag, startPoint x: 241, startPoint y: 265, endPoint x: 329, endPoint y: 718, distance: 461.5
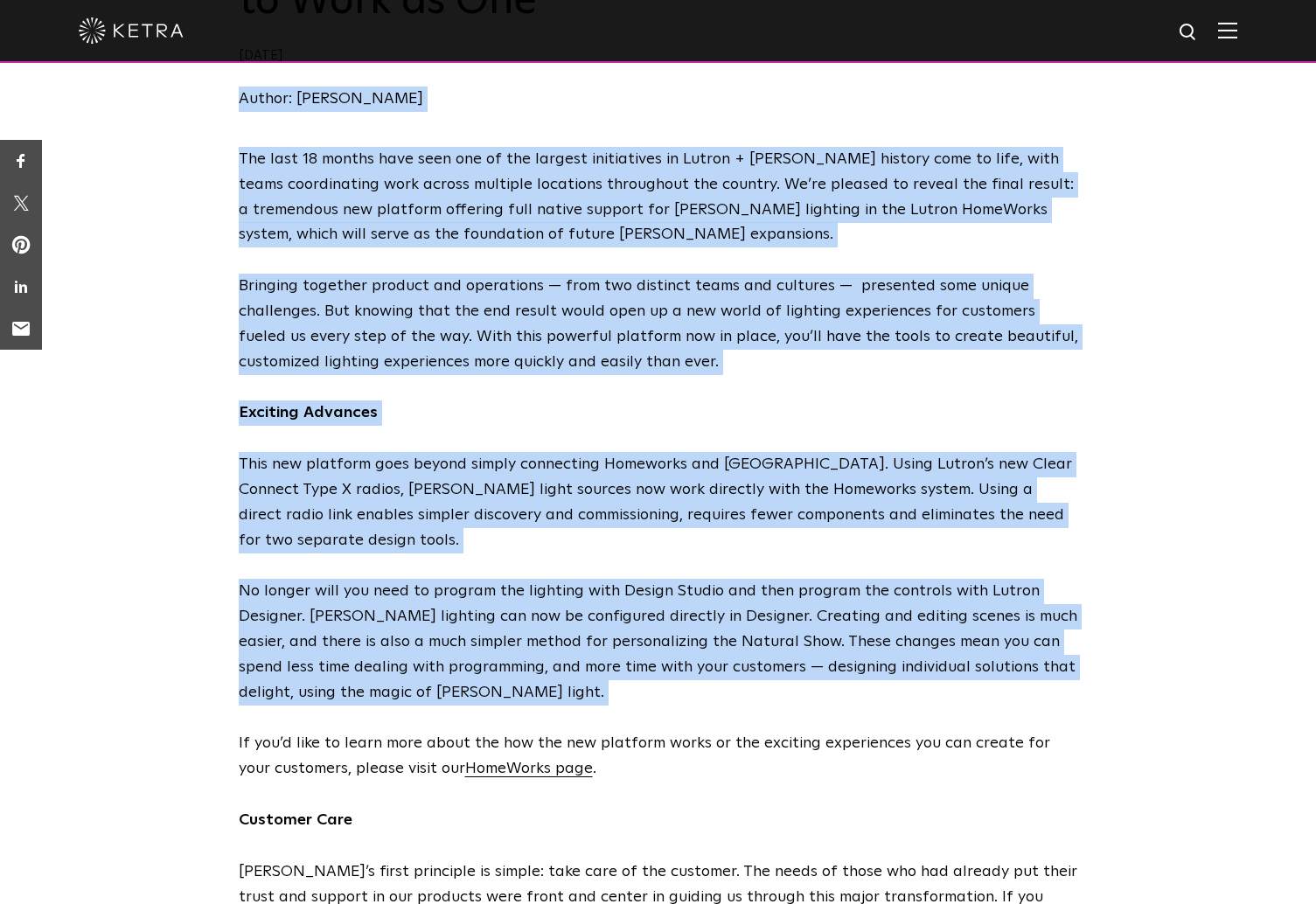
click at [355, 731] on p "If you’d like to learn more about the how the new platform works or the excitin…" at bounding box center [658, 756] width 840 height 51
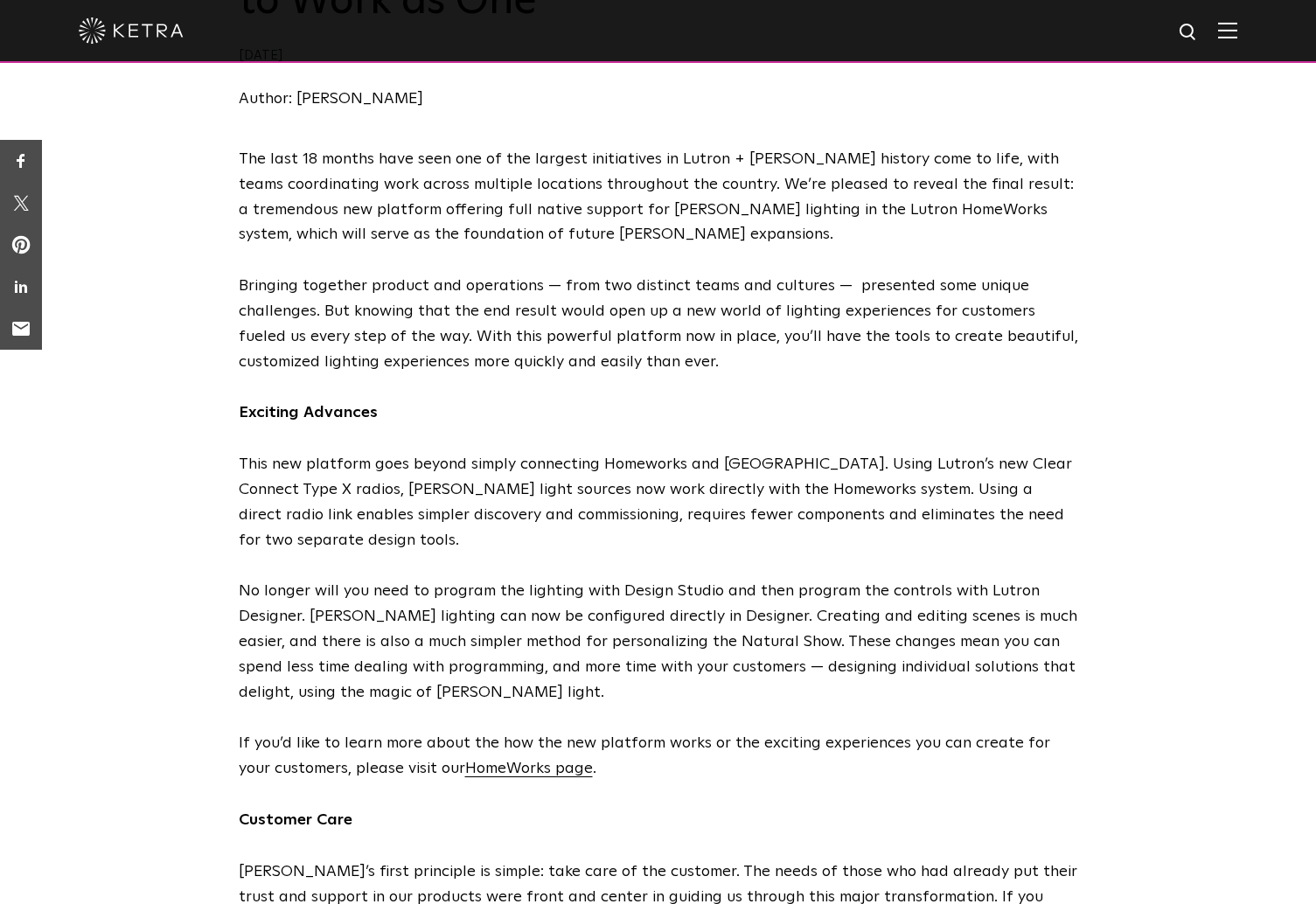
click at [355, 731] on p "If you’d like to learn more about the how the new platform works or the excitin…" at bounding box center [658, 756] width 840 height 51
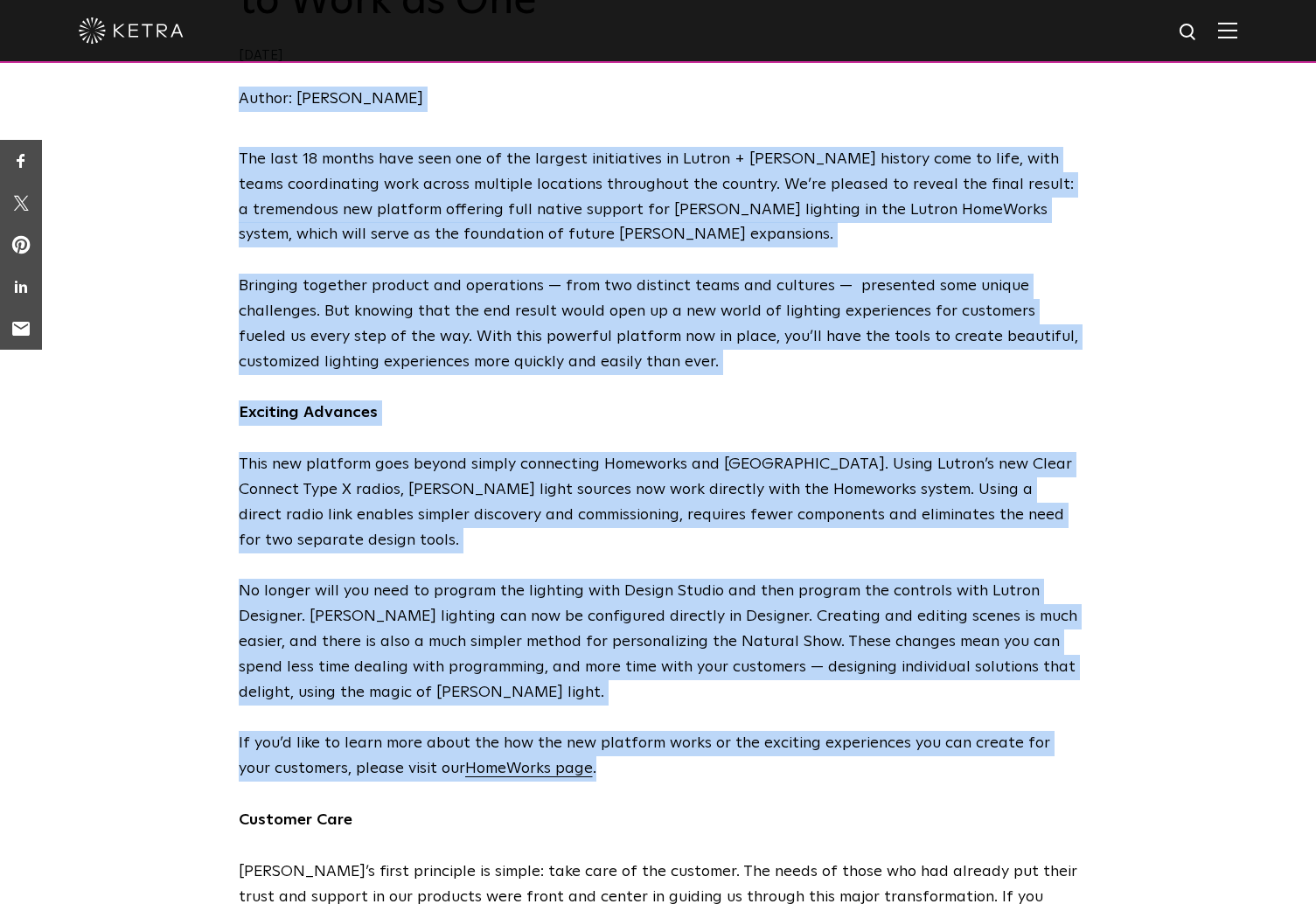
drag, startPoint x: 355, startPoint y: 731, endPoint x: 262, endPoint y: 116, distance: 622.0
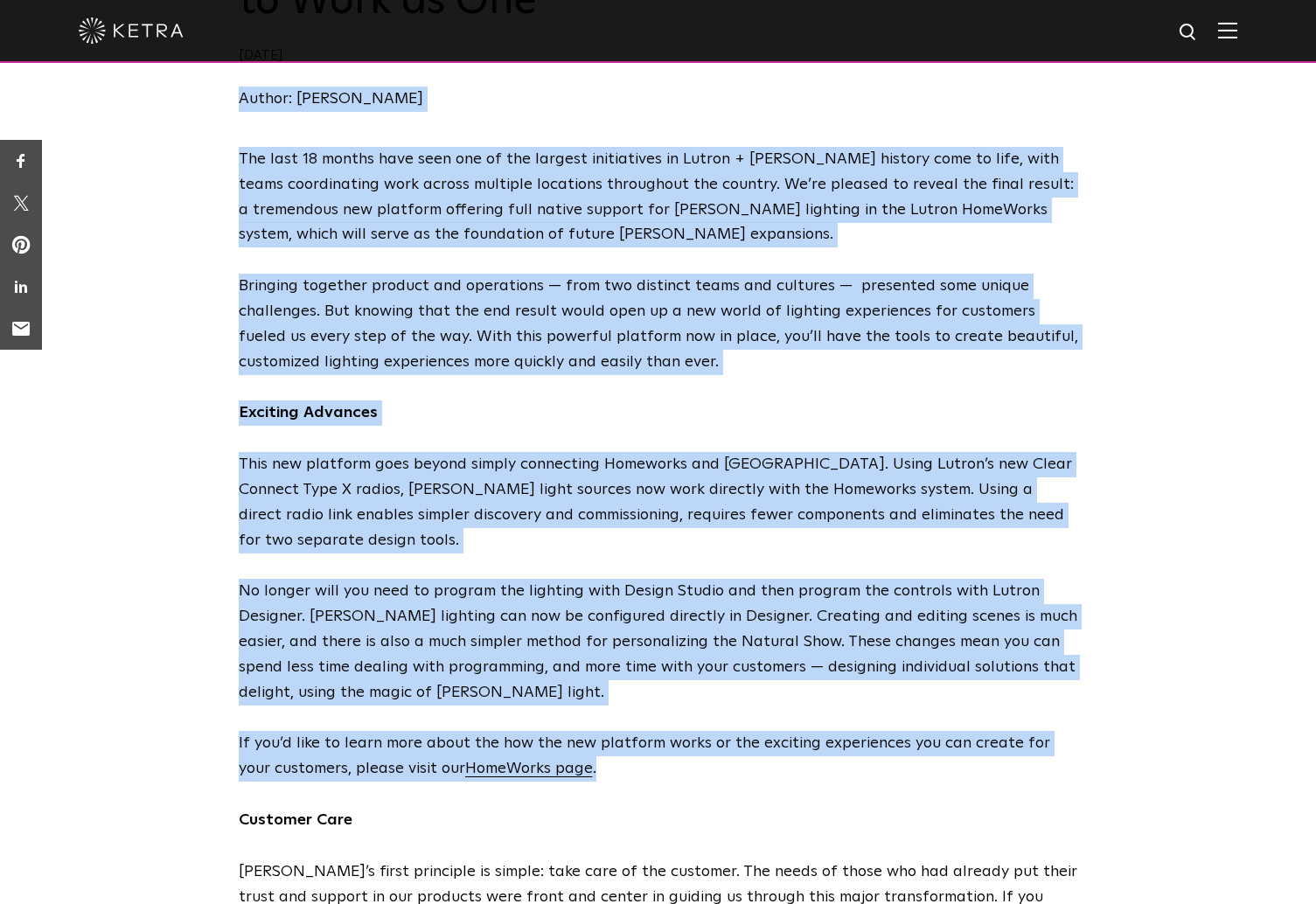
drag, startPoint x: 262, startPoint y: 116, endPoint x: 737, endPoint y: 743, distance: 786.6
click at [737, 743] on p "If you’d like to learn more about the how the new platform works or the excitin…" at bounding box center [658, 756] width 840 height 51
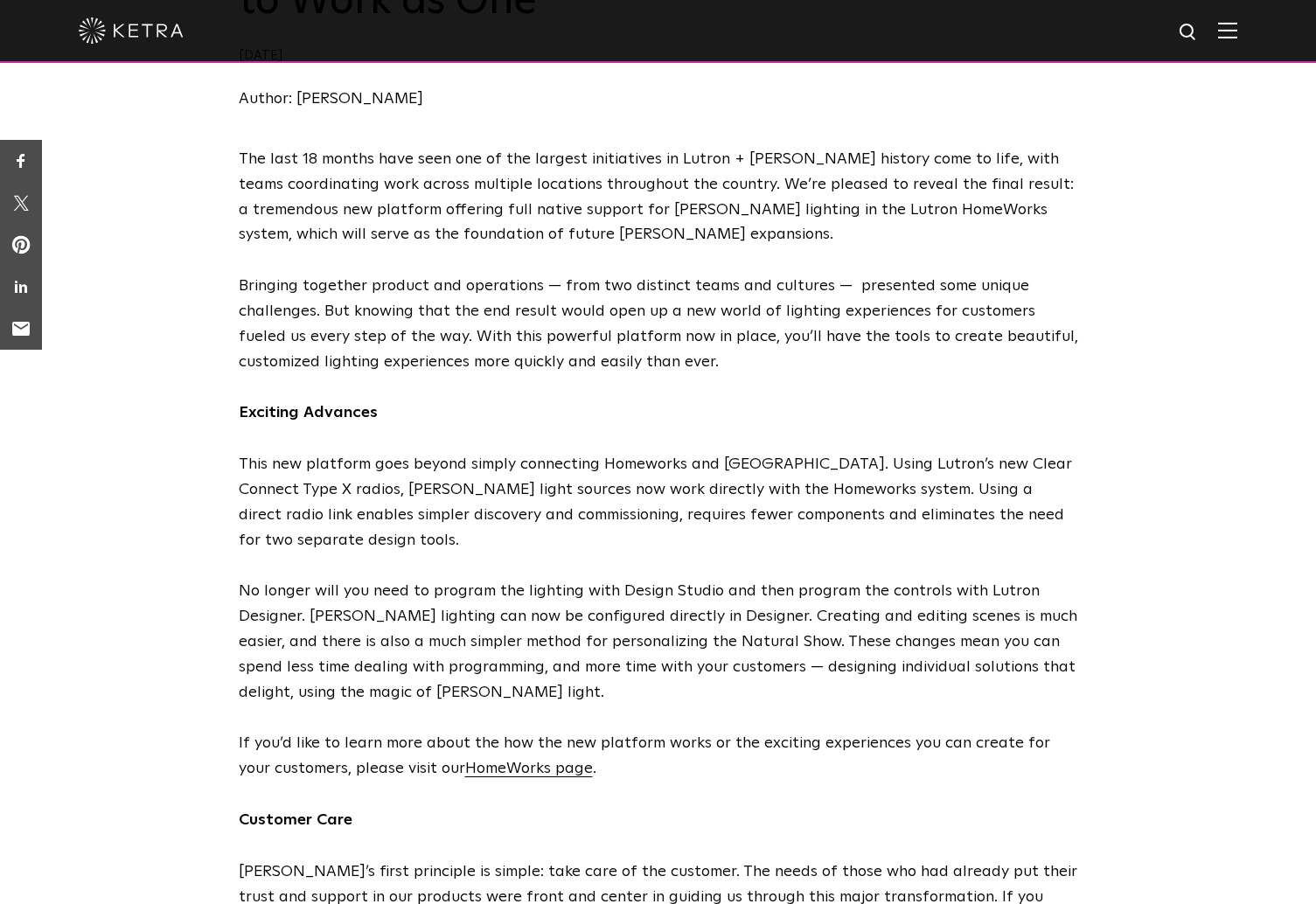
scroll to position [499, 0]
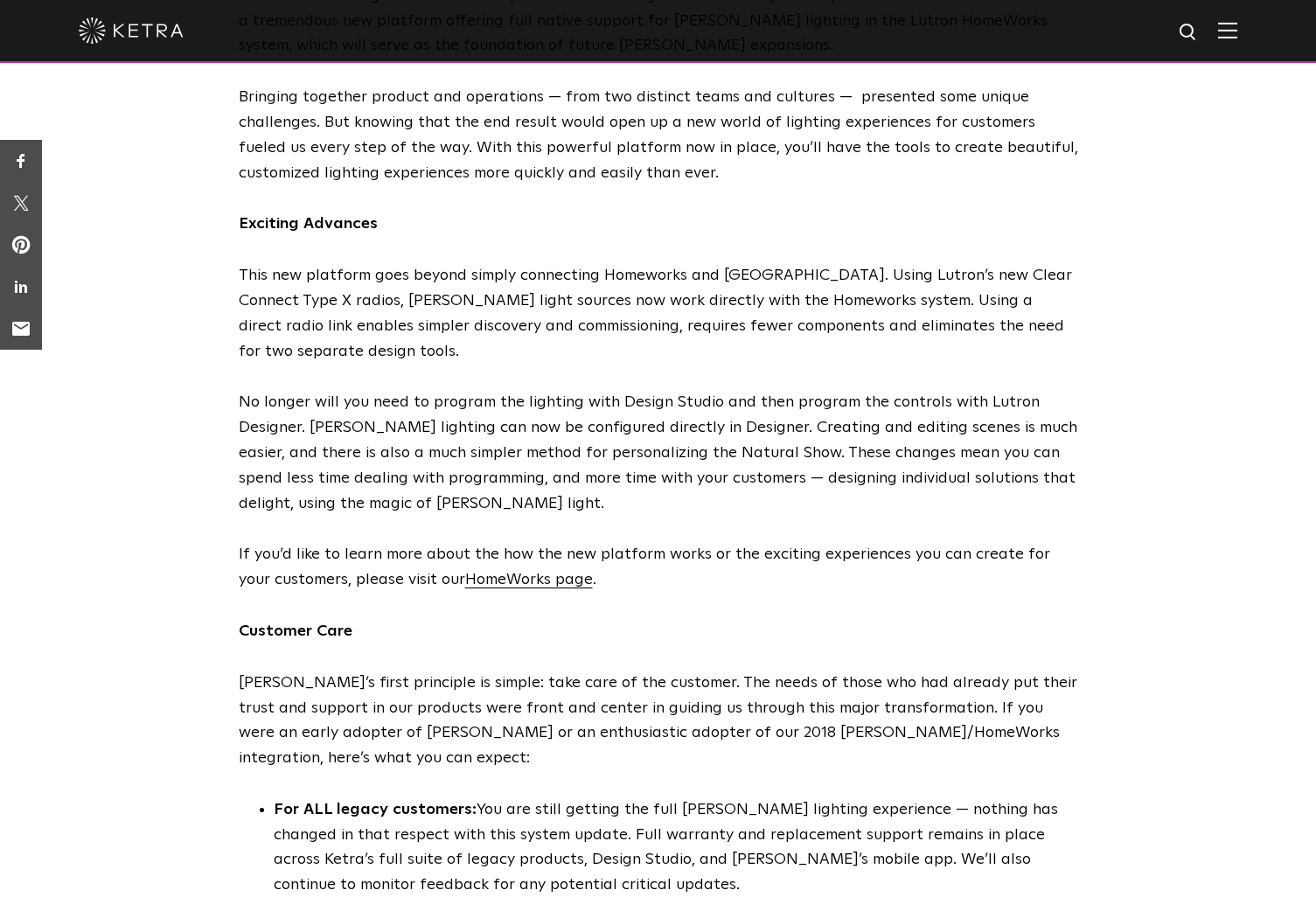
click at [737, 743] on span "The last 18 months have seen one of the largest initiatives in Lutron + Ketra h…" at bounding box center [658, 582] width 840 height 1250
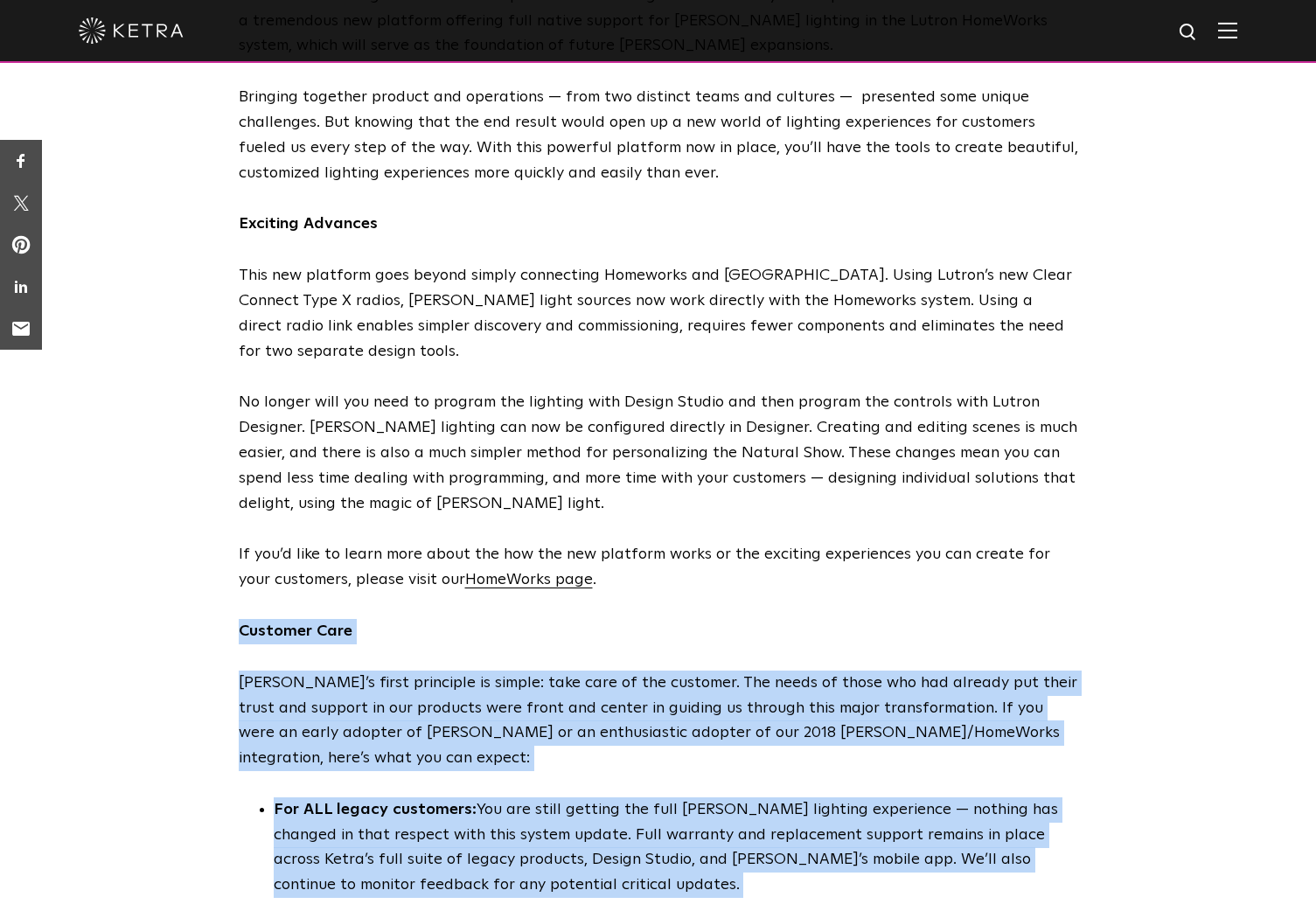
drag, startPoint x: 737, startPoint y: 743, endPoint x: 725, endPoint y: 597, distance: 146.5
click at [725, 597] on span "The last 18 months have seen one of the largest initiatives in Lutron + Ketra h…" at bounding box center [658, 582] width 840 height 1250
click at [725, 619] on p "Customer Care" at bounding box center [658, 632] width 840 height 26
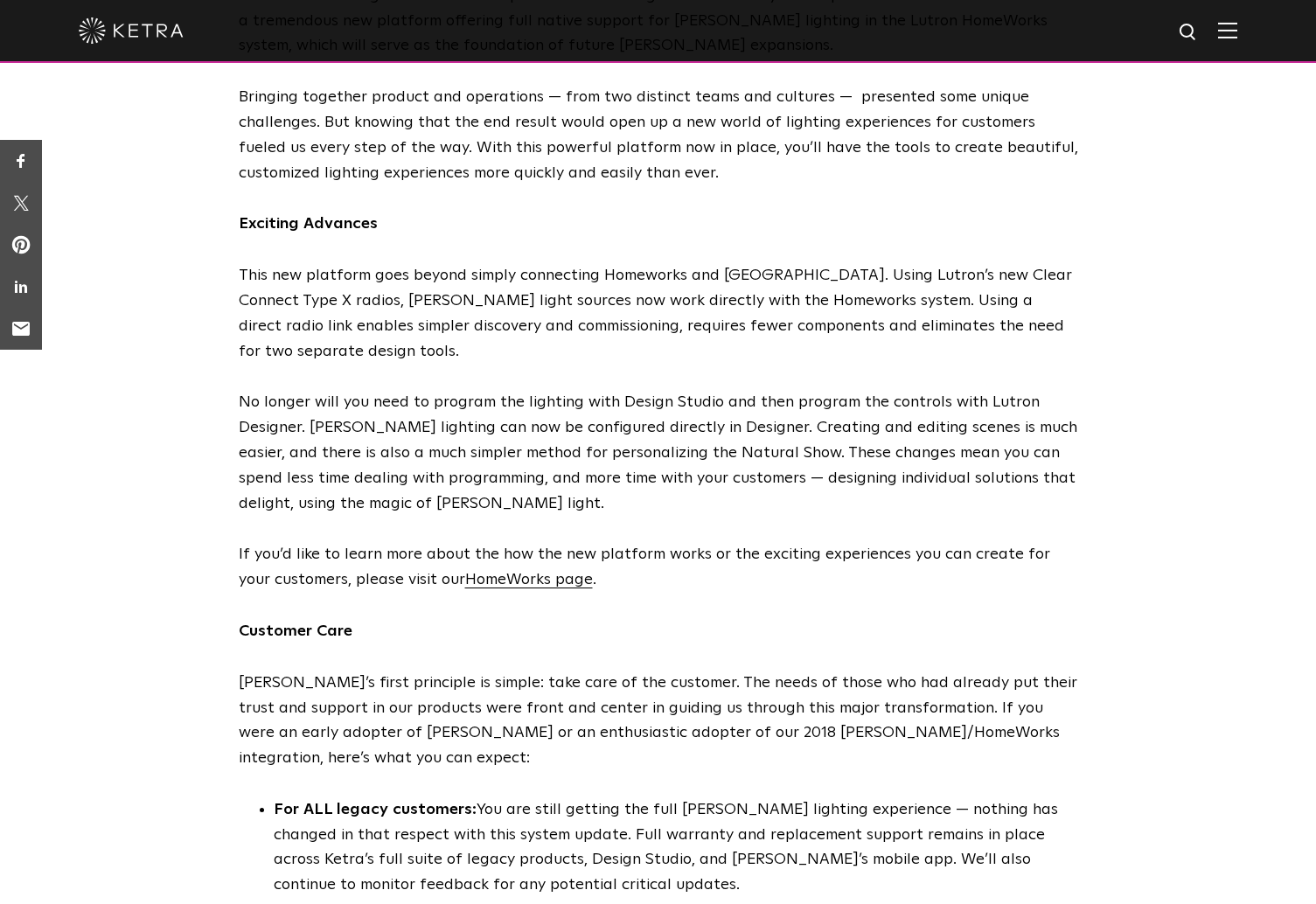
click at [725, 619] on p "Customer Care" at bounding box center [658, 632] width 840 height 26
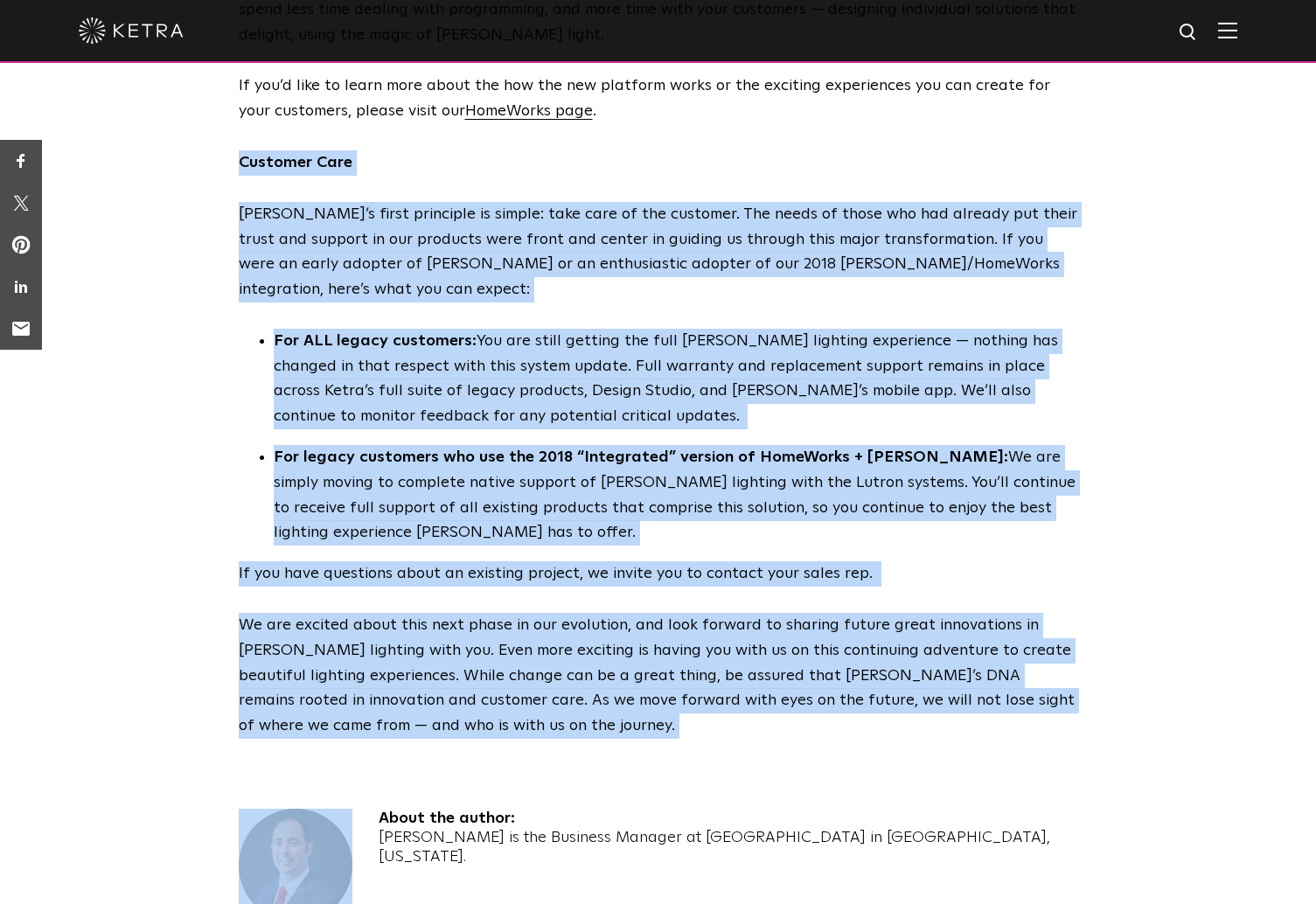
scroll to position [1022, 0]
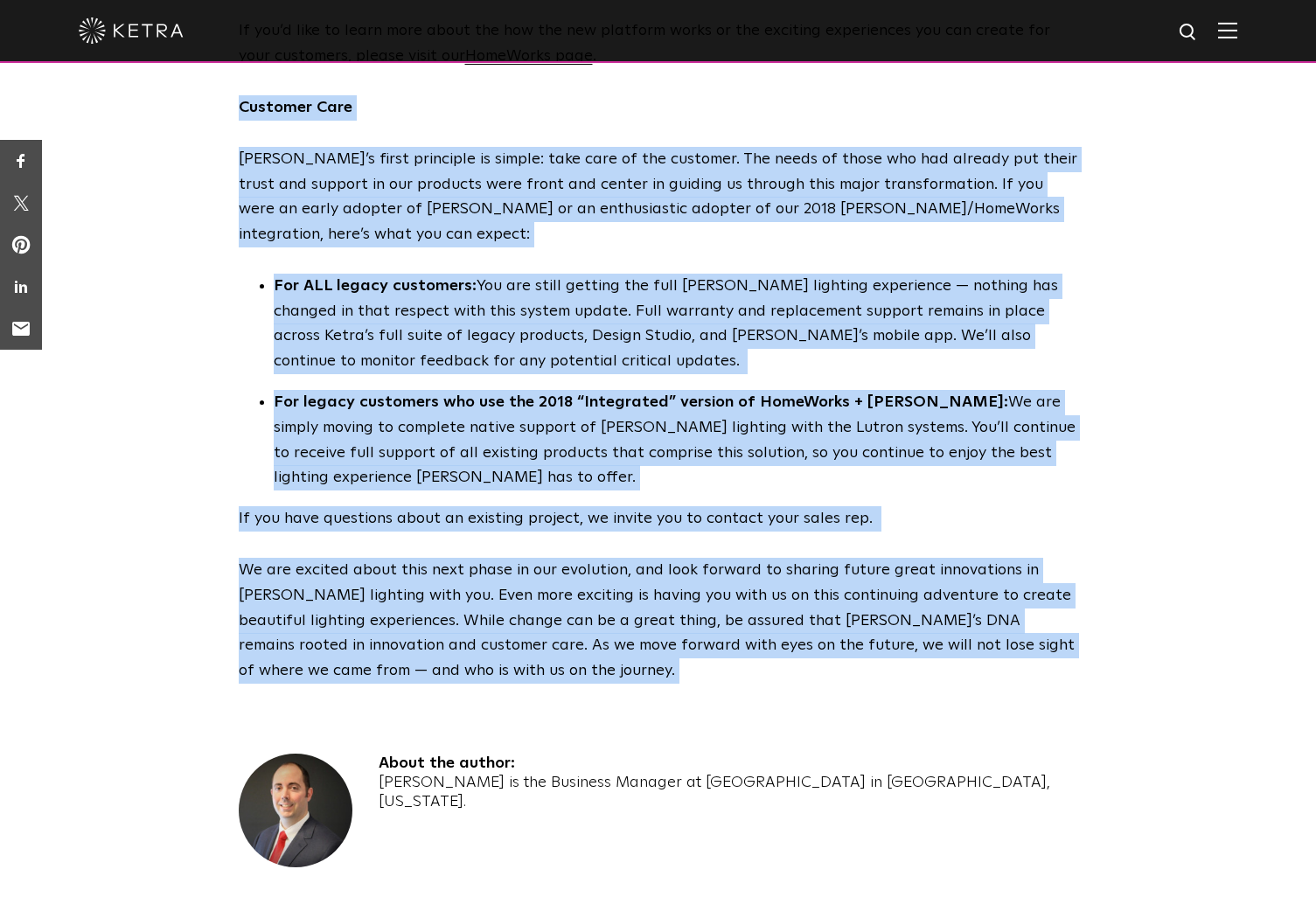
drag, startPoint x: 725, startPoint y: 597, endPoint x: 816, endPoint y: 593, distance: 91.1
click at [816, 593] on span "The last 18 months have seen one of the largest initiatives in Lutron + Ketra h…" at bounding box center [658, 59] width 840 height 1250
click at [816, 593] on p "We are excited about this next phase in our evolution, and look forward to shar…" at bounding box center [658, 620] width 840 height 126
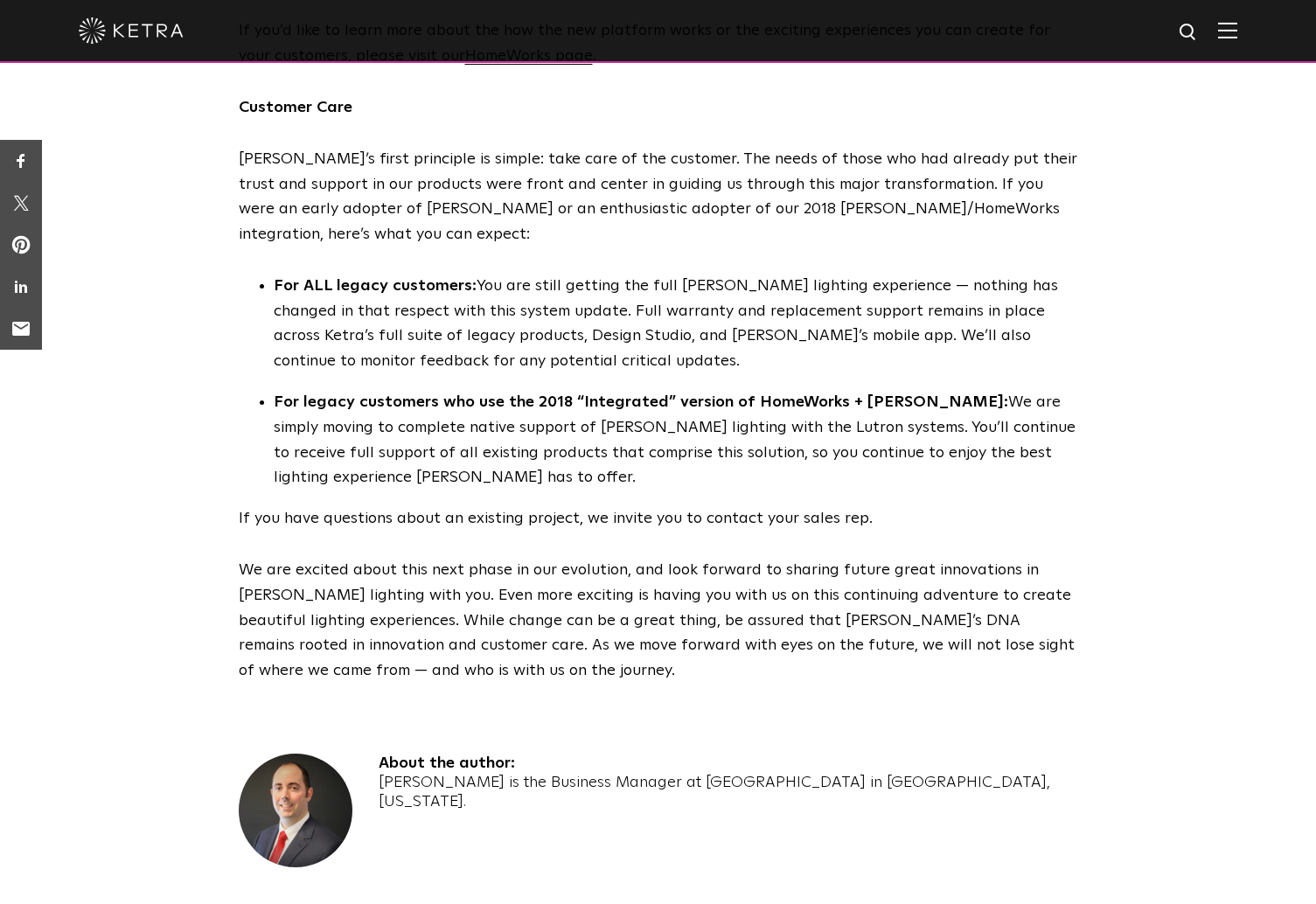
click at [816, 593] on p "We are excited about this next phase in our evolution, and look forward to shar…" at bounding box center [658, 620] width 840 height 126
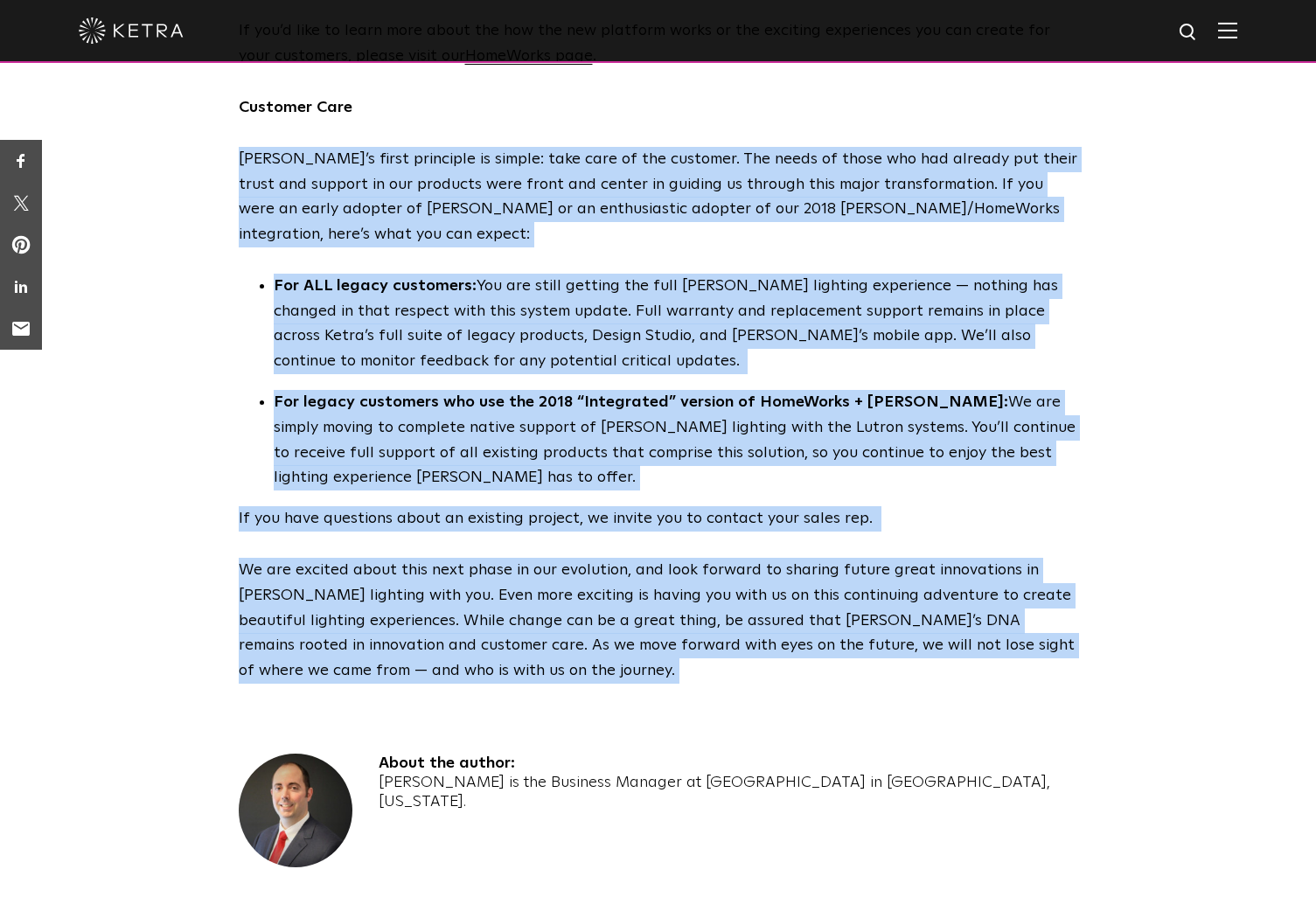
drag, startPoint x: 816, startPoint y: 593, endPoint x: 796, endPoint y: 95, distance: 498.4
click at [796, 95] on span "The last 18 months have seen one of the largest initiatives in Lutron + Ketra h…" at bounding box center [658, 59] width 840 height 1250
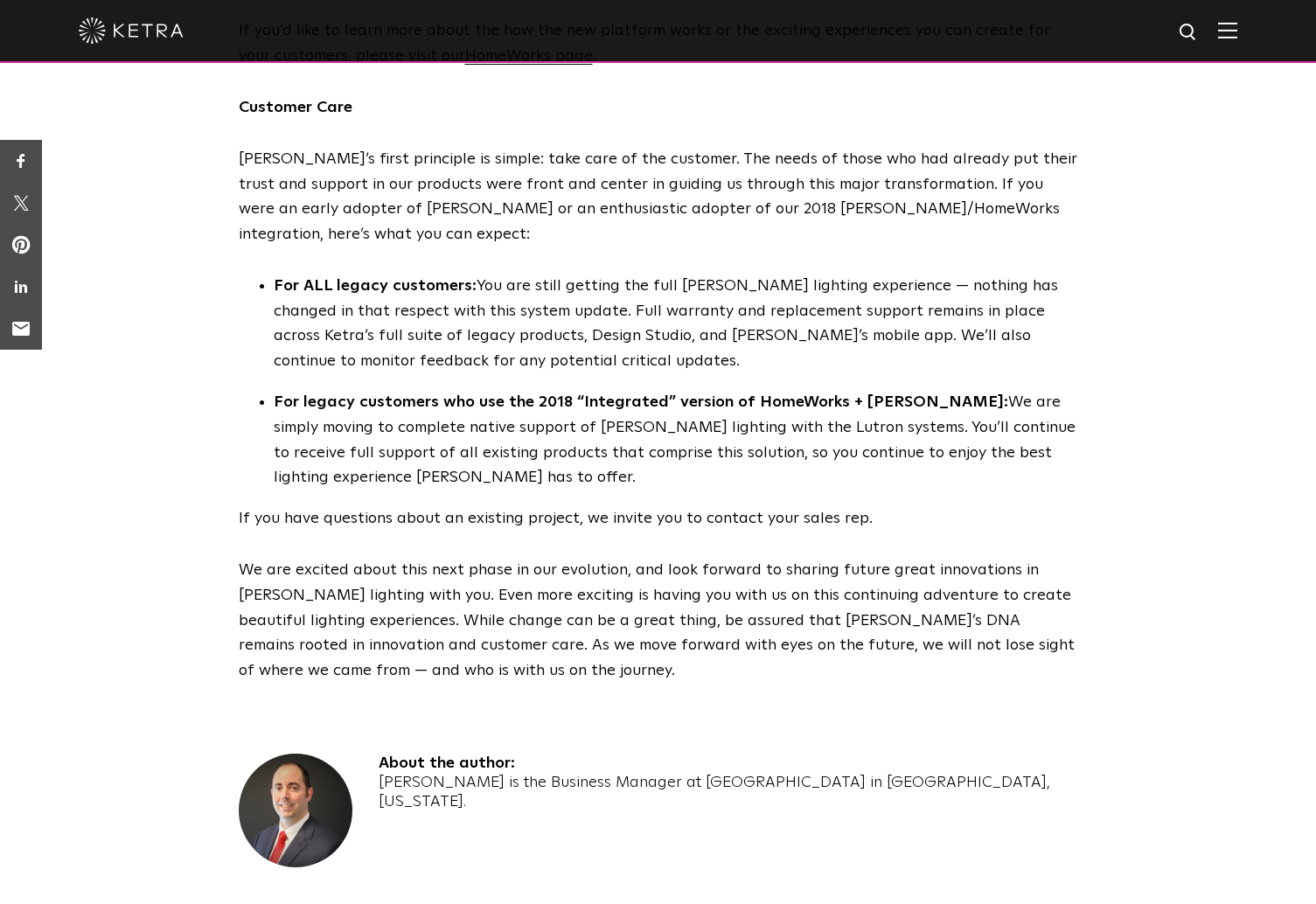
click at [769, 95] on p "Customer Care" at bounding box center [658, 108] width 840 height 26
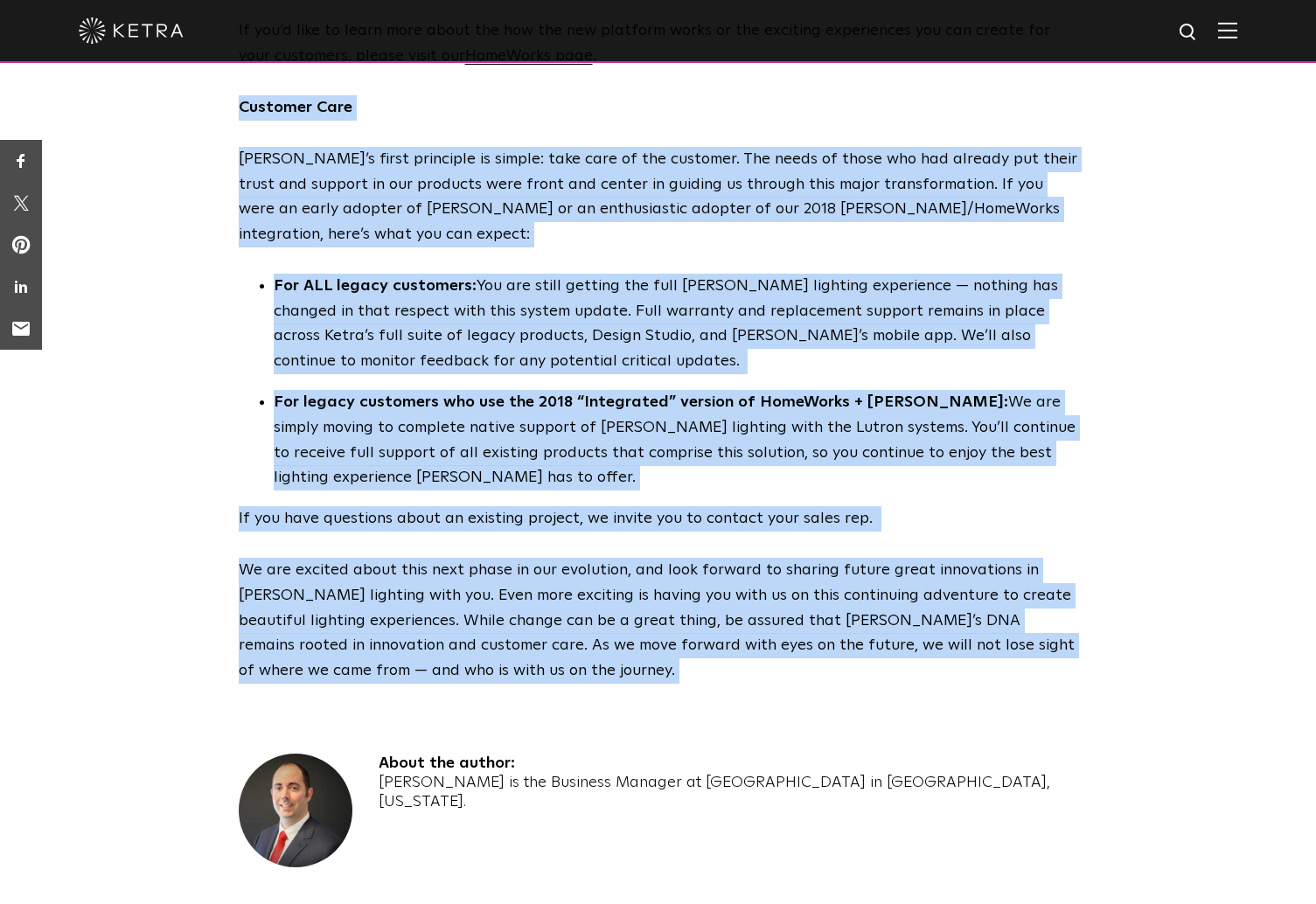
drag, startPoint x: 769, startPoint y: 69, endPoint x: 779, endPoint y: 534, distance: 465.1
click at [779, 534] on span "The last 18 months have seen one of the largest initiatives in Lutron + Ketra h…" at bounding box center [658, 59] width 840 height 1250
click at [779, 558] on p "We are excited about this next phase in our evolution, and look forward to shar…" at bounding box center [658, 620] width 840 height 126
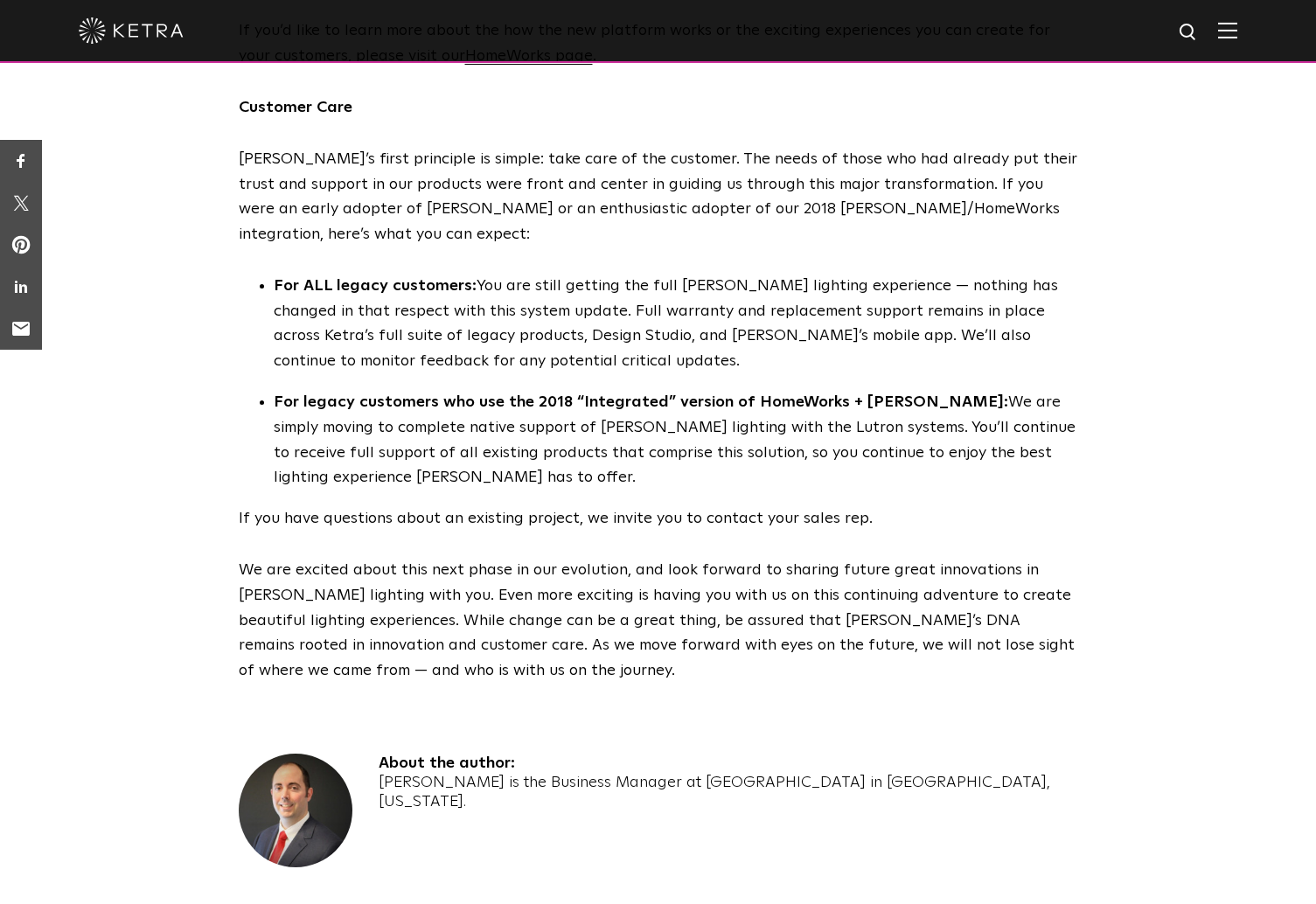
click at [779, 558] on p "We are excited about this next phase in our evolution, and look forward to shar…" at bounding box center [658, 620] width 840 height 126
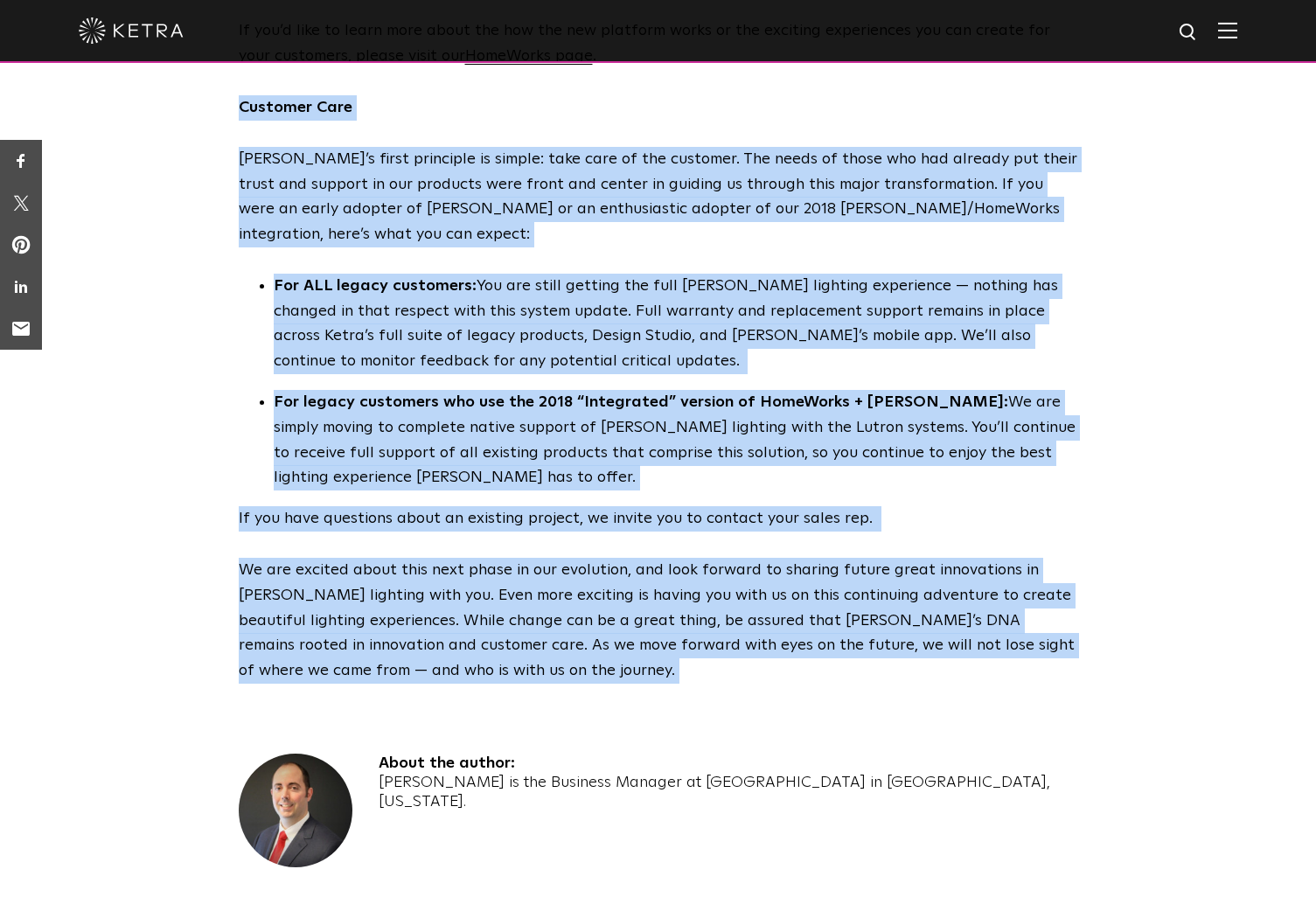
drag, startPoint x: 779, startPoint y: 534, endPoint x: 735, endPoint y: 76, distance: 460.1
click at [735, 76] on span "The last 18 months have seen one of the largest initiatives in Lutron + Ketra h…" at bounding box center [658, 59] width 840 height 1250
click at [735, 95] on p "Customer Care" at bounding box center [658, 108] width 840 height 26
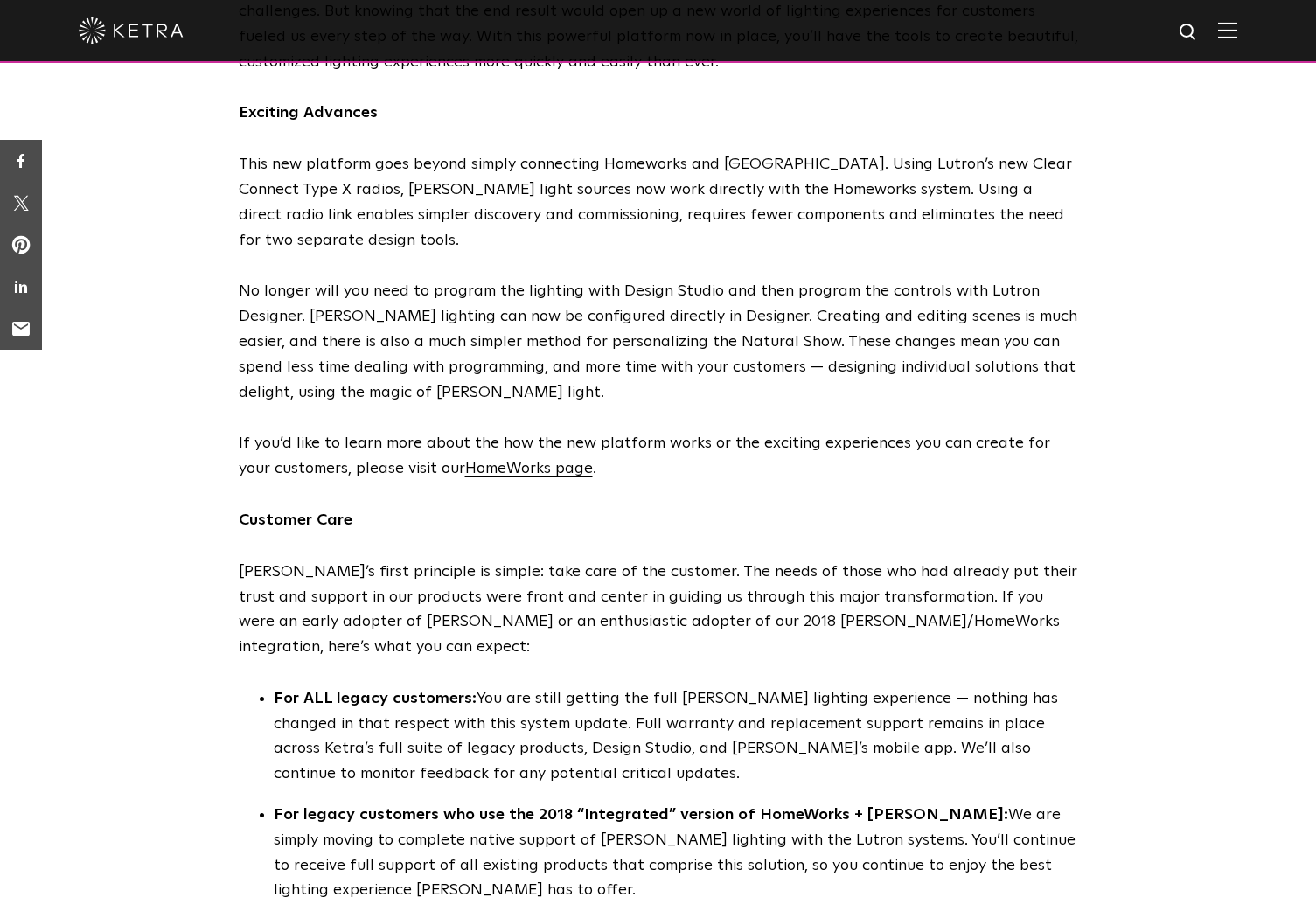
scroll to position [0, 0]
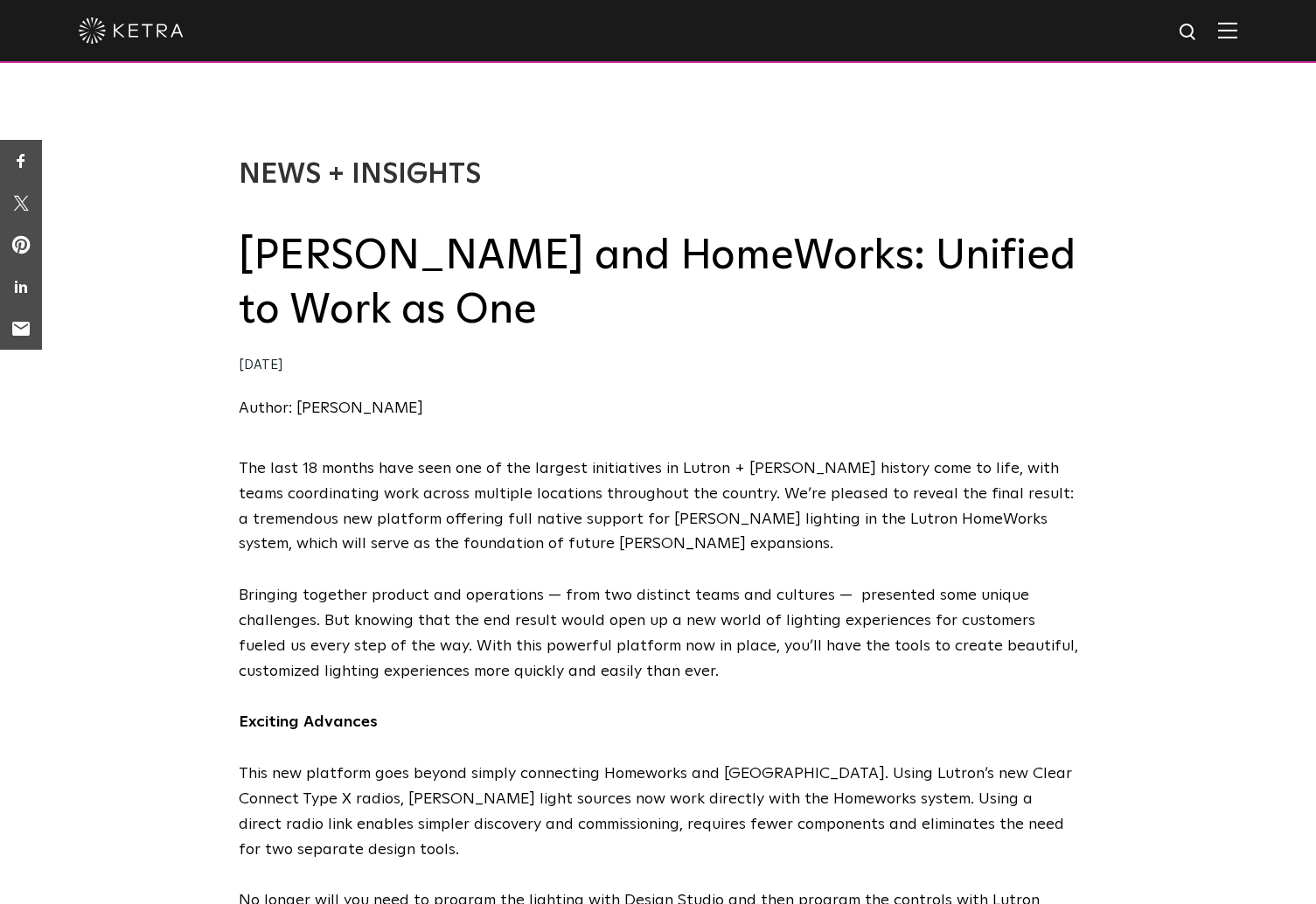
click at [656, 402] on div "Author: Chris Udall" at bounding box center [658, 409] width 840 height 26
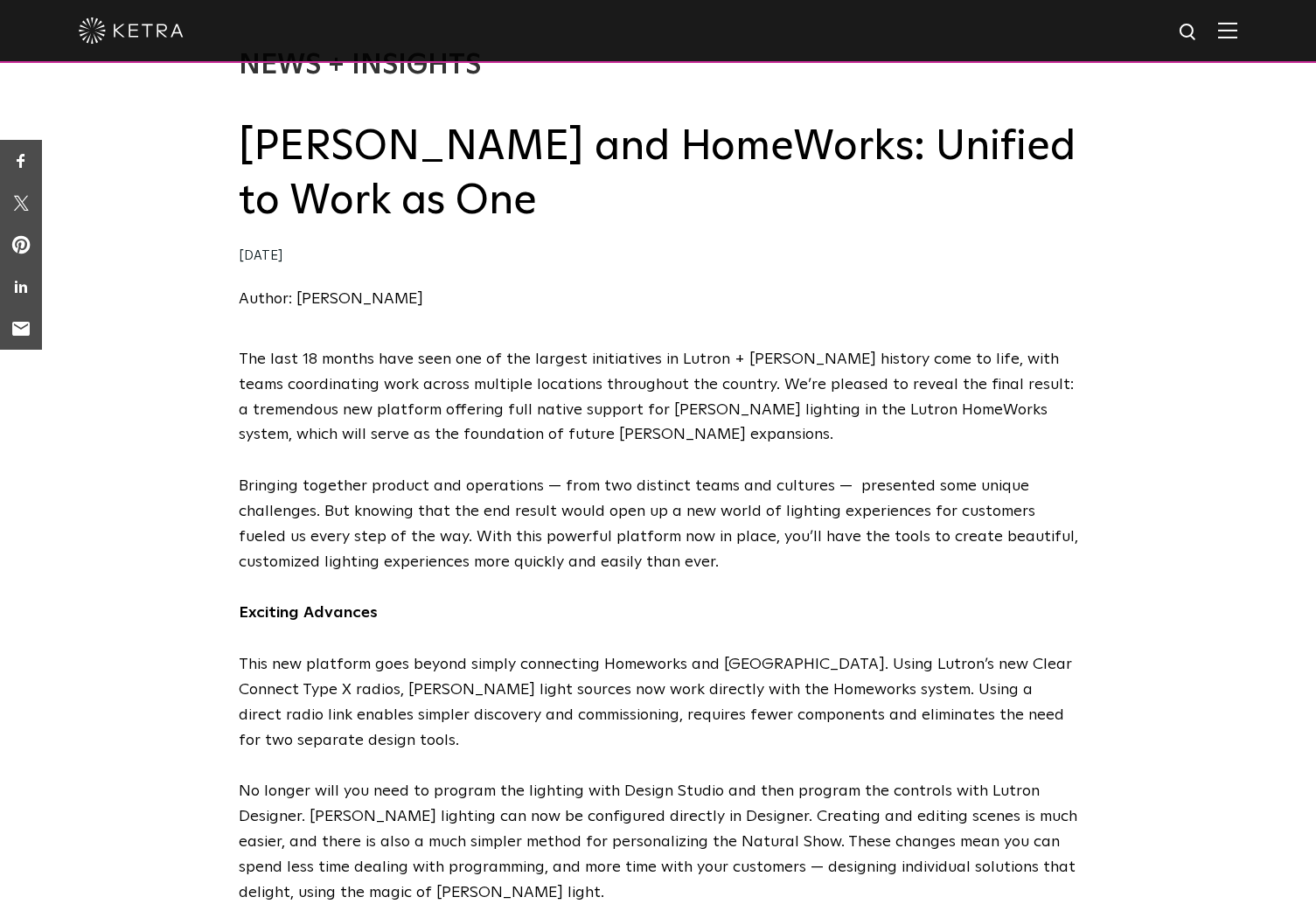
scroll to position [105, 0]
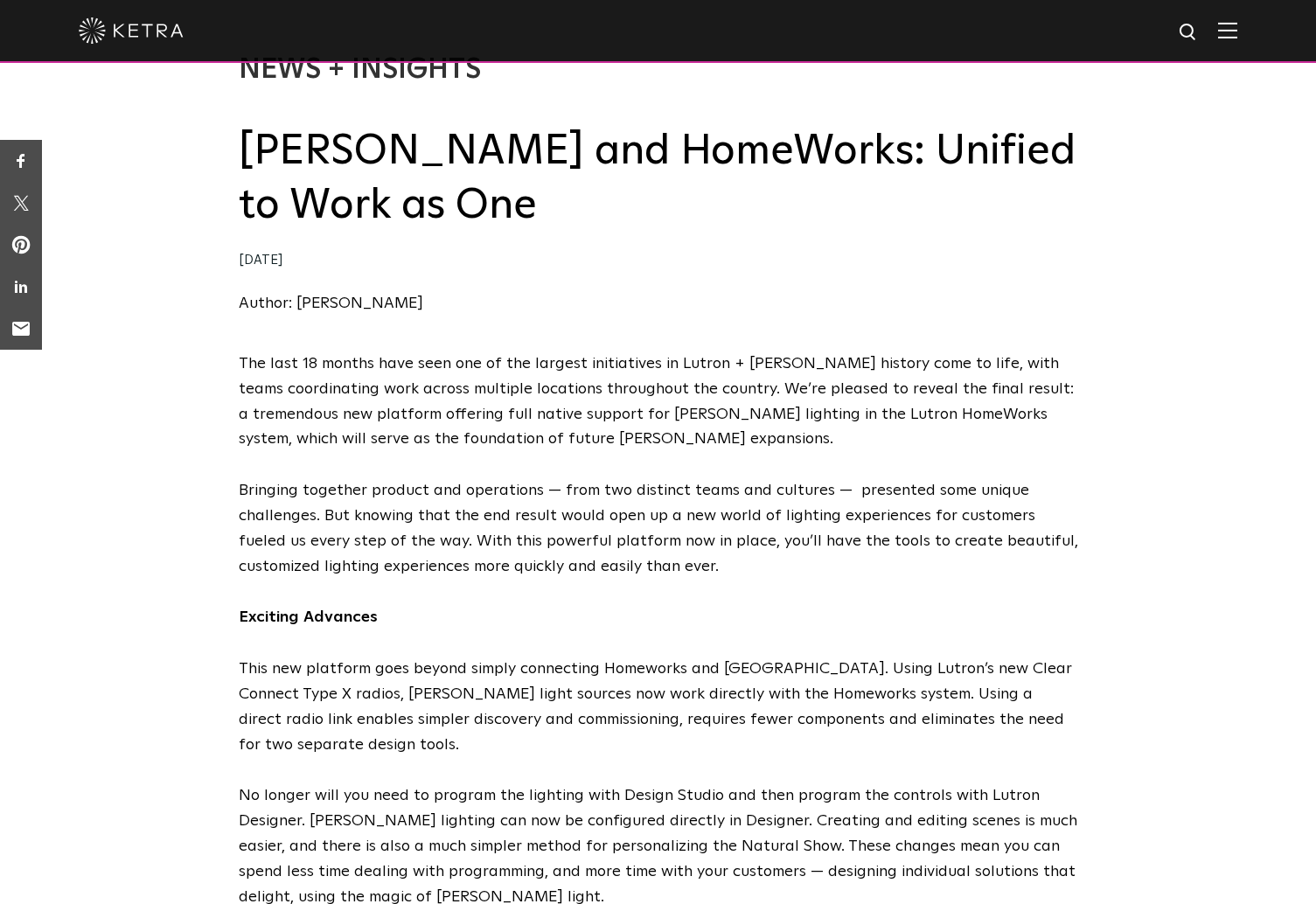
click at [559, 358] on p "The last 18 months have seen one of the largest initiatives in Lutron + Ketra h…" at bounding box center [658, 401] width 840 height 100
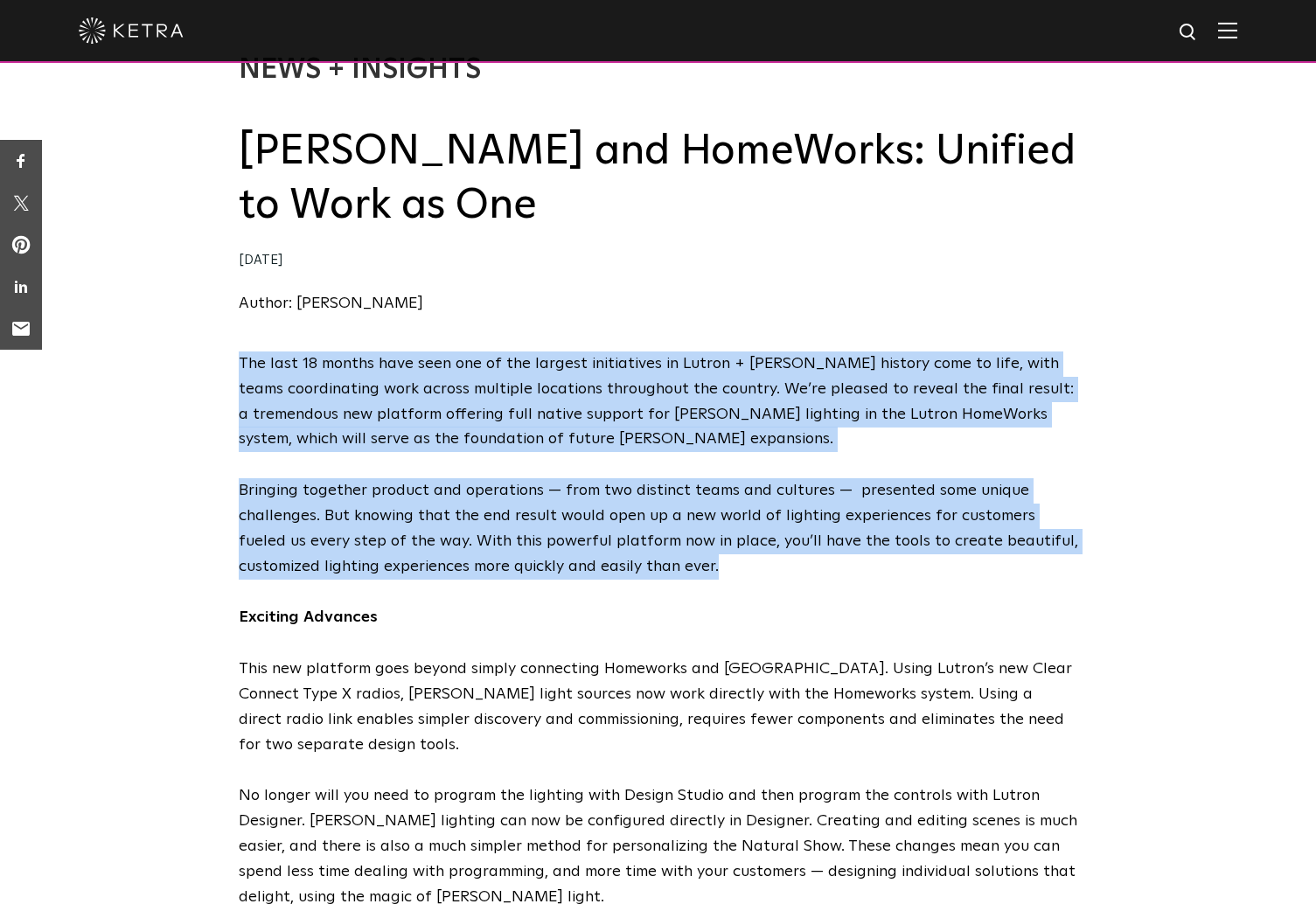
drag, startPoint x: 559, startPoint y: 358, endPoint x: 605, endPoint y: 546, distance: 193.5
click at [605, 546] on p "Bringing together product and operations — from two distinct teams and cultures…" at bounding box center [658, 528] width 840 height 100
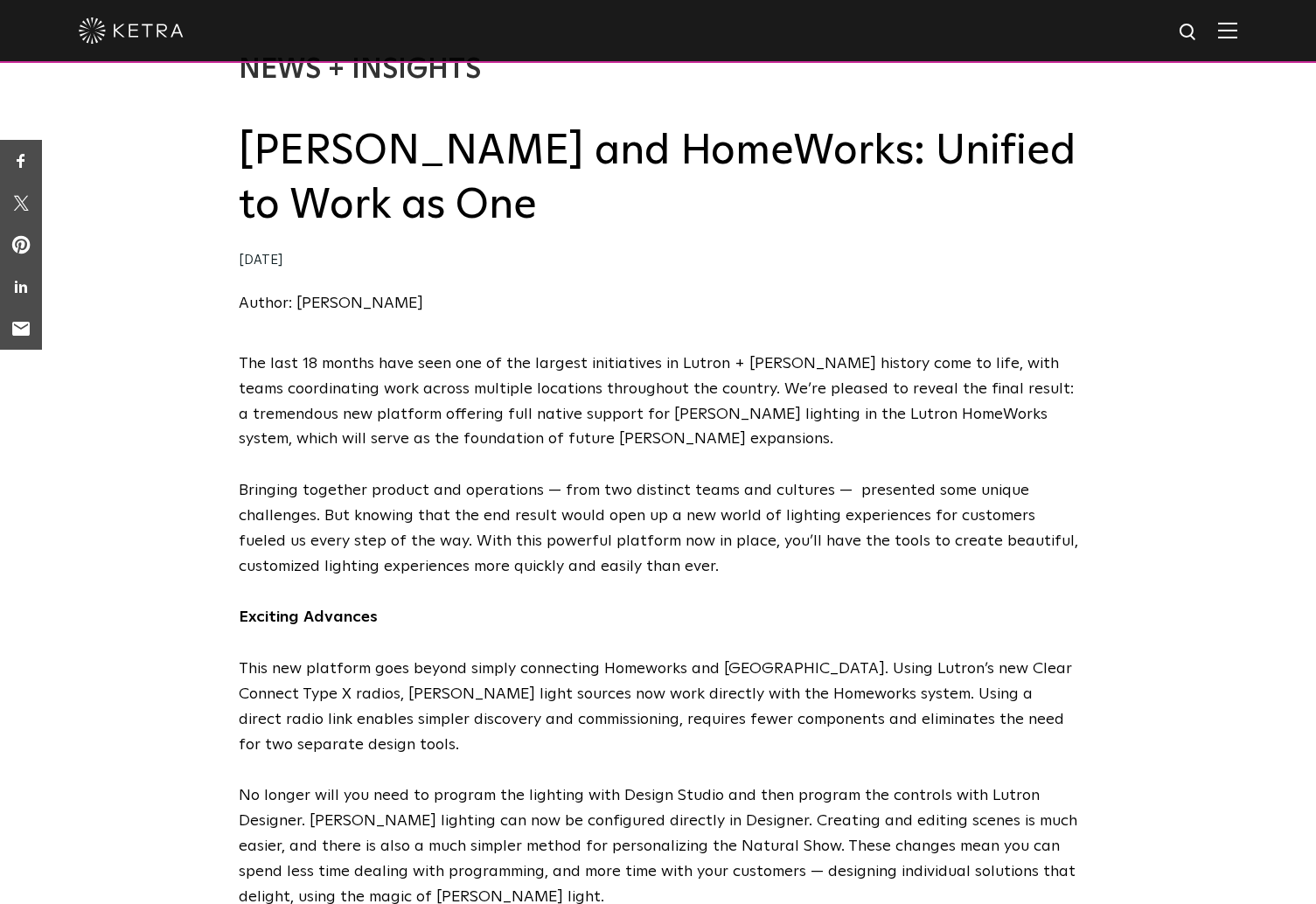
click at [605, 546] on p "Bringing together product and operations — from two distinct teams and cultures…" at bounding box center [658, 528] width 840 height 100
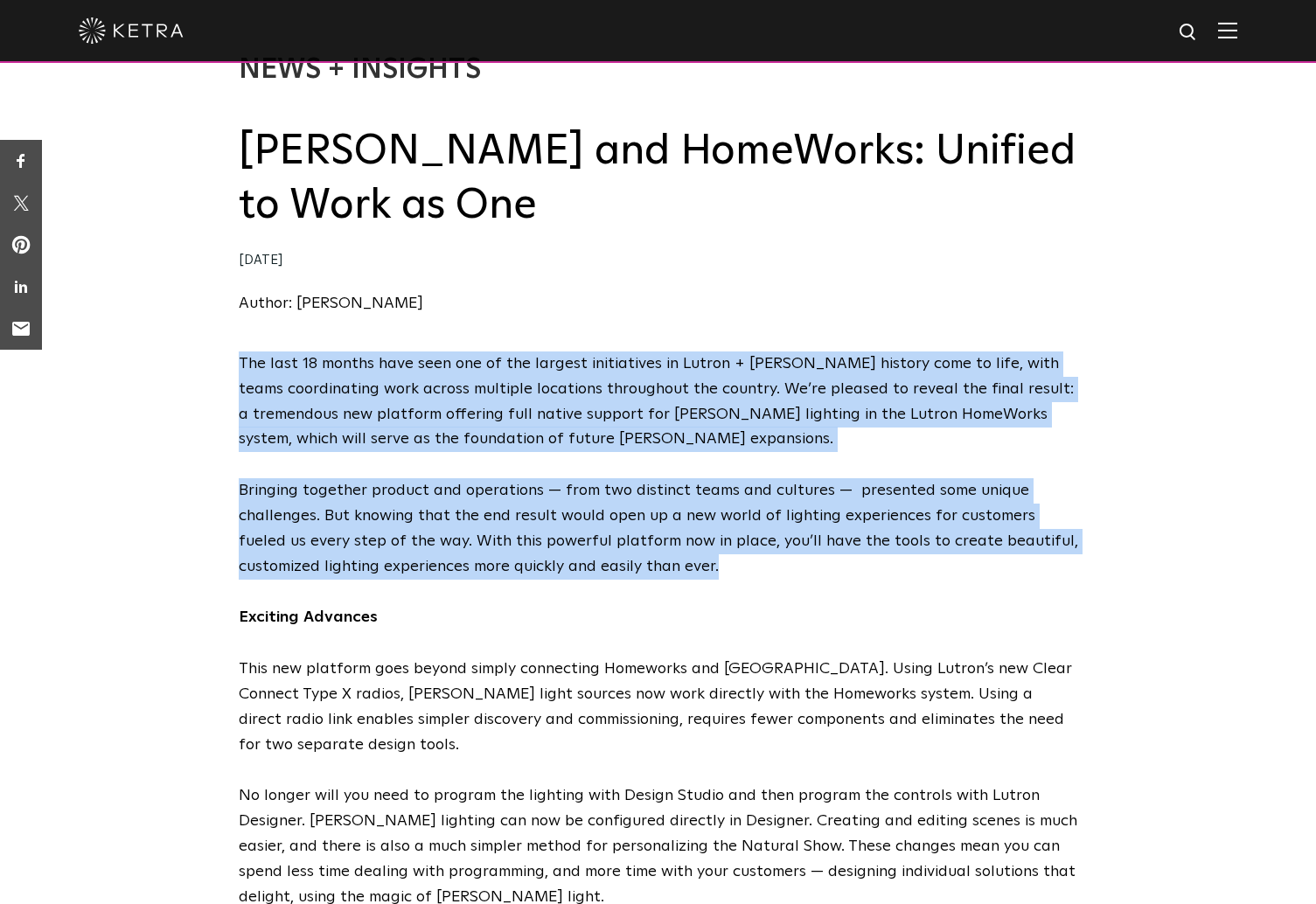
drag, startPoint x: 605, startPoint y: 546, endPoint x: 560, endPoint y: 382, distance: 170.1
click at [560, 382] on p "The last 18 months have seen one of the largest initiatives in Lutron + Ketra h…" at bounding box center [658, 401] width 840 height 100
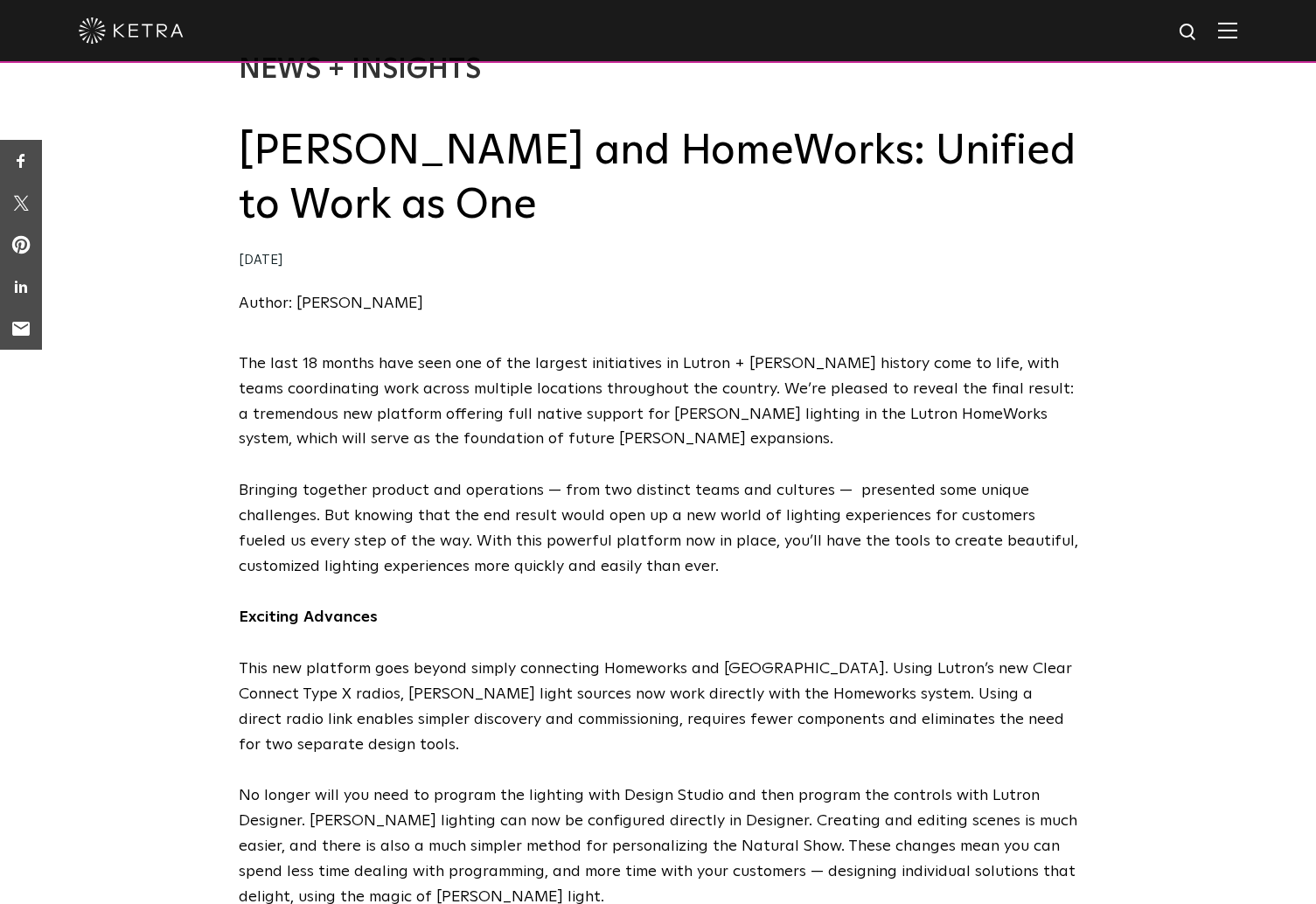
click at [560, 382] on p "The last 18 months have seen one of the largest initiatives in Lutron + Ketra h…" at bounding box center [658, 401] width 840 height 100
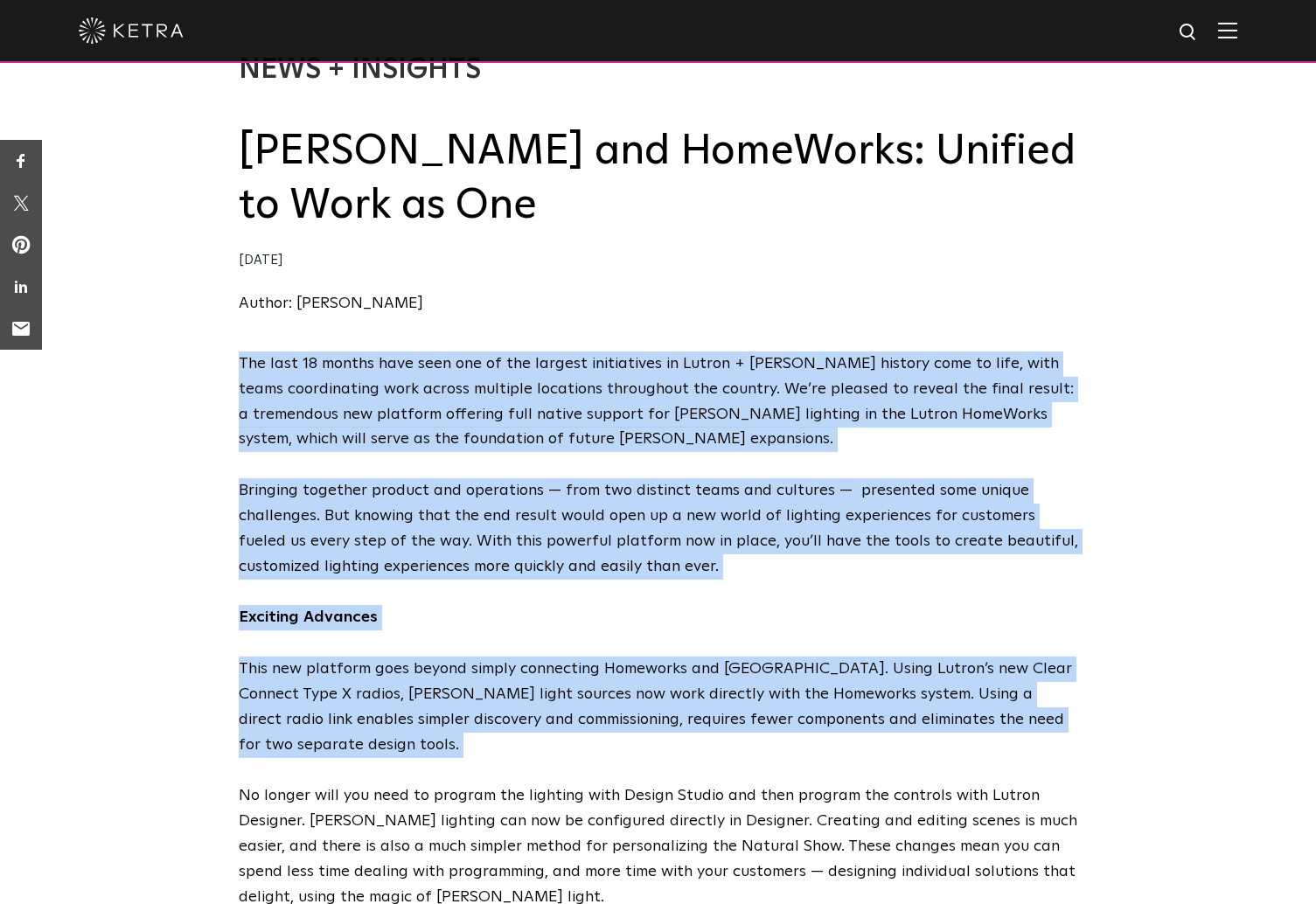
drag, startPoint x: 560, startPoint y: 382, endPoint x: 606, endPoint y: 643, distance: 265.0
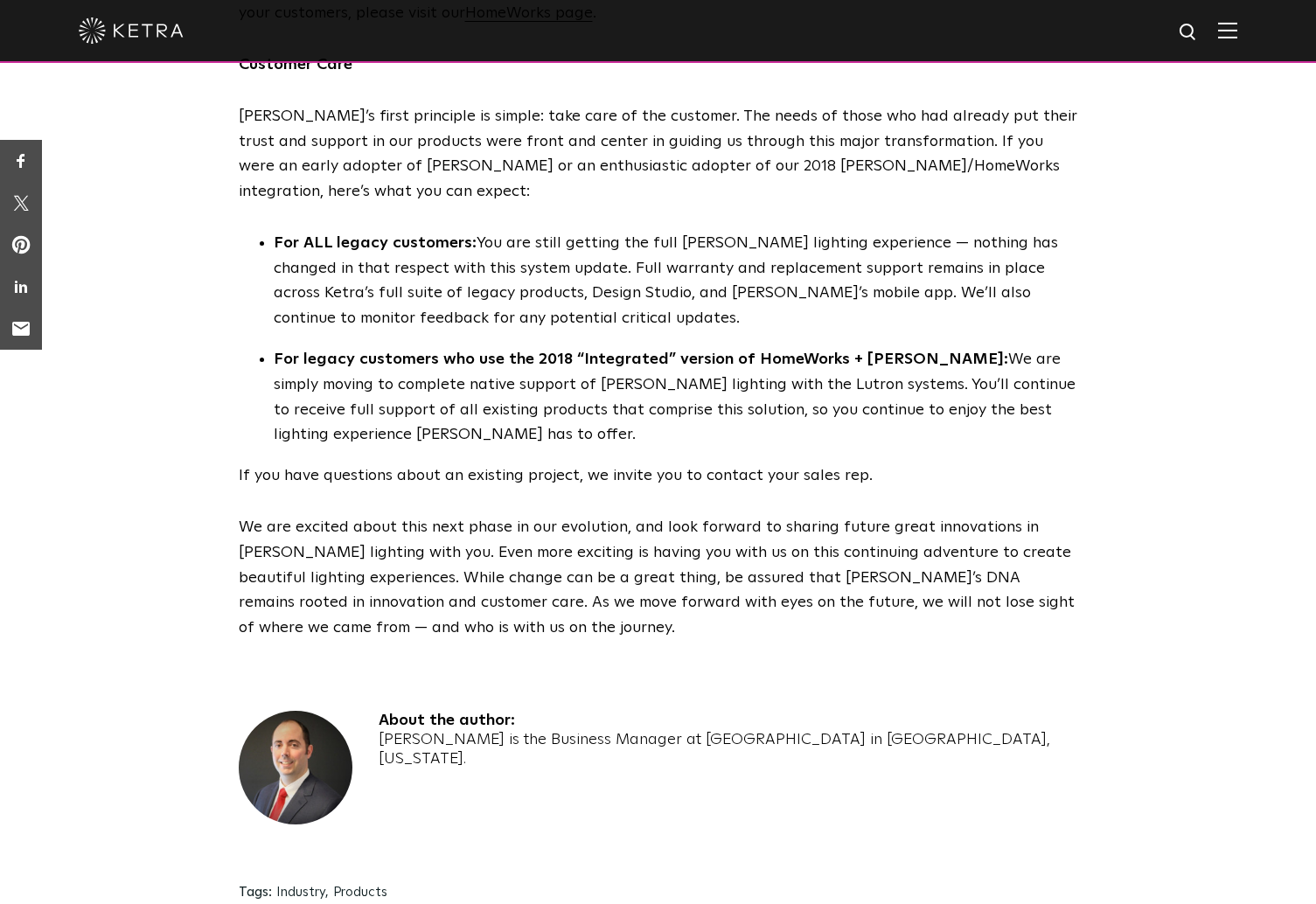
scroll to position [0, 0]
